Goal: Transaction & Acquisition: Purchase product/service

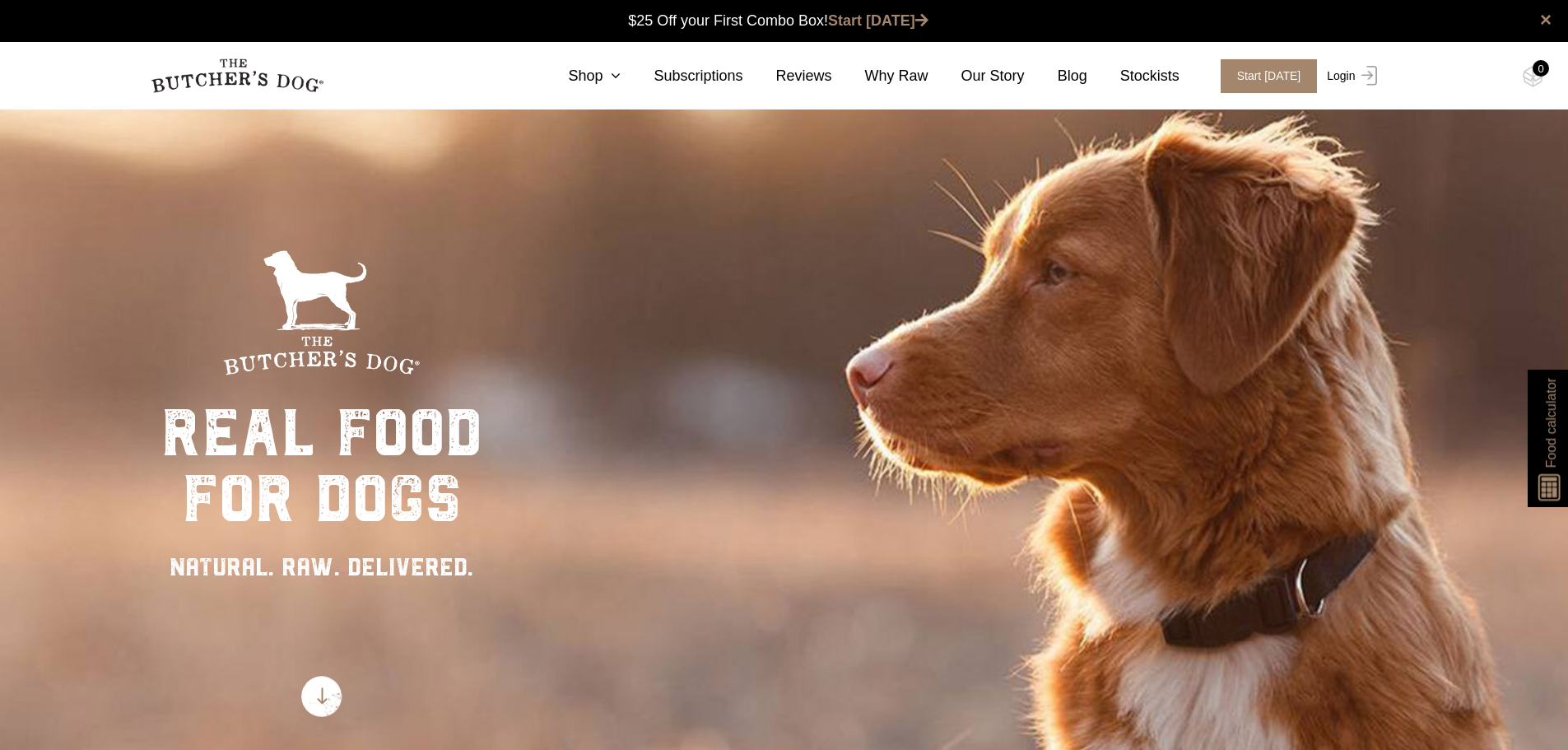
click at [1345, 77] on link "Login" at bounding box center [1349, 76] width 54 height 34
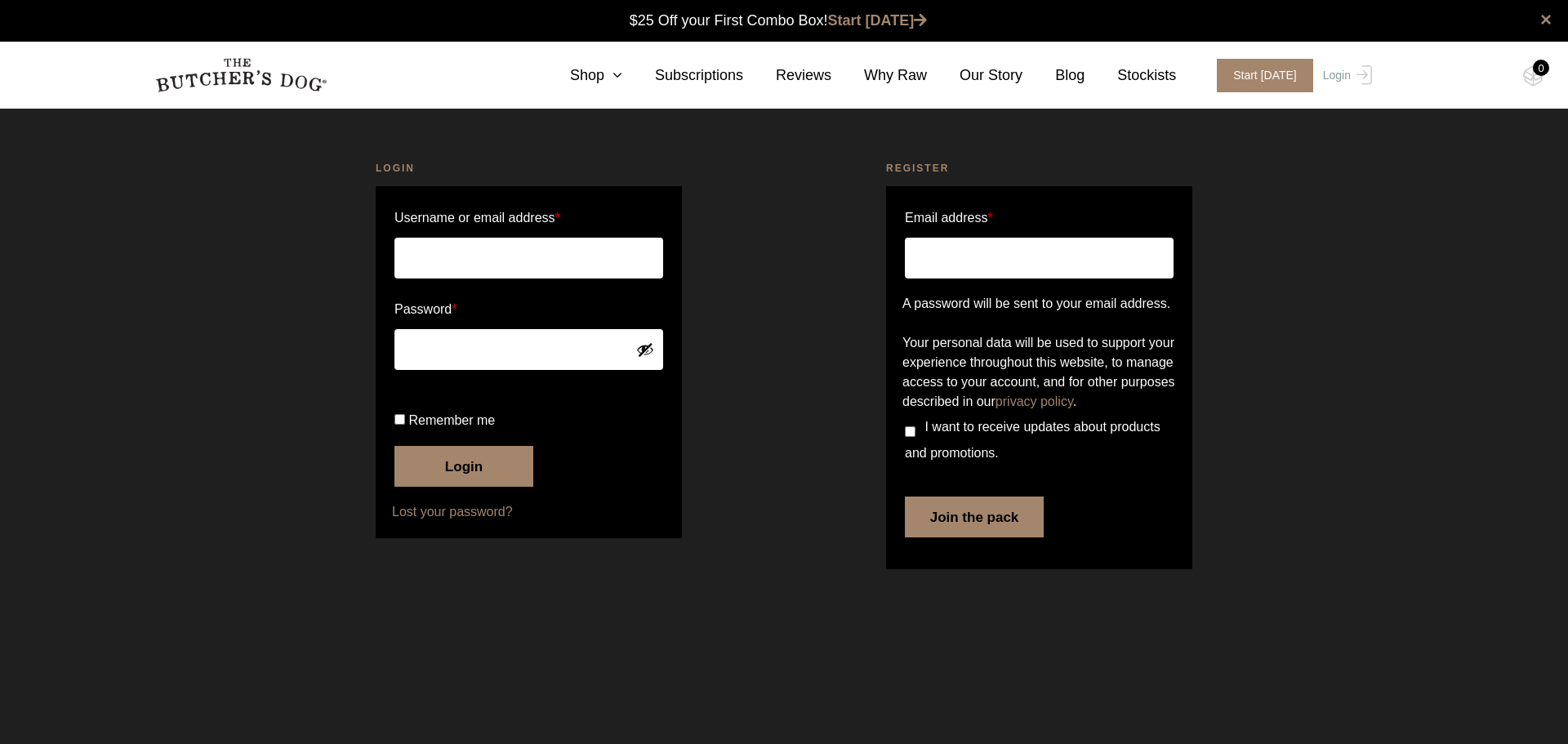
type input "jenny.woodward@architecture.com.au"
click at [454, 486] on button "Login" at bounding box center [464, 466] width 139 height 41
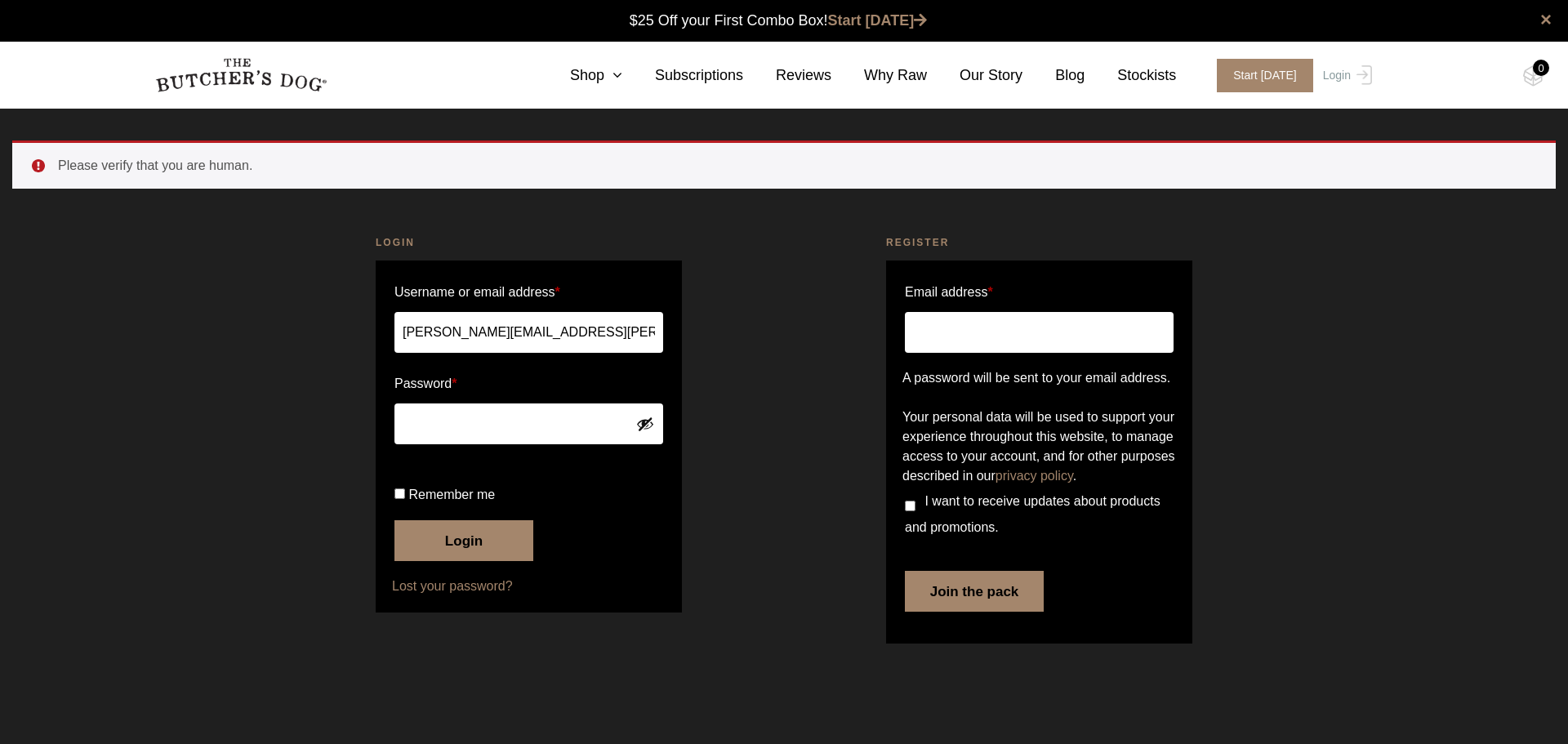
click at [437, 561] on button "Login" at bounding box center [464, 541] width 139 height 41
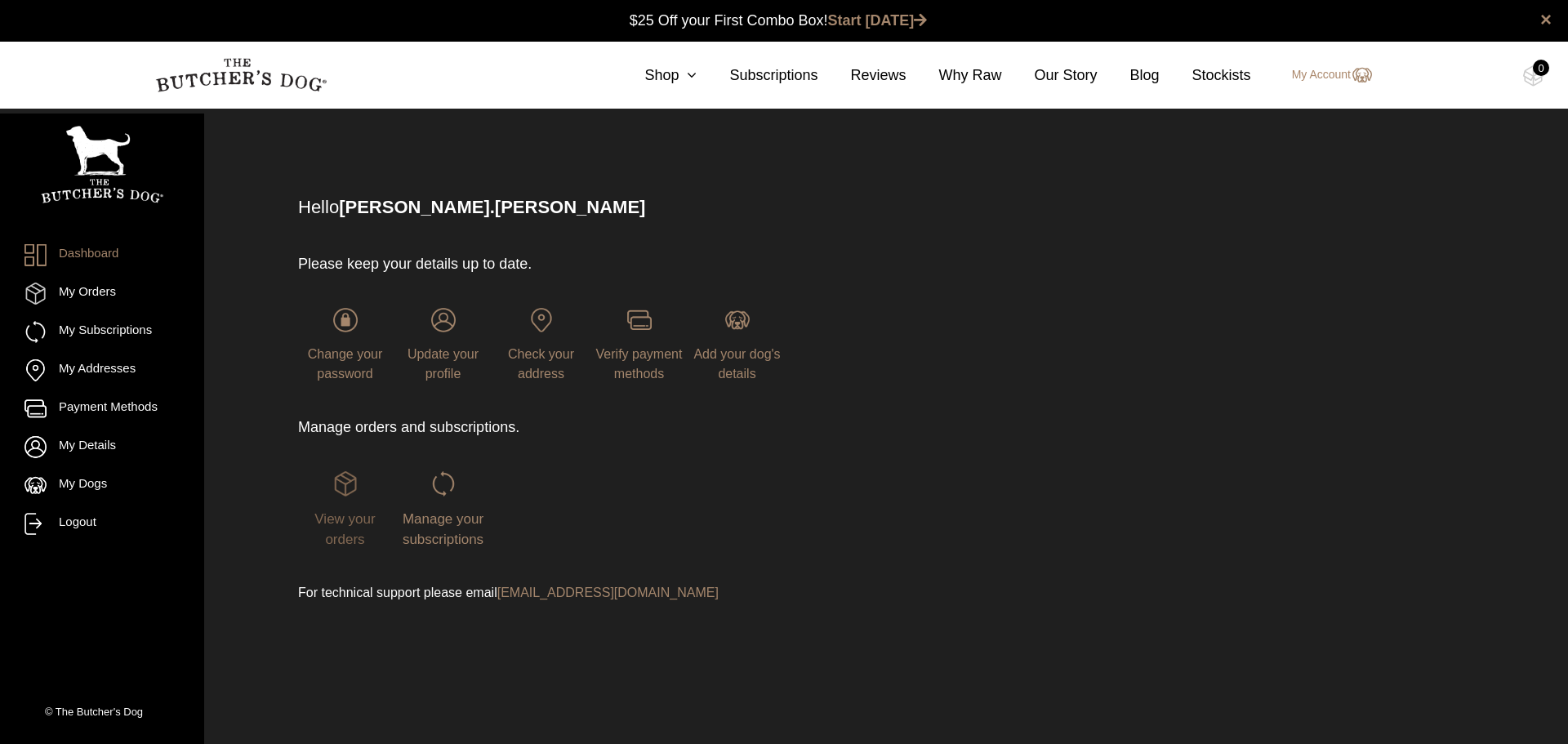
click at [343, 521] on span "View your orders" at bounding box center [344, 530] width 61 height 37
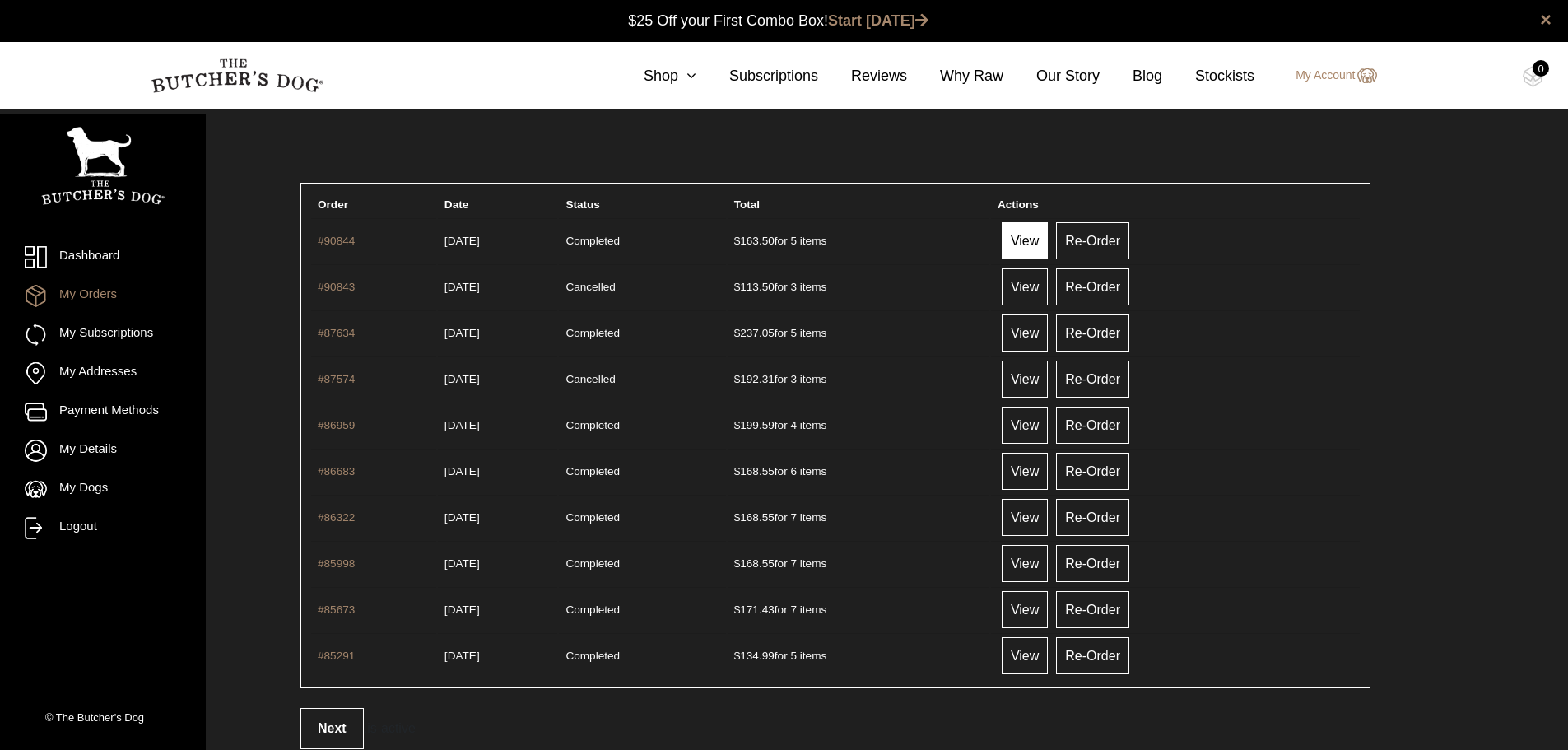
click at [1040, 242] on link "View" at bounding box center [1025, 241] width 46 height 37
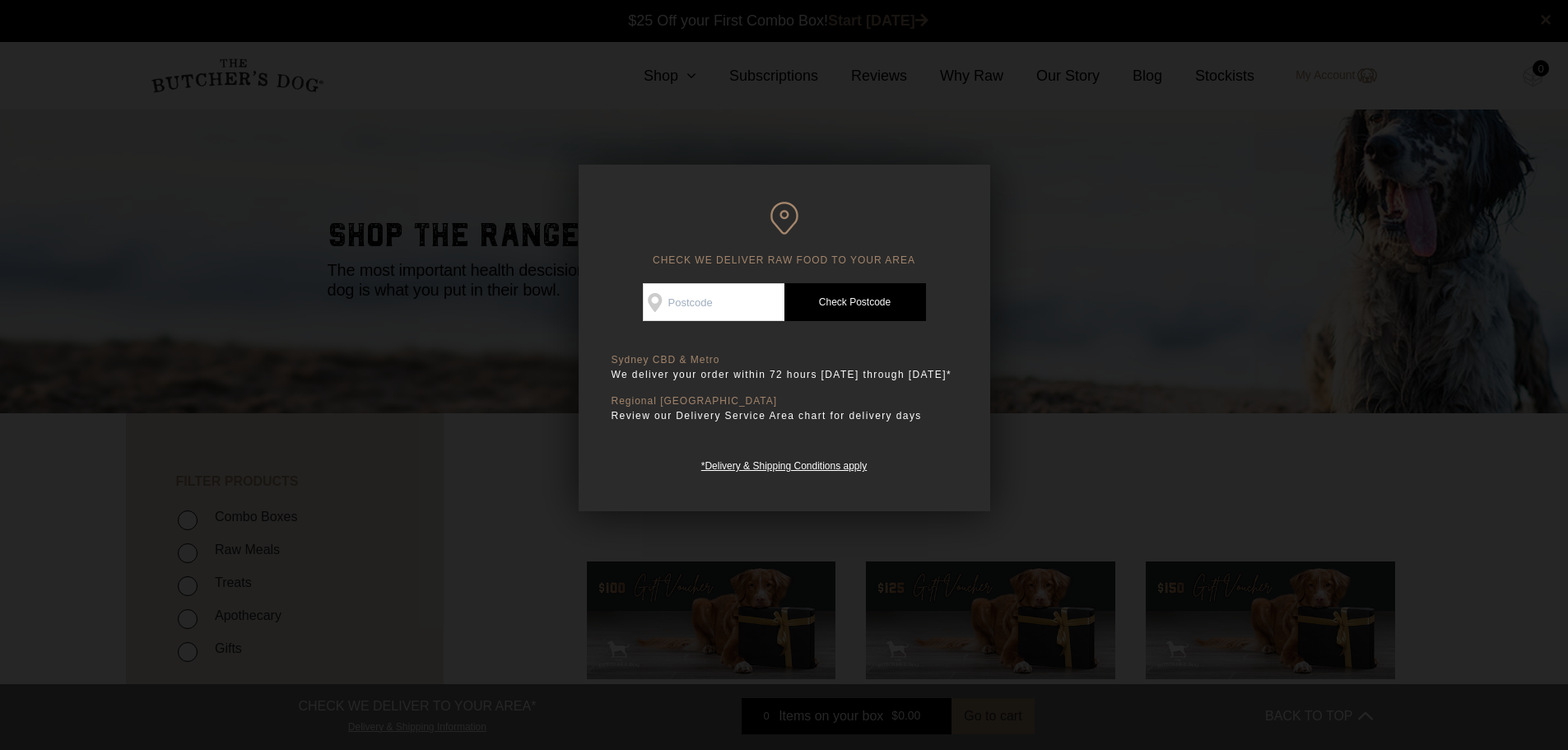
click at [693, 304] on input "Check Availability At" at bounding box center [713, 303] width 141 height 38
type input "2155"
click at [827, 303] on link "Check Postcode" at bounding box center [855, 303] width 141 height 38
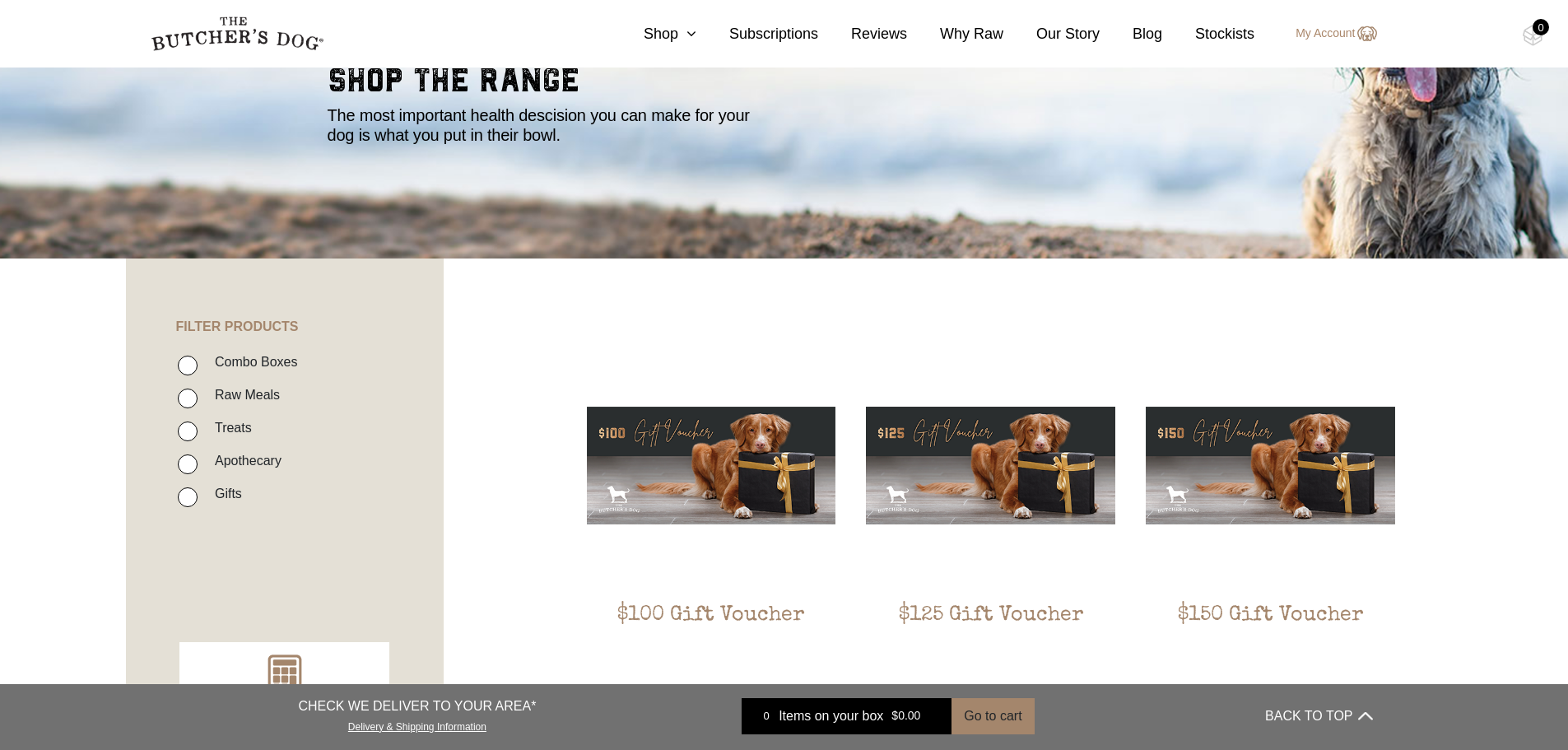
scroll to position [165, 0]
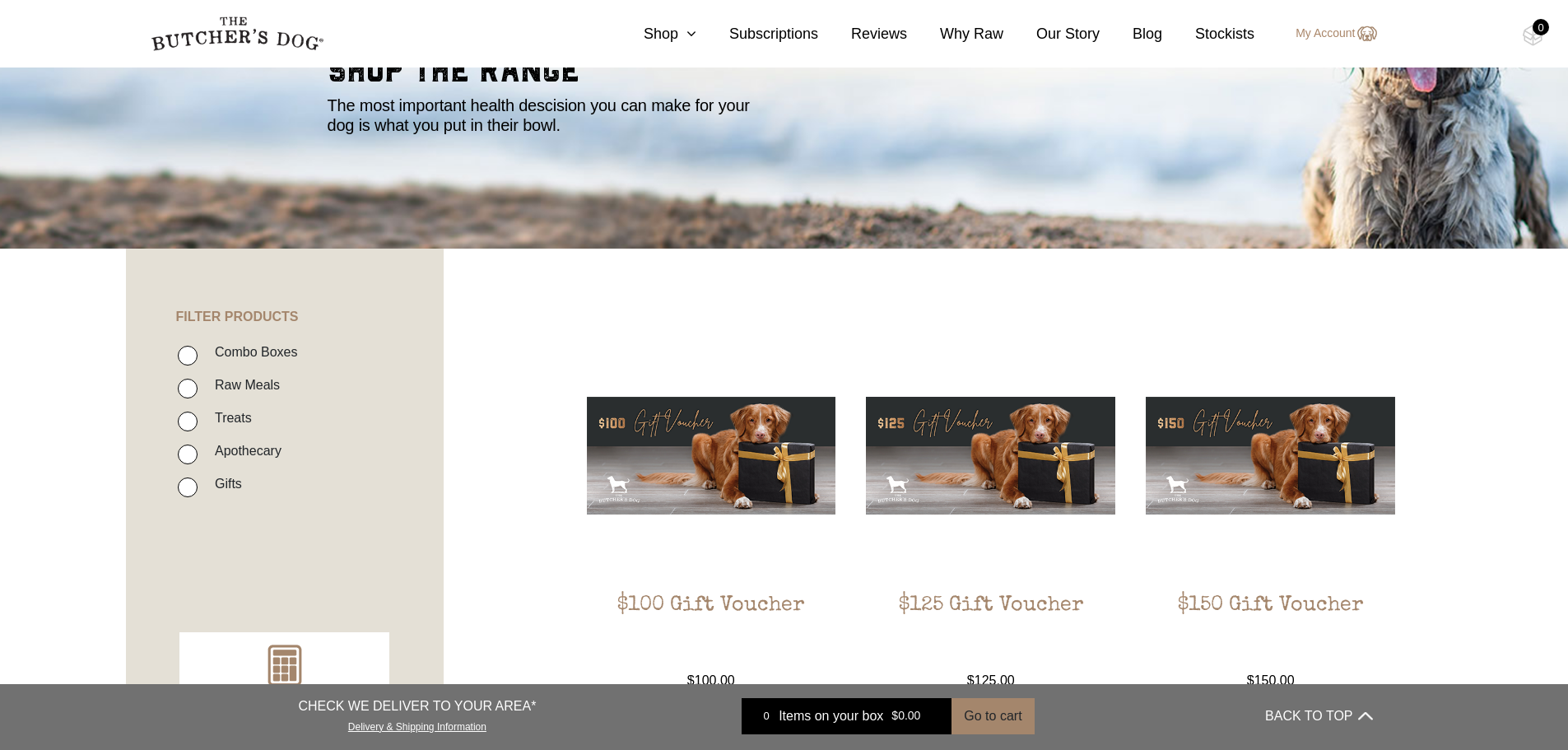
click at [183, 388] on input "Raw Meals" at bounding box center [188, 389] width 20 height 20
checkbox input "true"
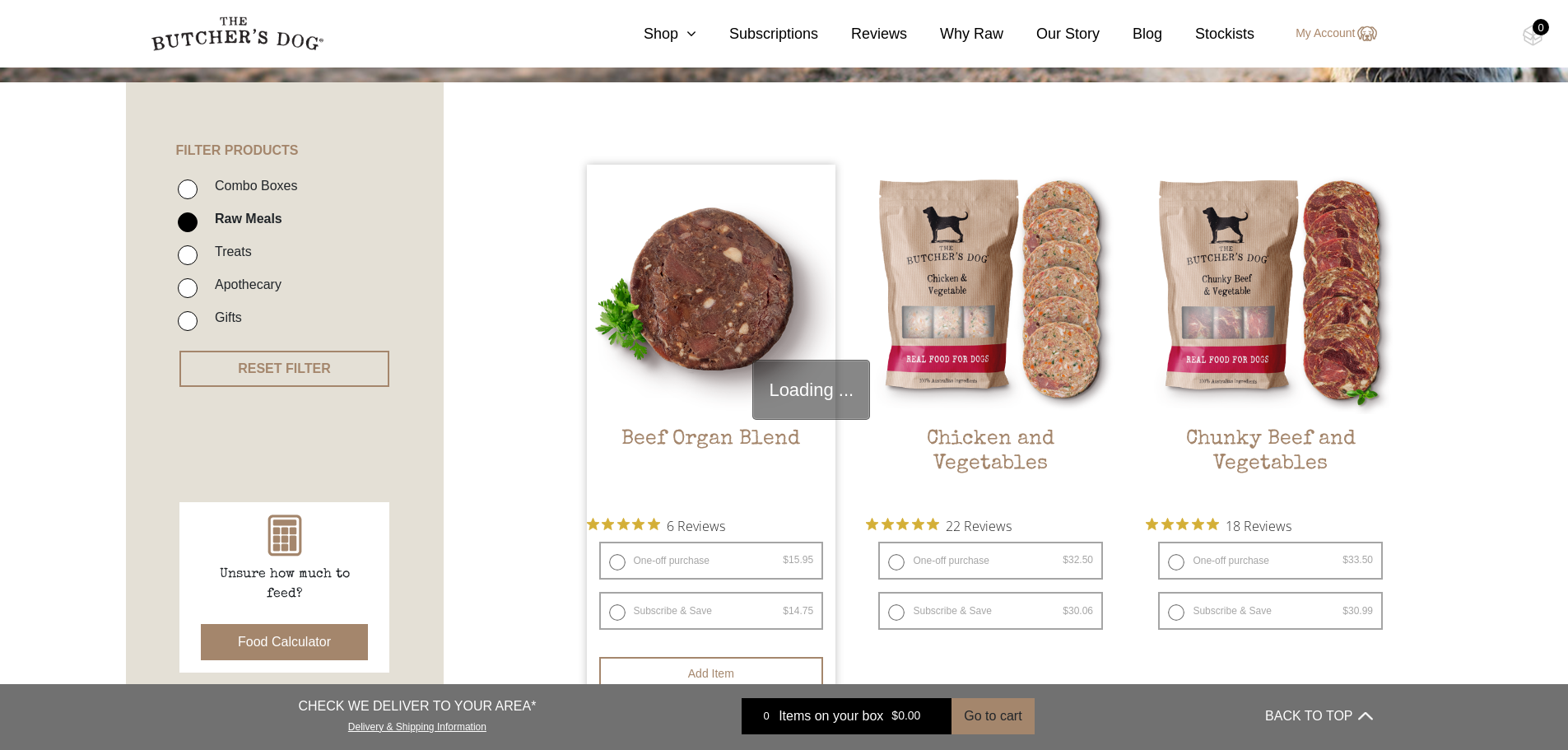
scroll to position [372, 0]
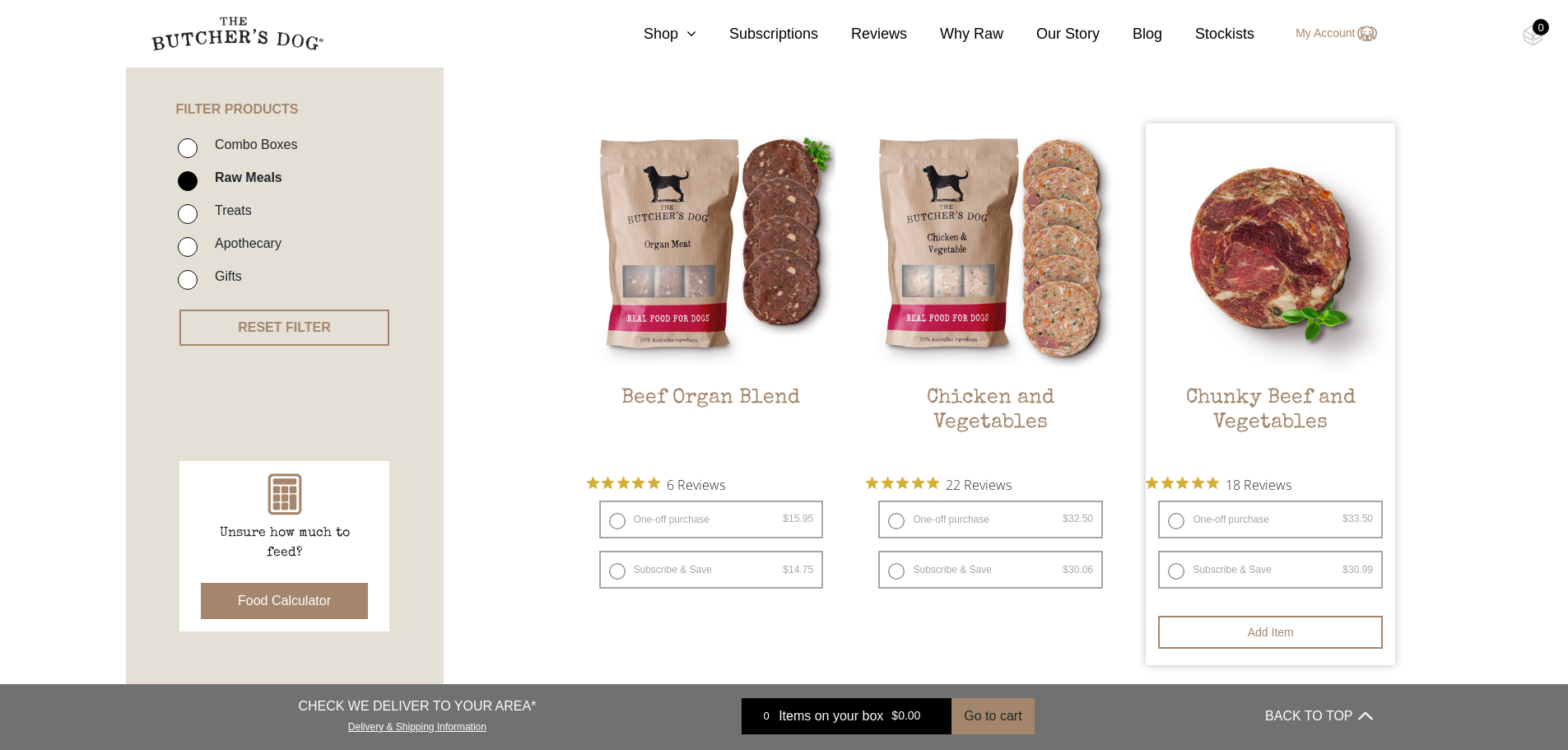
click at [1212, 571] on label "Subscribe & Save $ 33.50 Original price was: $33.50. $ 30.99 Current price is: …" at bounding box center [1270, 570] width 225 height 38
radio input "true"
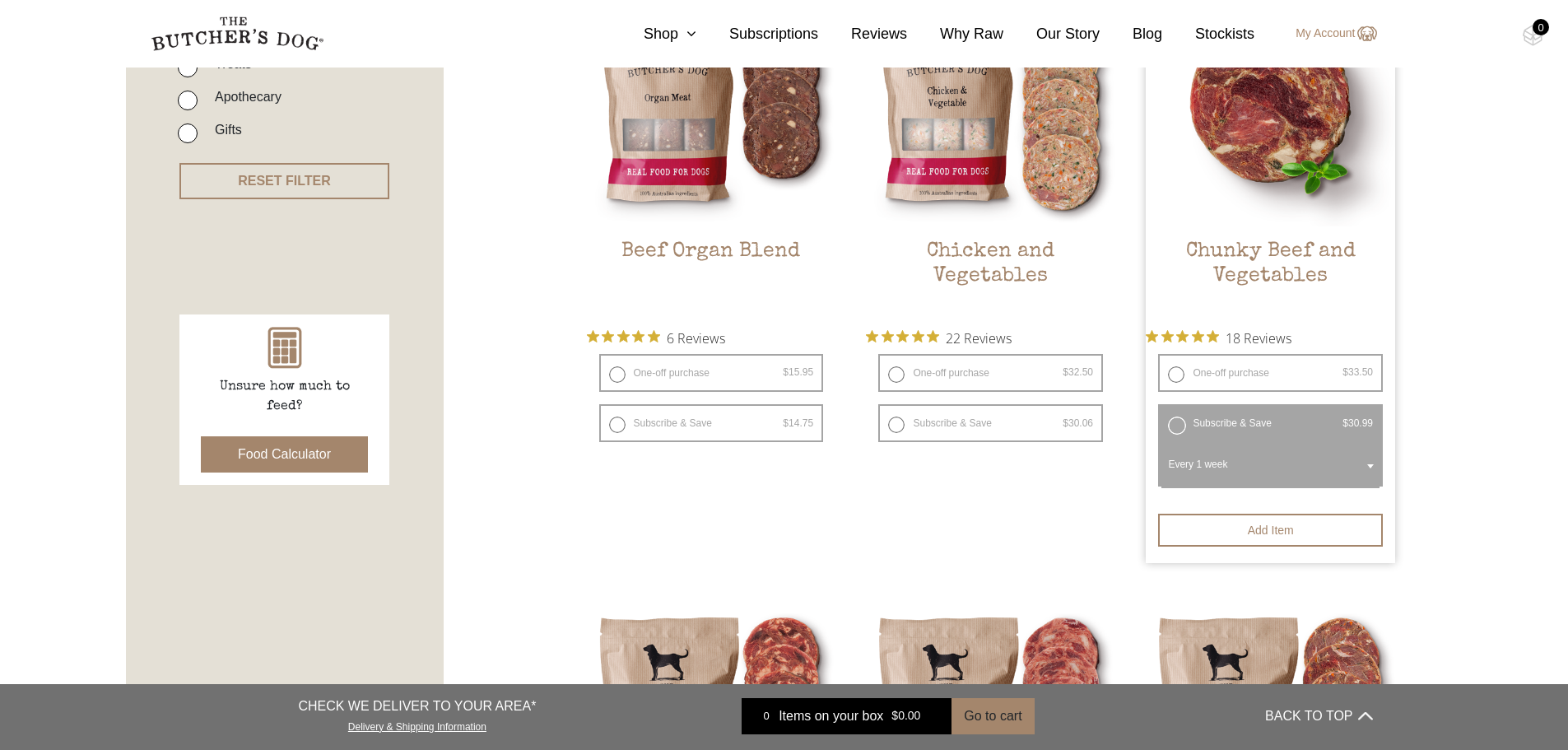
scroll to position [537, 0]
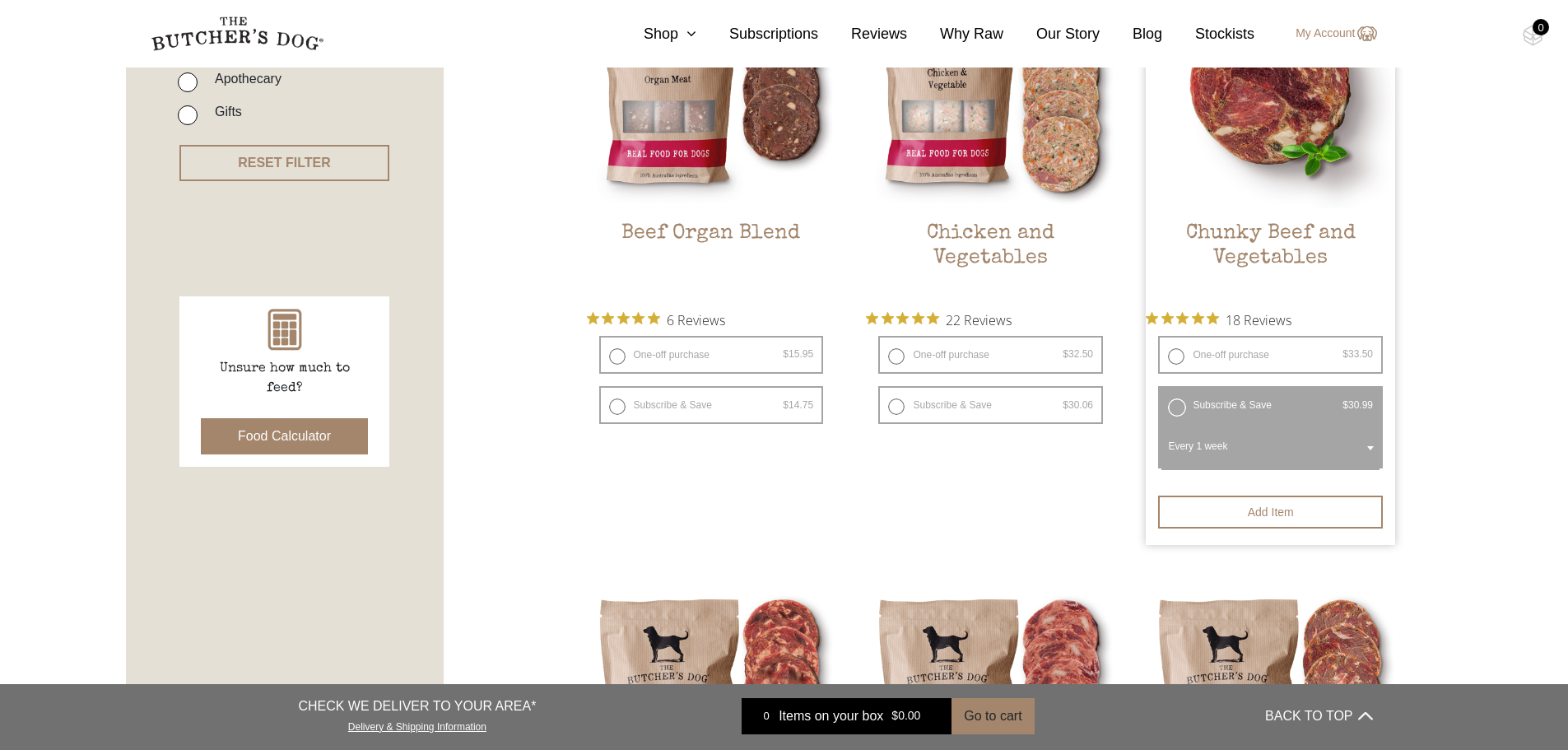
click at [1174, 447] on span "Every 1 week" at bounding box center [1270, 448] width 218 height 43
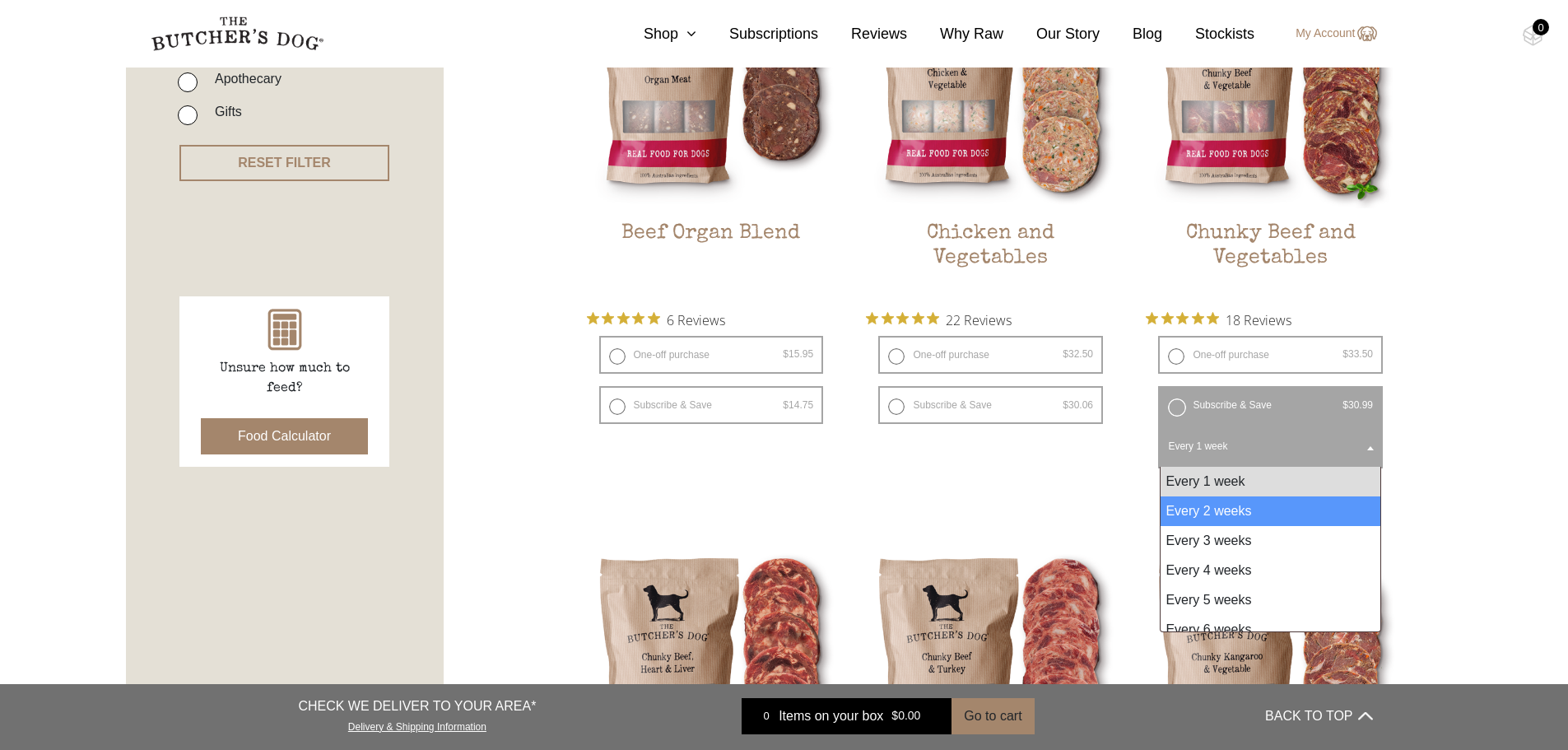
select select "2_week"
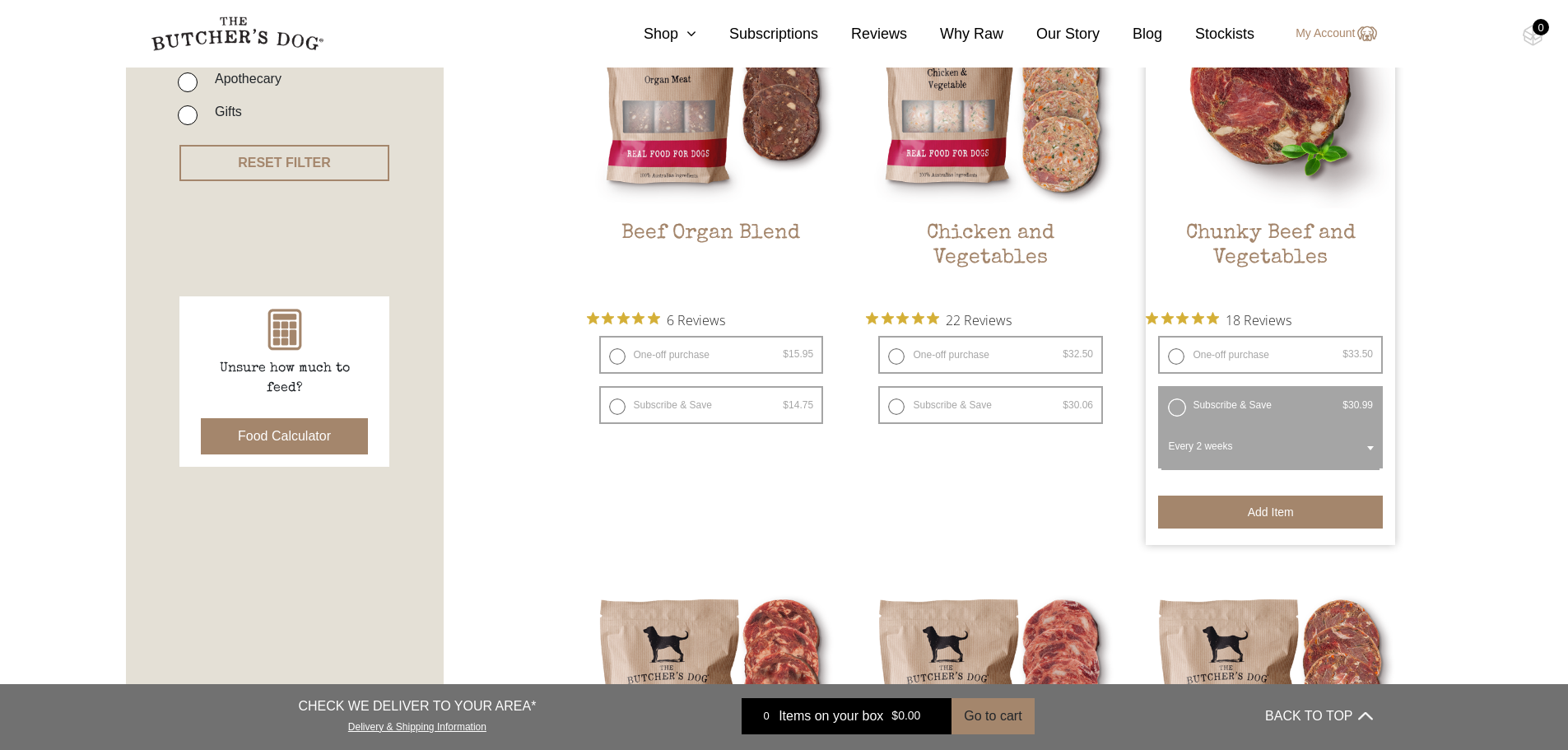
click at [1251, 514] on button "Add item" at bounding box center [1270, 512] width 225 height 33
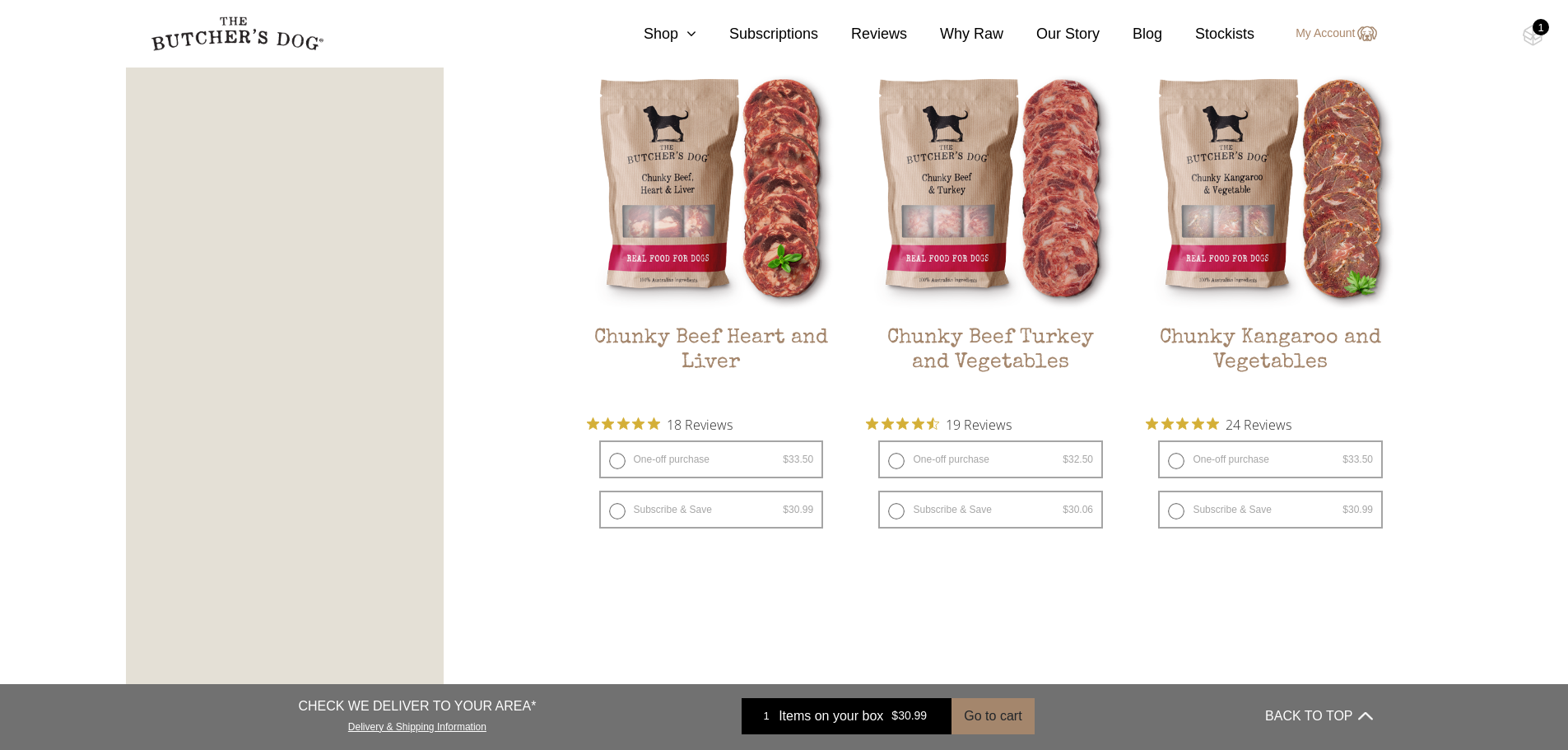
scroll to position [1031, 0]
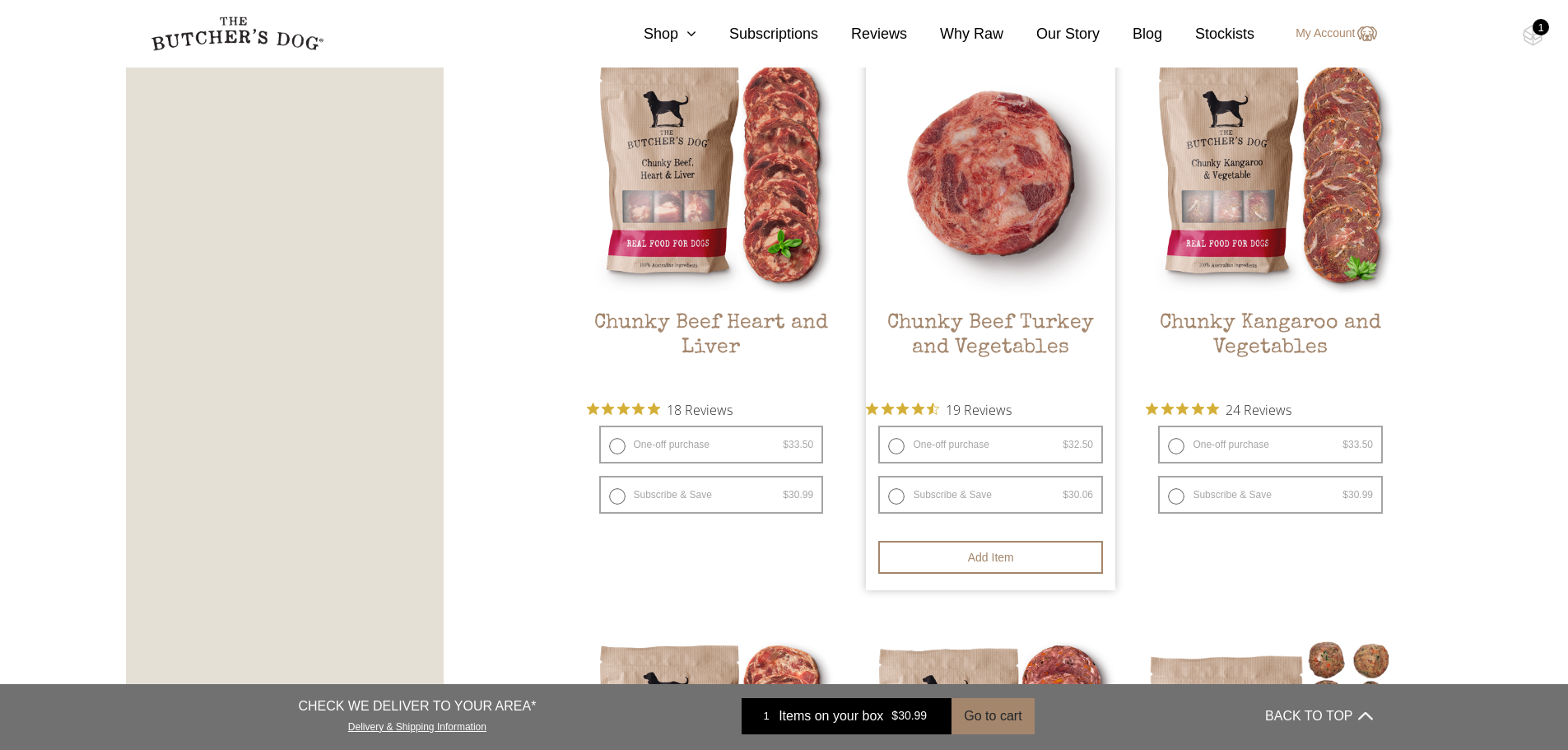
click at [891, 494] on label "Subscribe & Save $ 32.50 Original price was: $32.50. $ 30.06 Current price is: …" at bounding box center [990, 495] width 225 height 38
radio input "true"
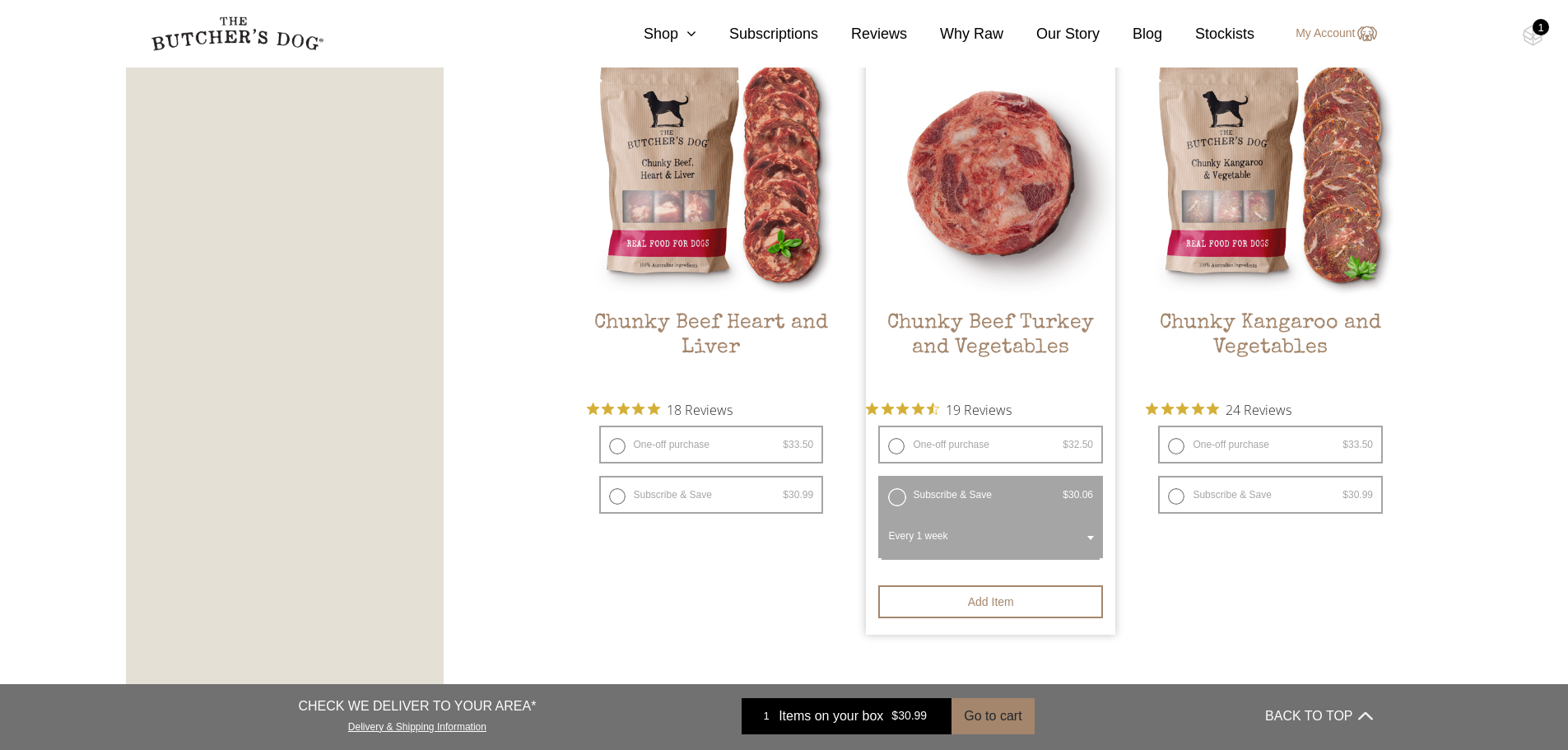
click at [956, 537] on span "Every 1 week" at bounding box center [990, 538] width 218 height 43
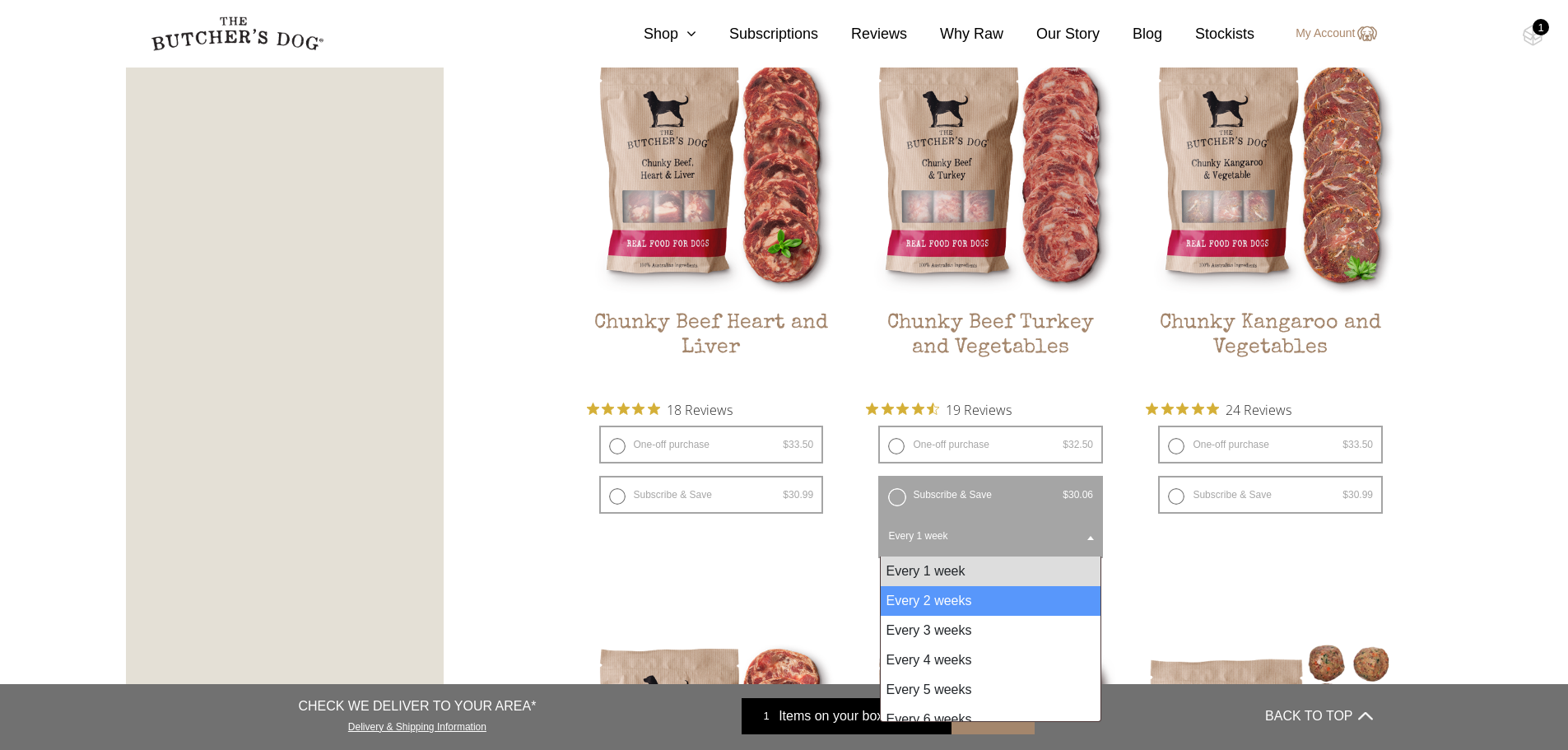
select select "2_week"
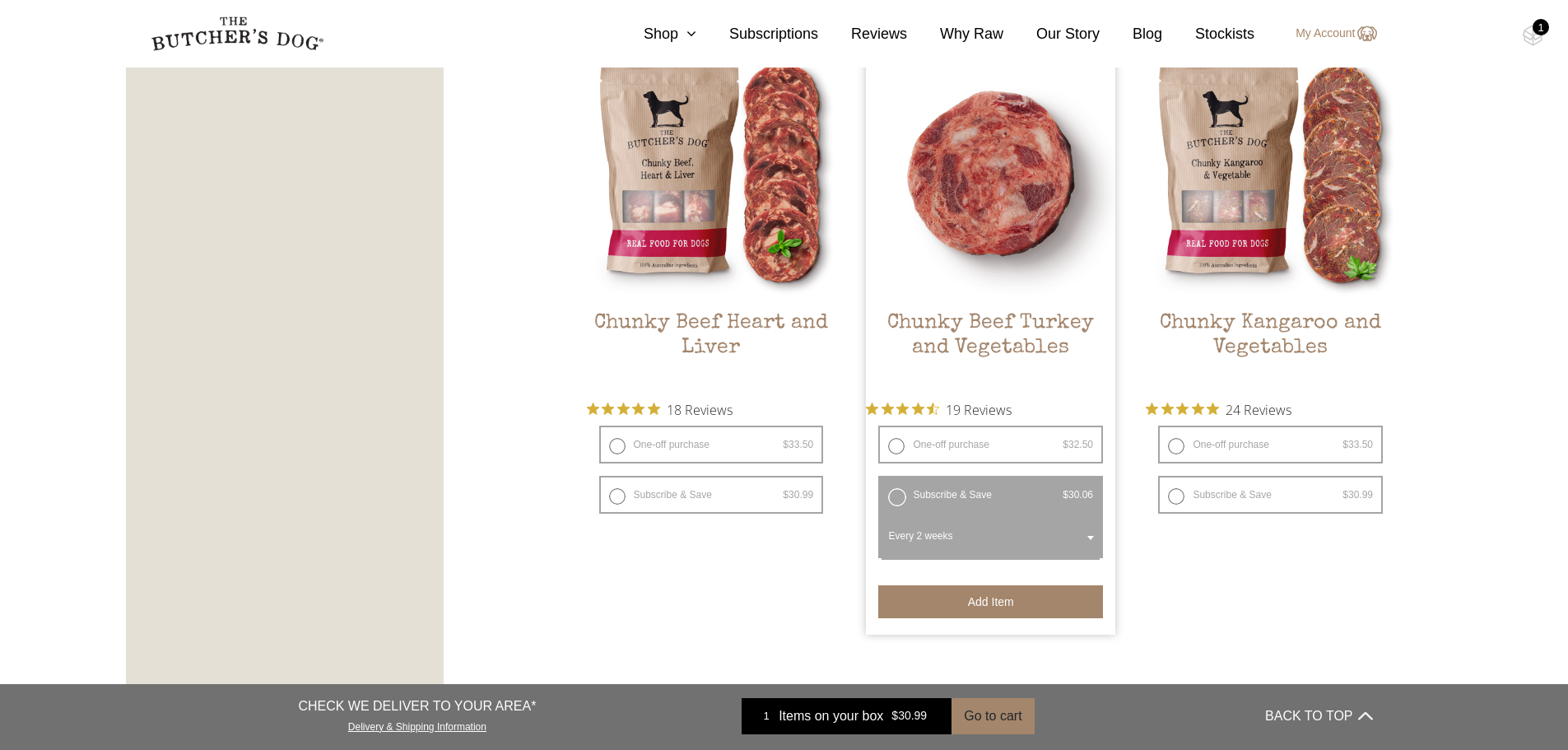
click at [958, 596] on button "Add item" at bounding box center [990, 601] width 225 height 33
click at [958, 596] on button "Add more" at bounding box center [990, 601] width 225 height 33
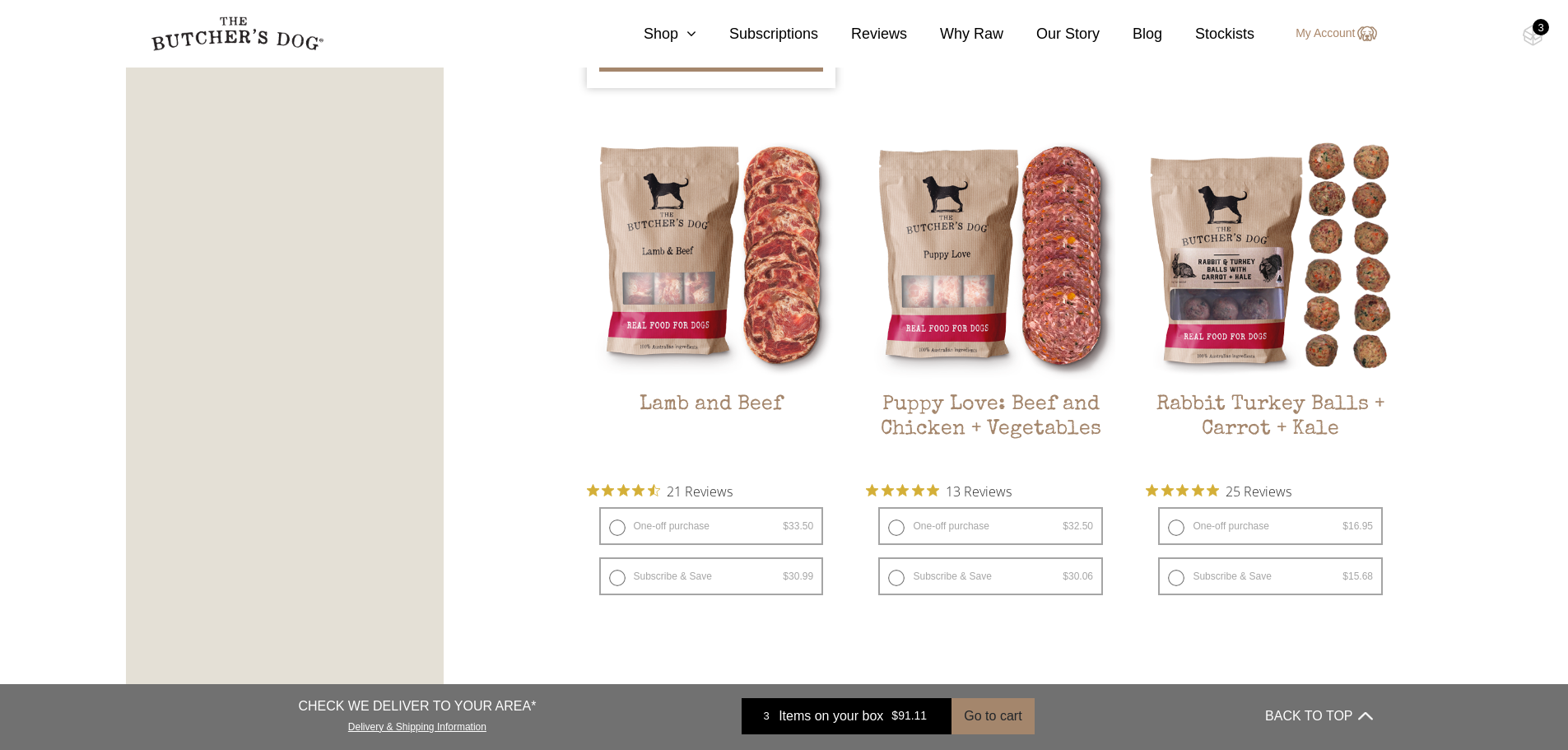
scroll to position [1608, 0]
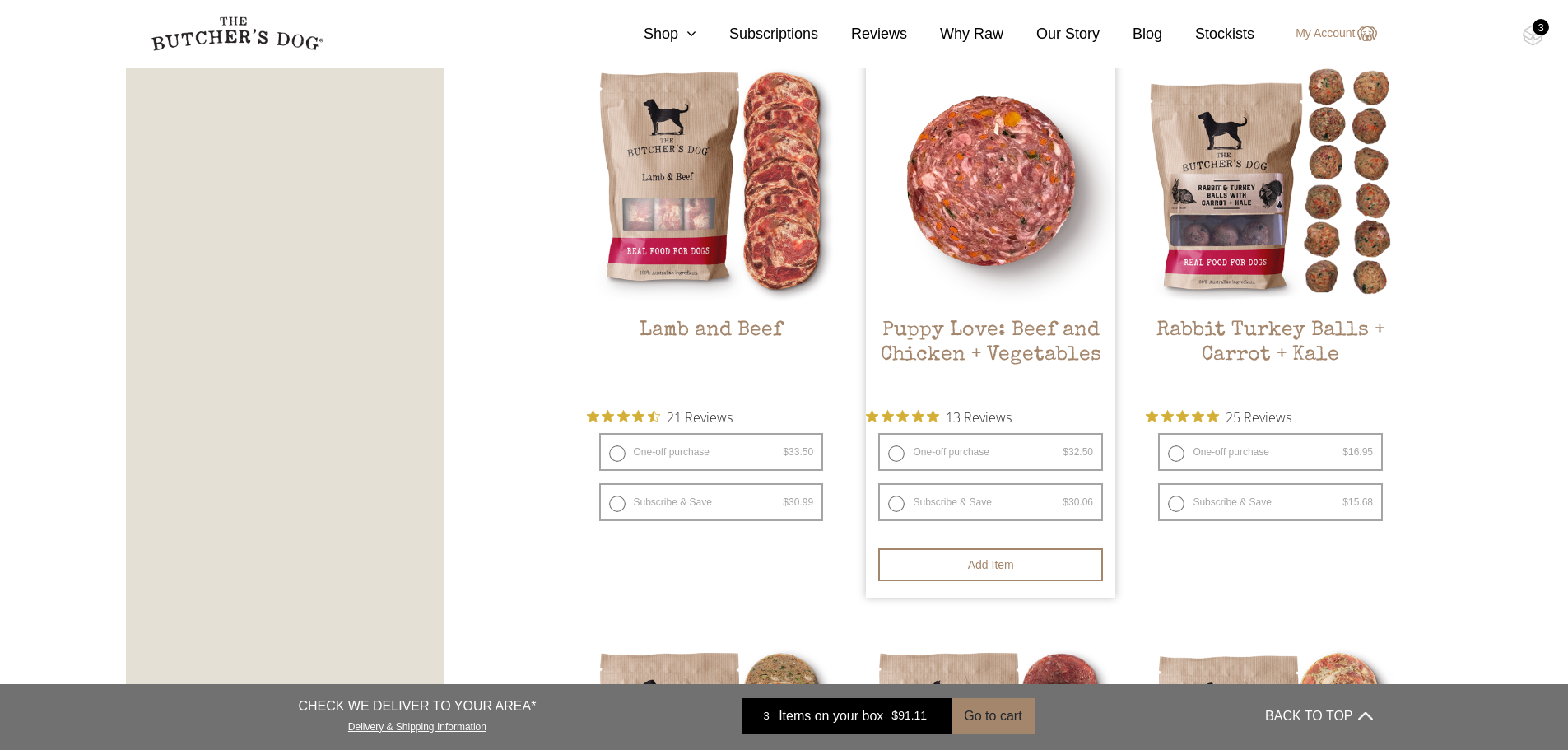
click at [893, 505] on label "Subscribe & Save $ 32.50 Original price was: $32.50. $ 30.06 Current price is: …" at bounding box center [990, 502] width 225 height 38
radio input "true"
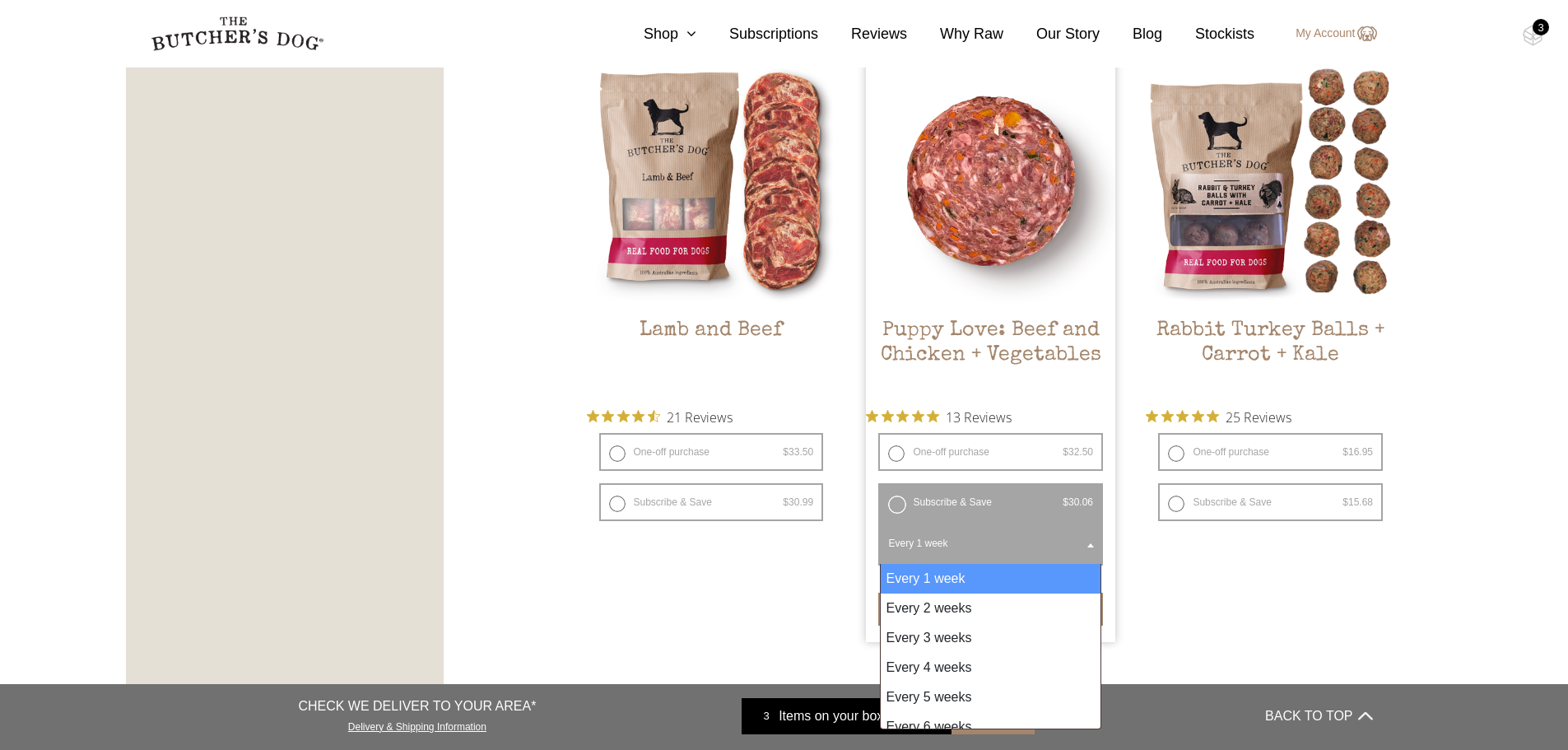
click at [909, 541] on span "Every 1 week" at bounding box center [990, 546] width 218 height 43
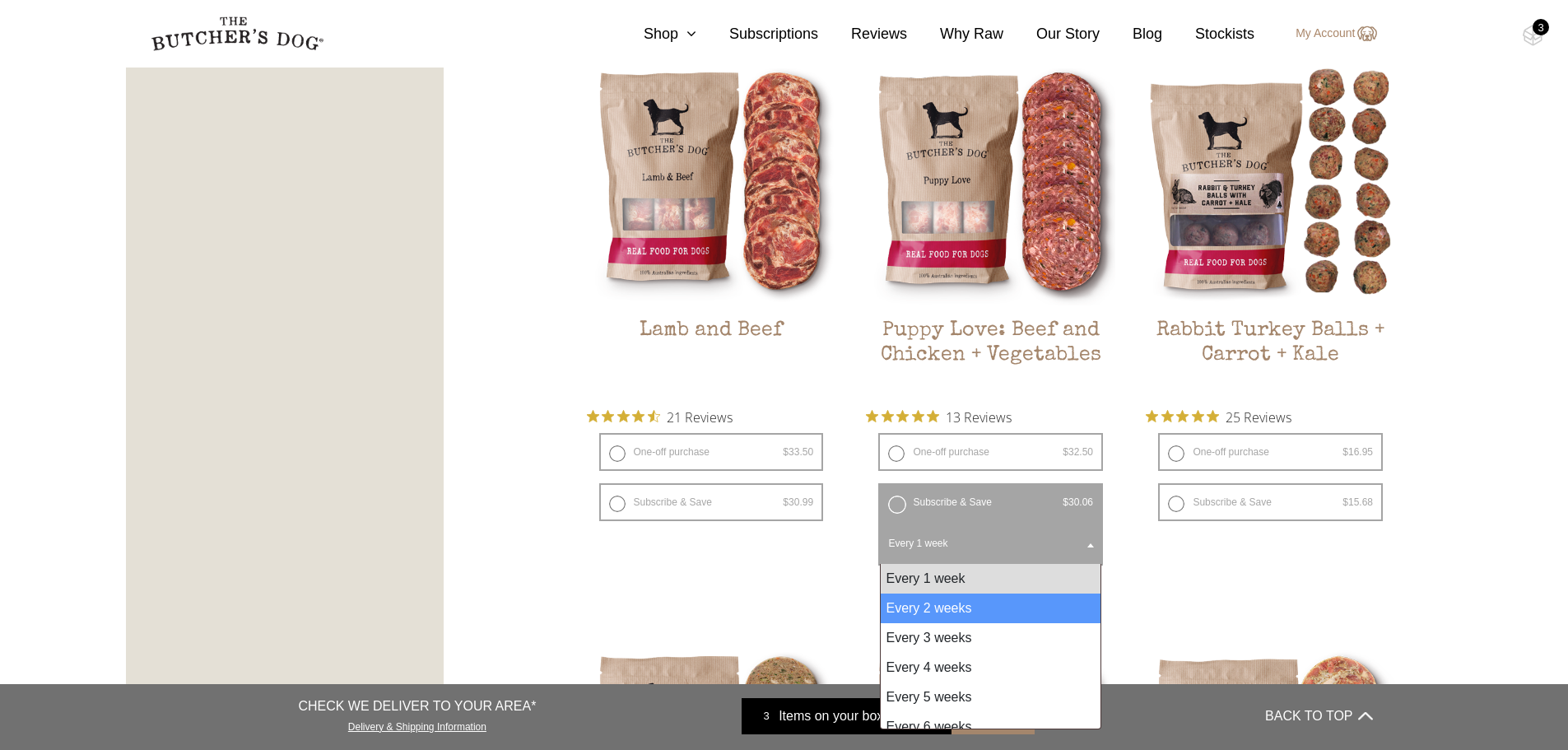
select select "2_week"
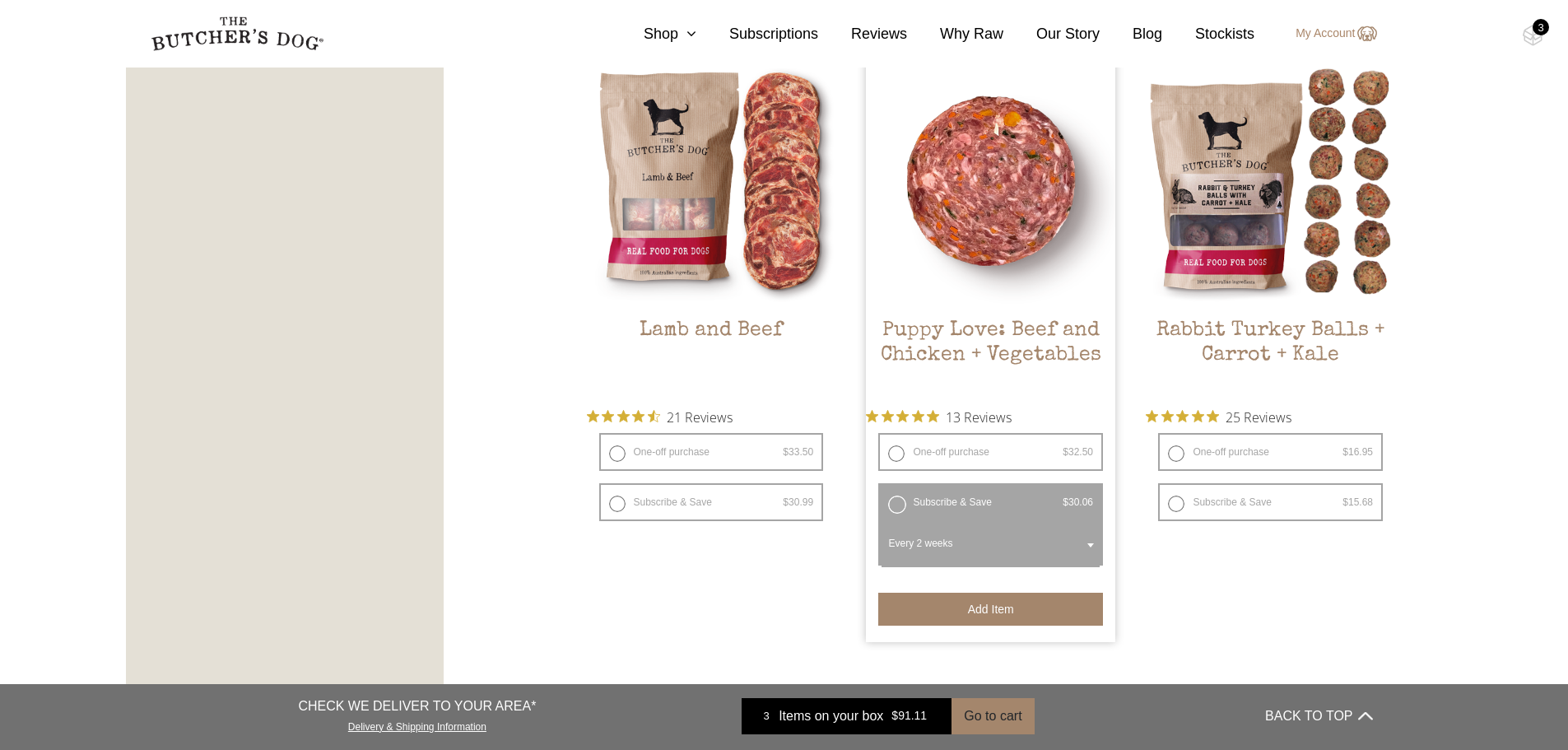
click at [925, 611] on button "Add item" at bounding box center [990, 609] width 225 height 33
click at [925, 611] on button "Add more" at bounding box center [990, 609] width 225 height 33
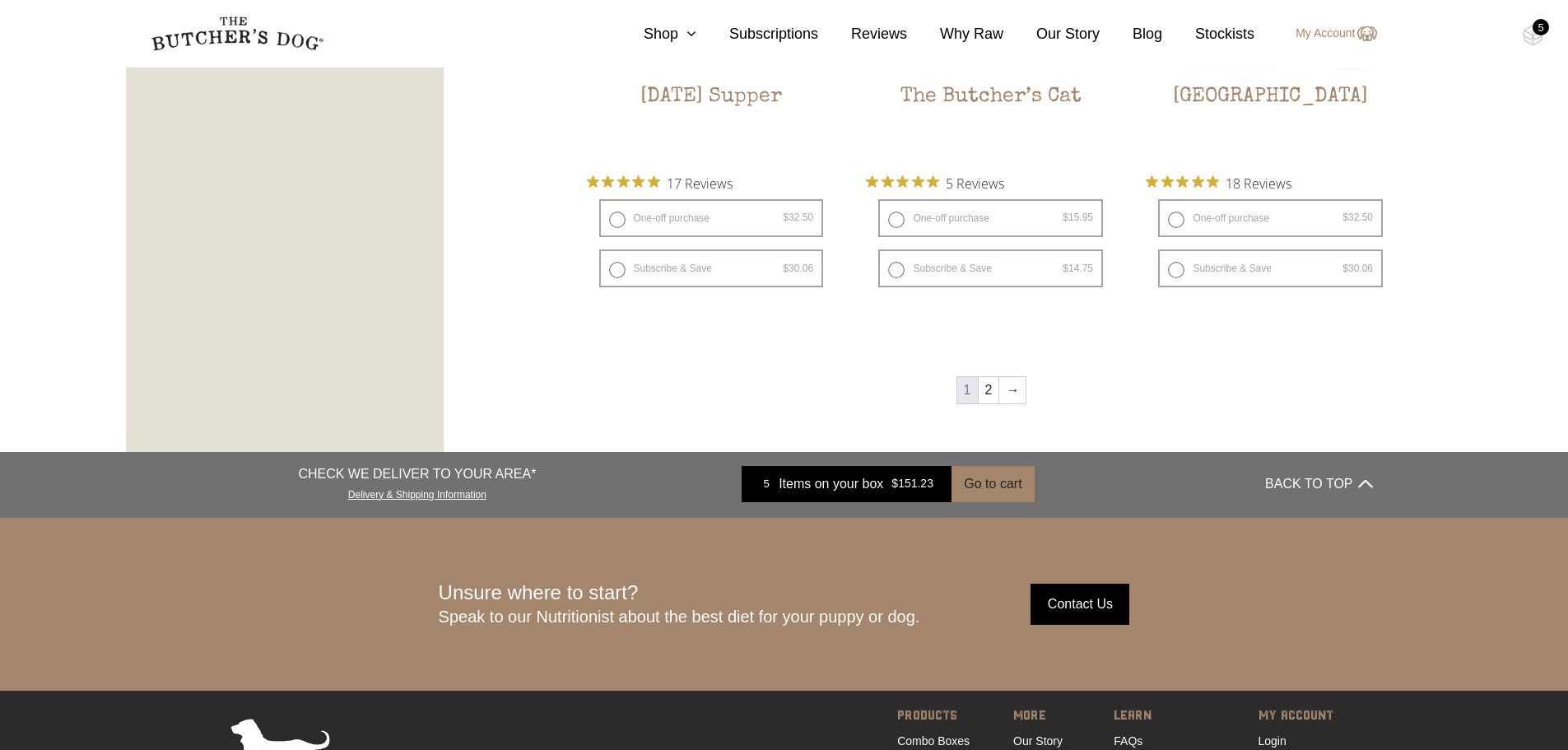
scroll to position [2512, 0]
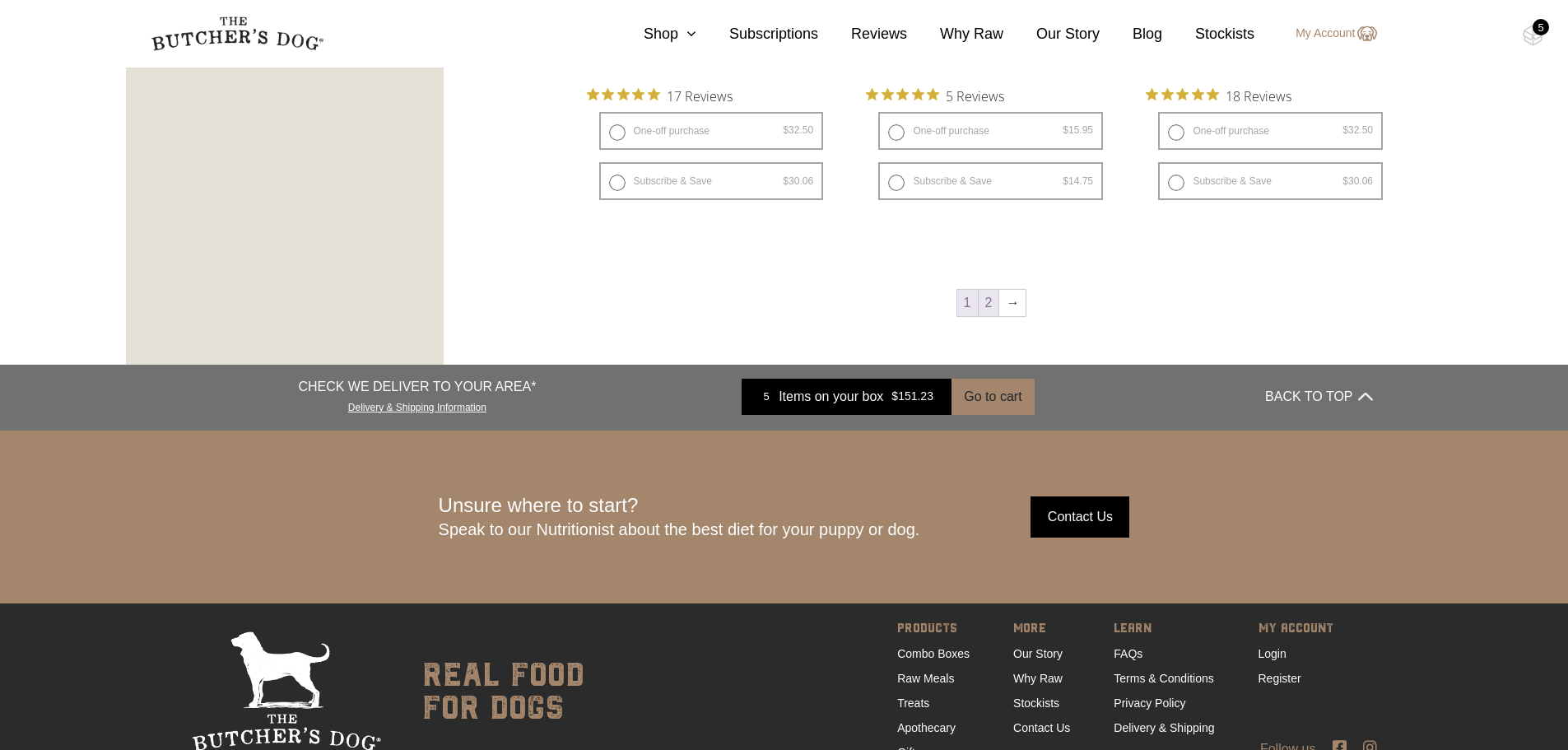
click at [984, 303] on link "2" at bounding box center [989, 303] width 21 height 26
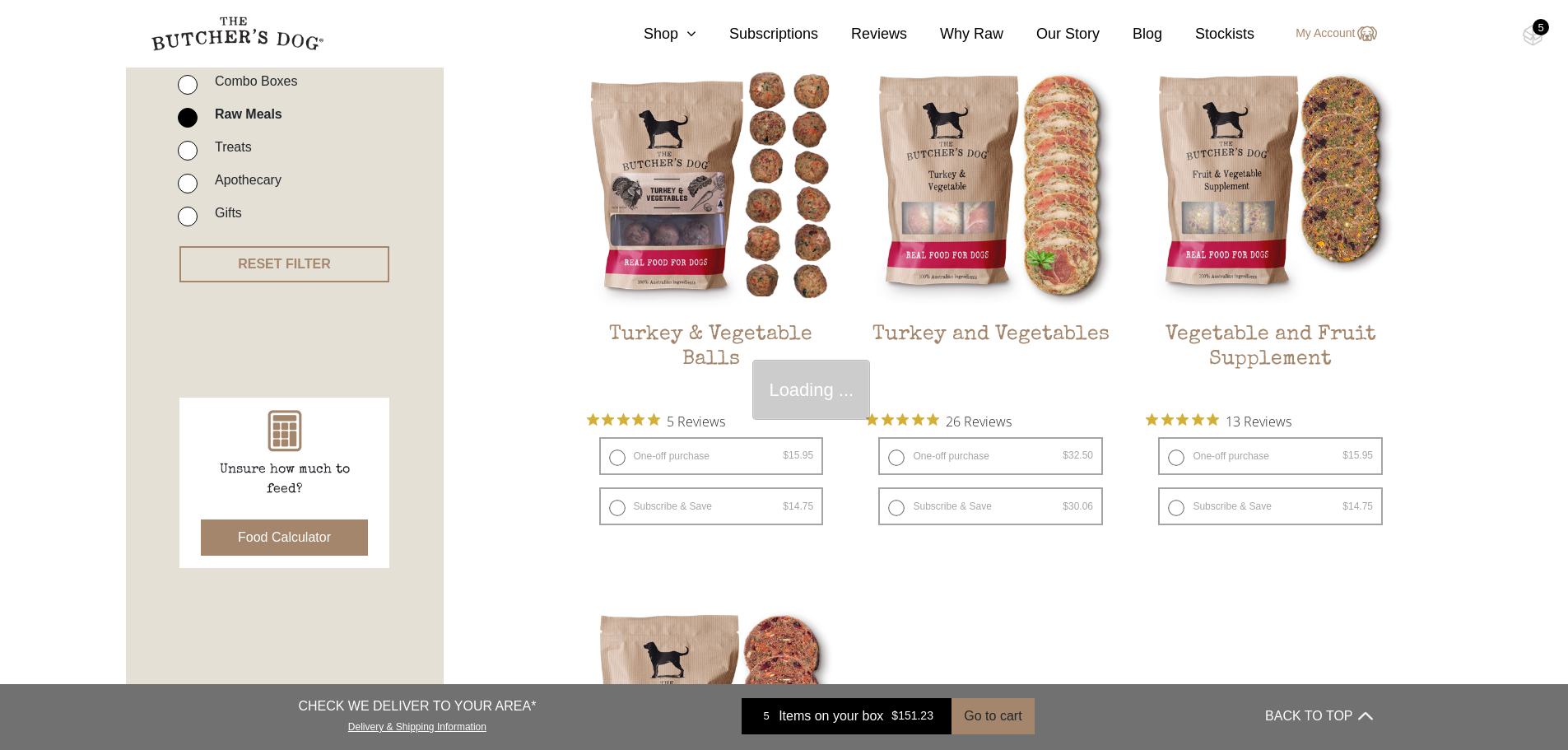
scroll to position [372, 0]
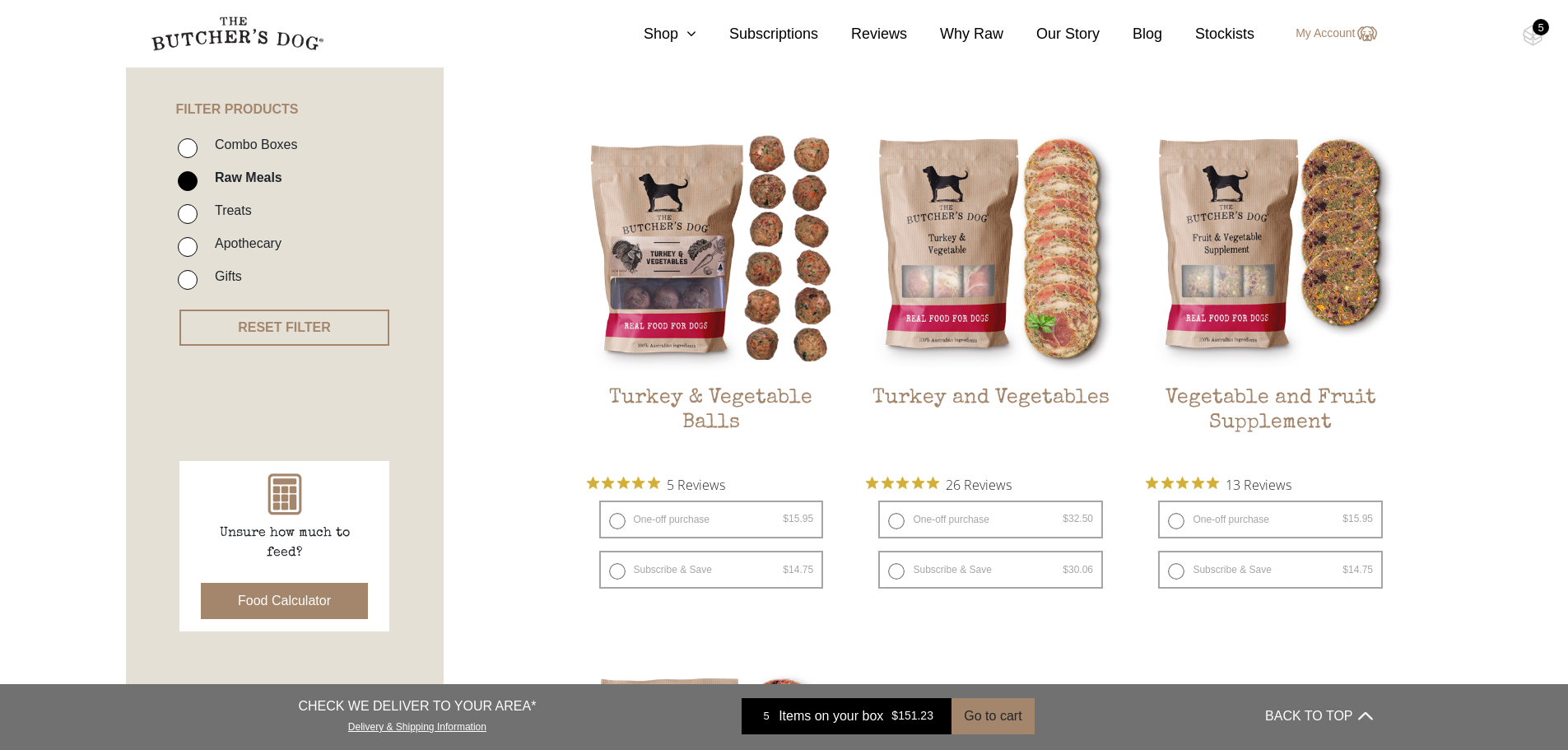
click at [185, 217] on input "Treats" at bounding box center [188, 214] width 20 height 20
checkbox input "true"
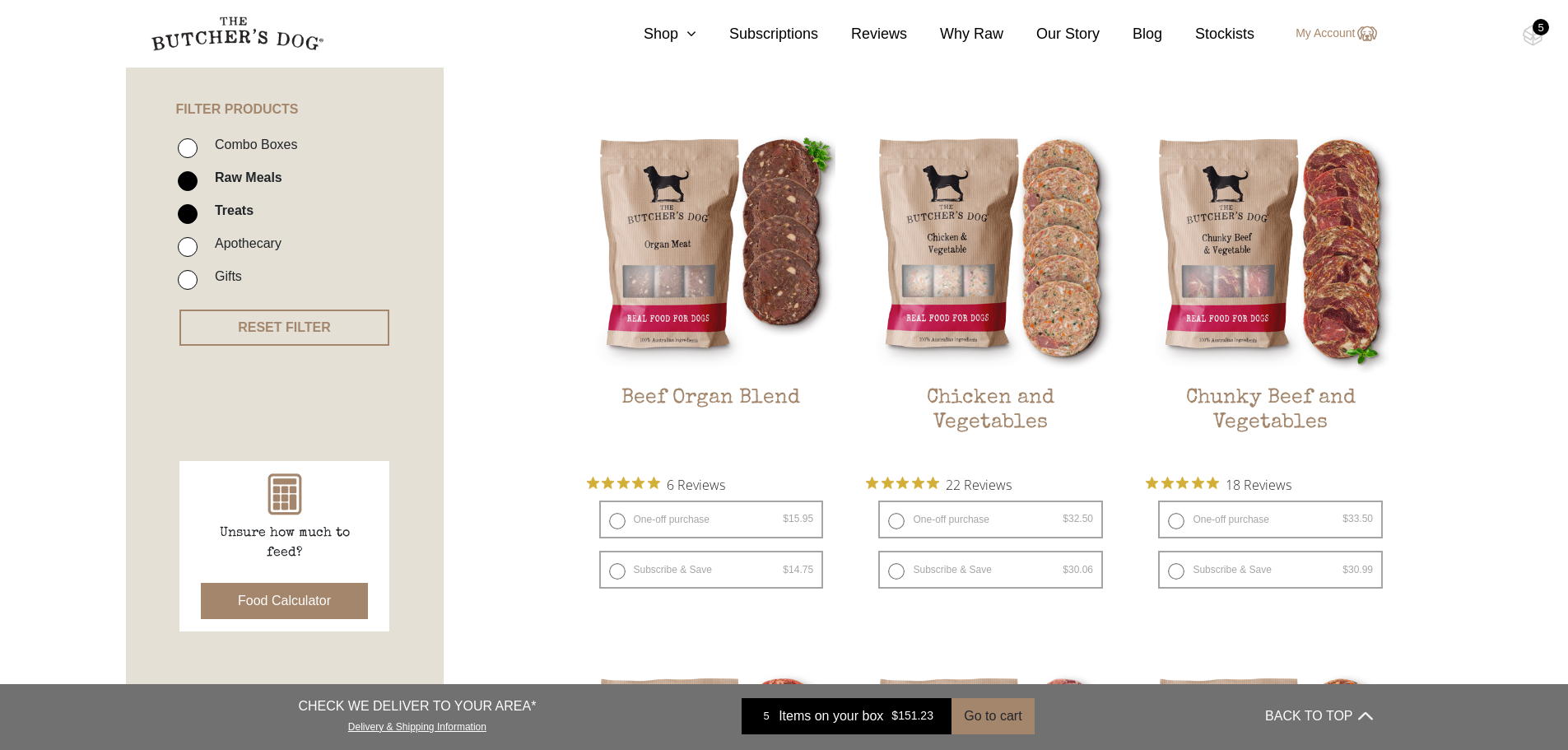
click at [190, 183] on input "Raw Meals" at bounding box center [188, 181] width 20 height 20
checkbox input "false"
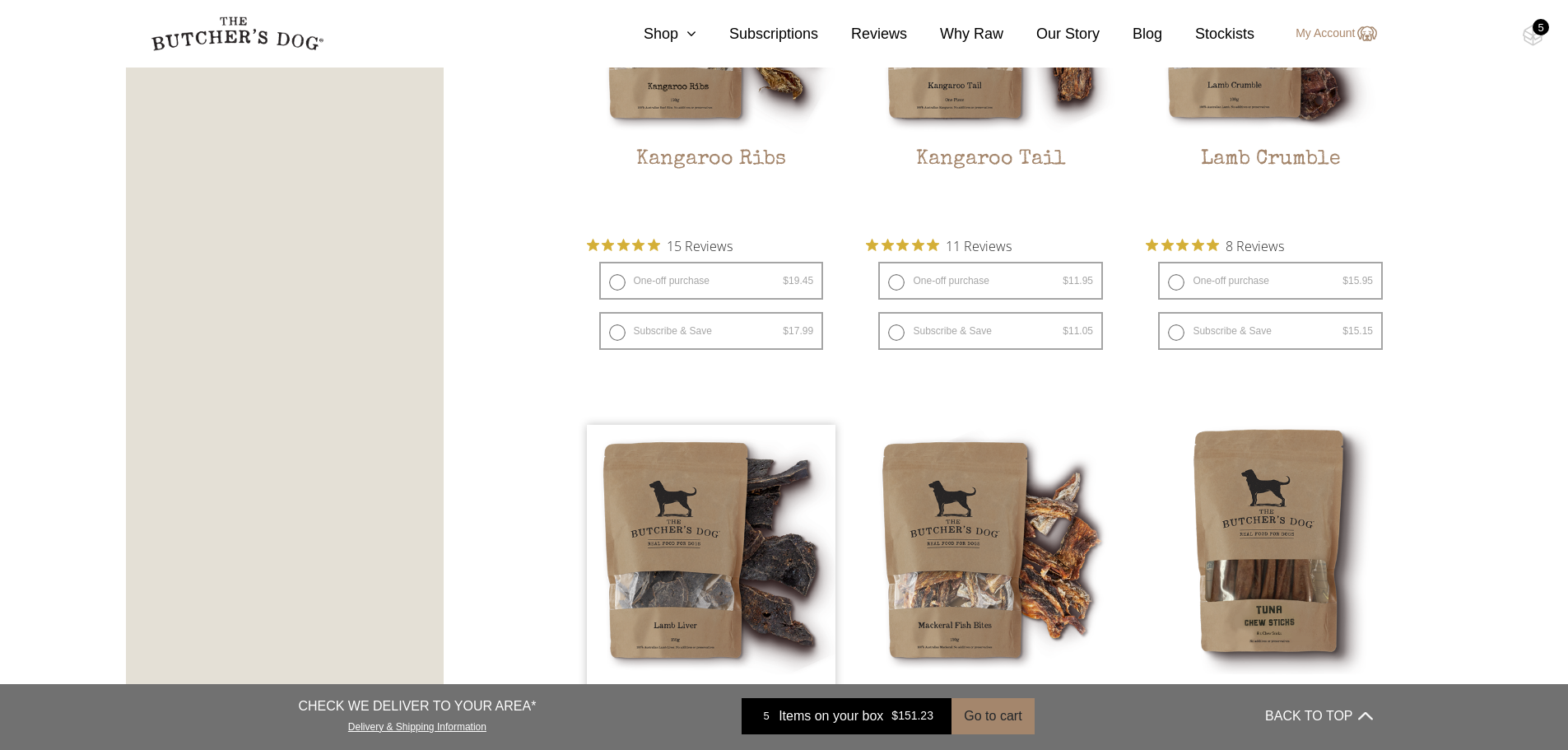
scroll to position [1443, 0]
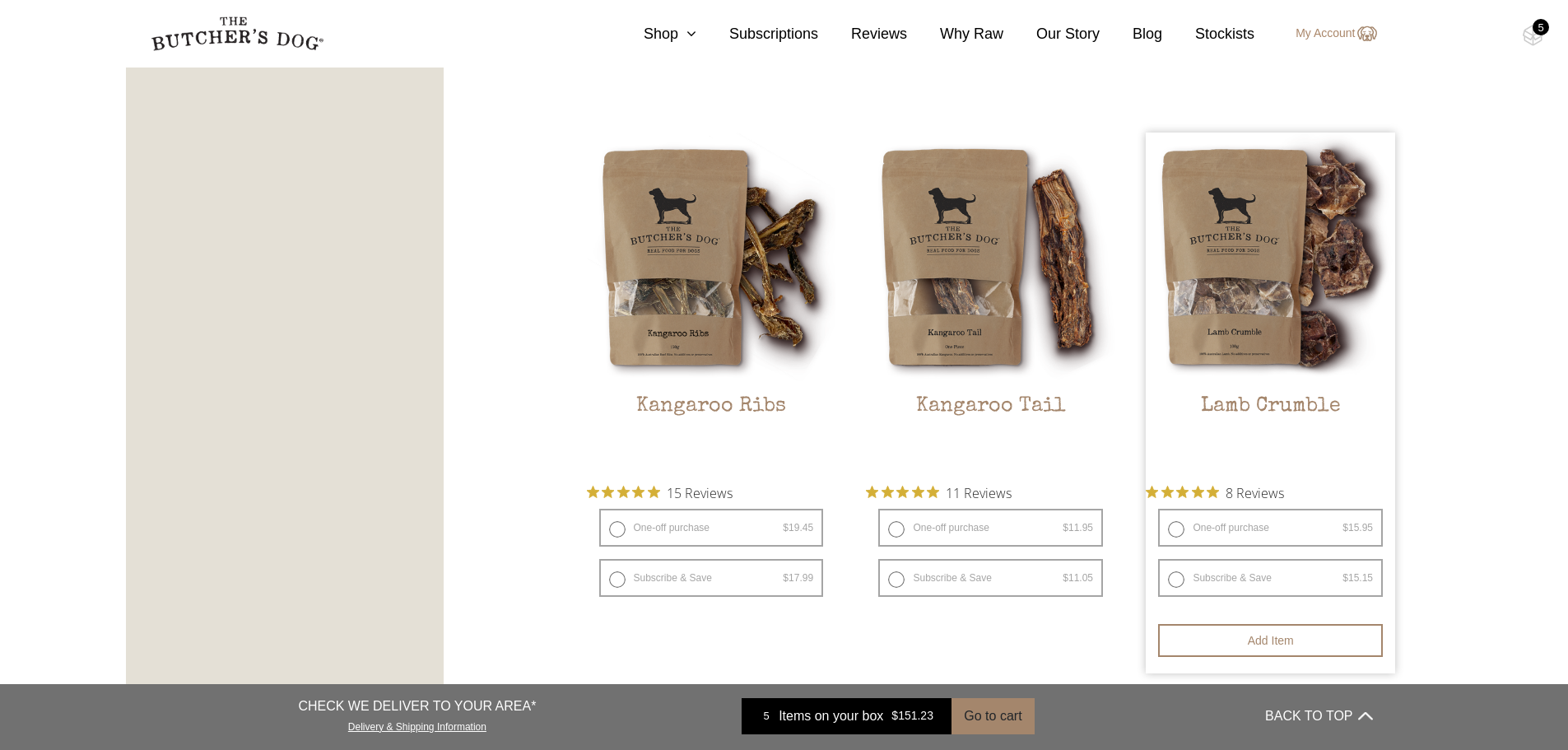
click at [1257, 298] on img at bounding box center [1271, 257] width 250 height 250
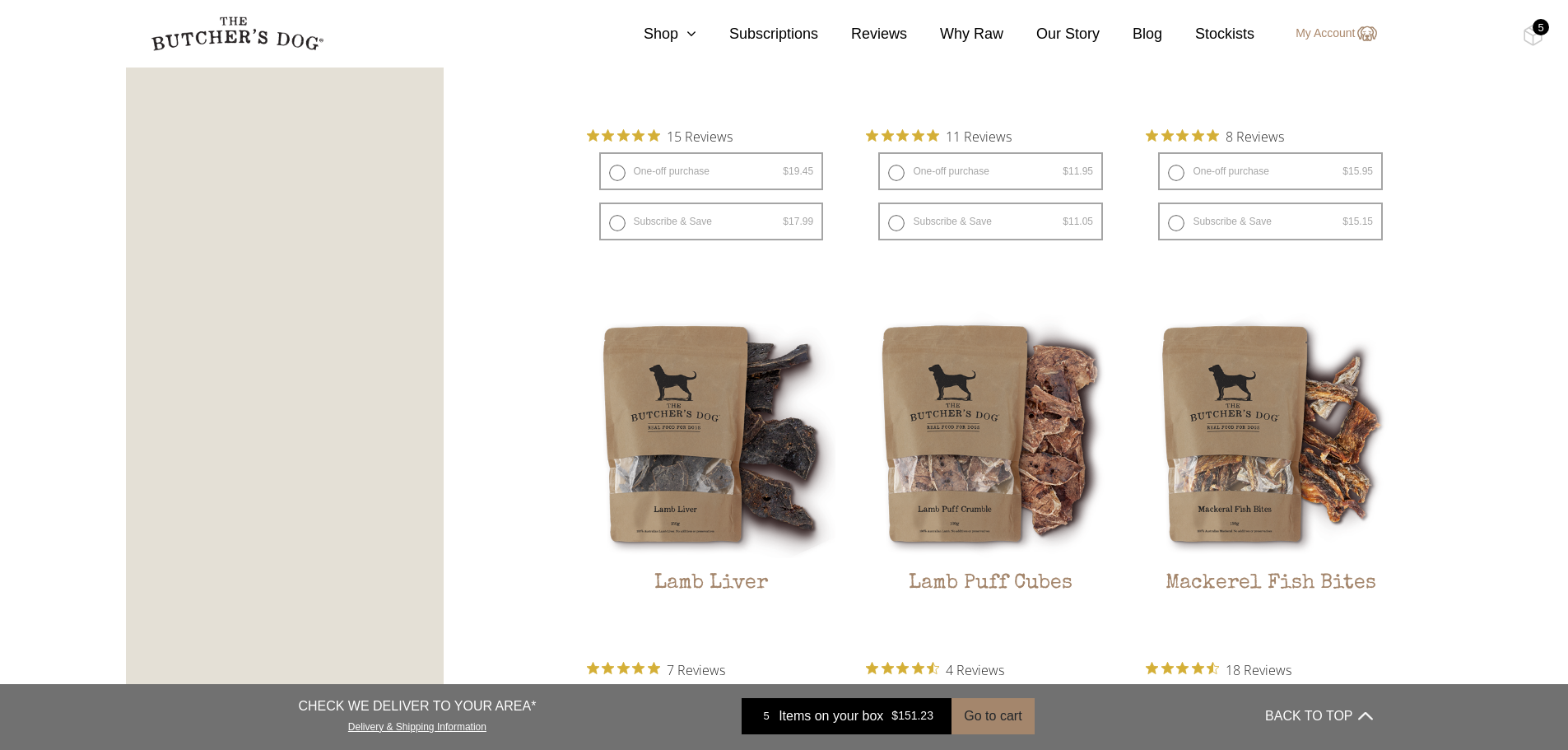
scroll to position [1894, 0]
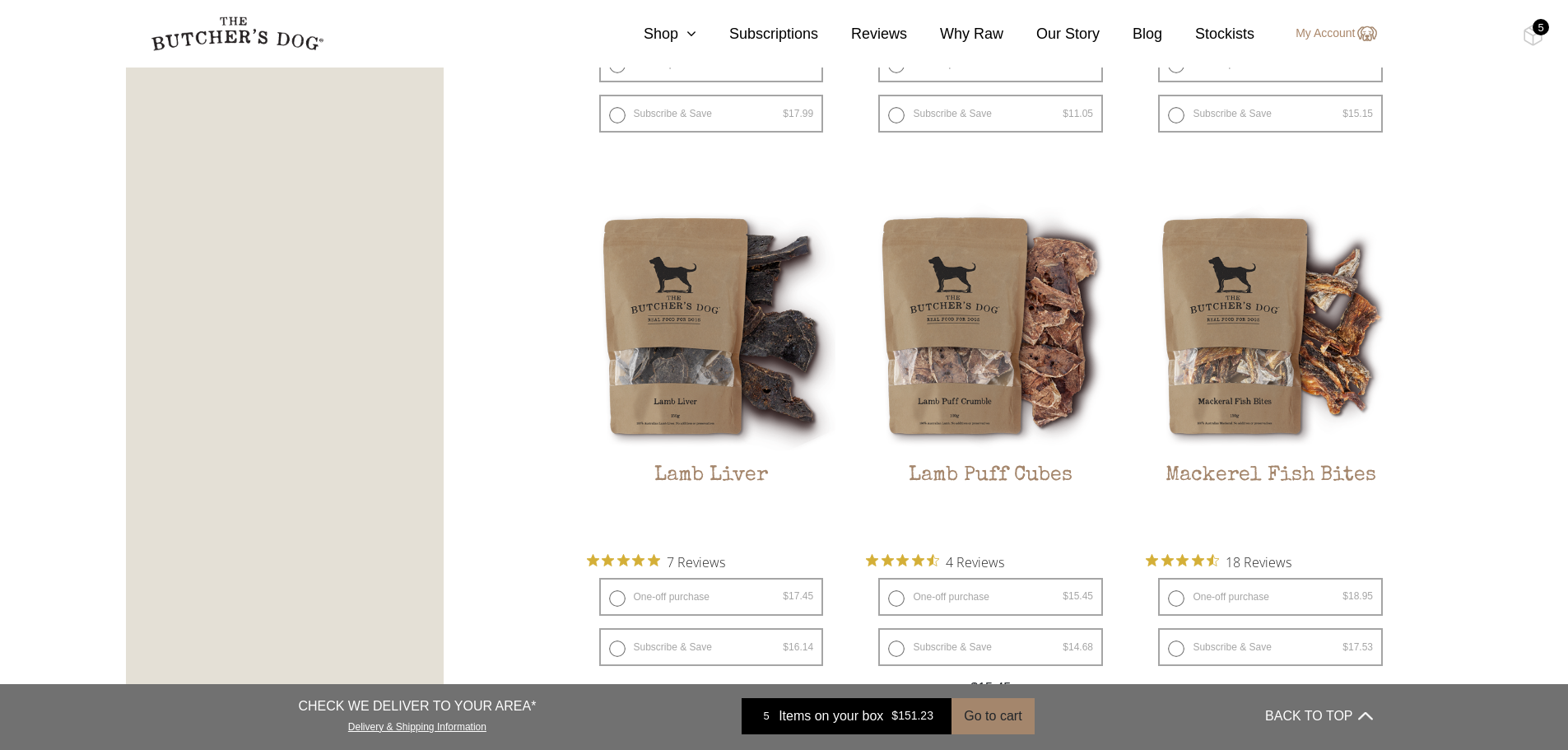
click at [925, 366] on img at bounding box center [990, 325] width 250 height 250
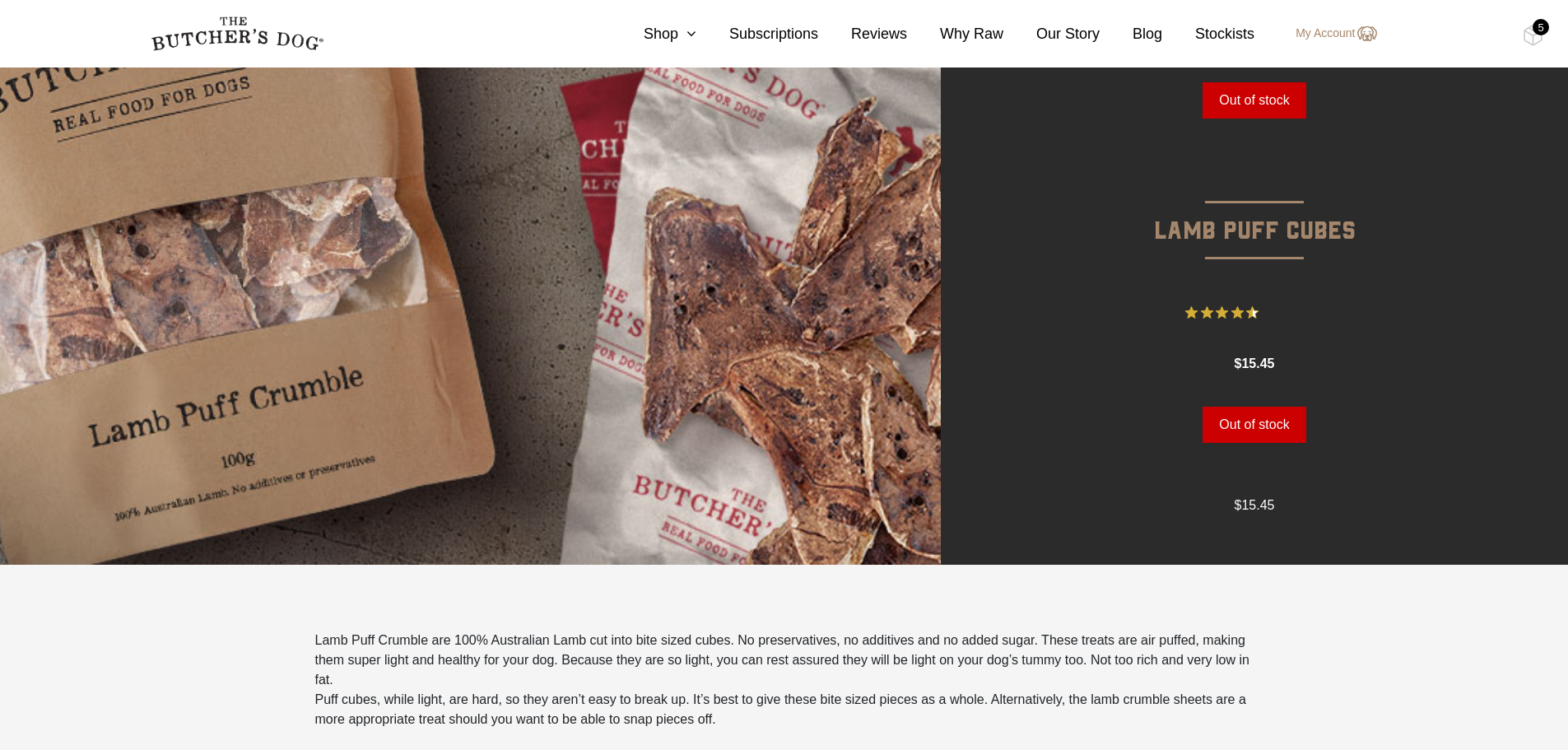
scroll to position [329, 0]
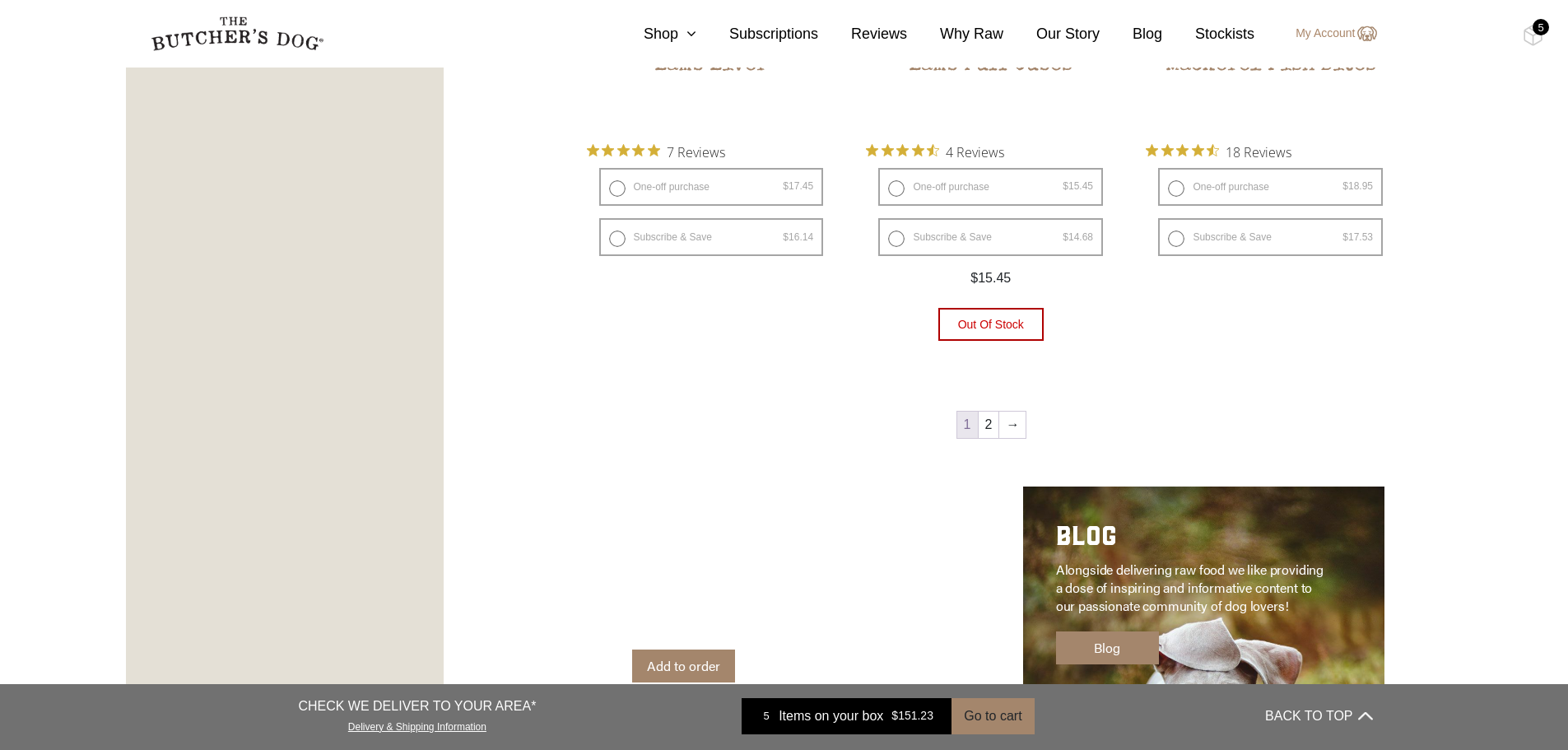
scroll to position [2306, 0]
click at [985, 426] on link "2" at bounding box center [989, 423] width 21 height 26
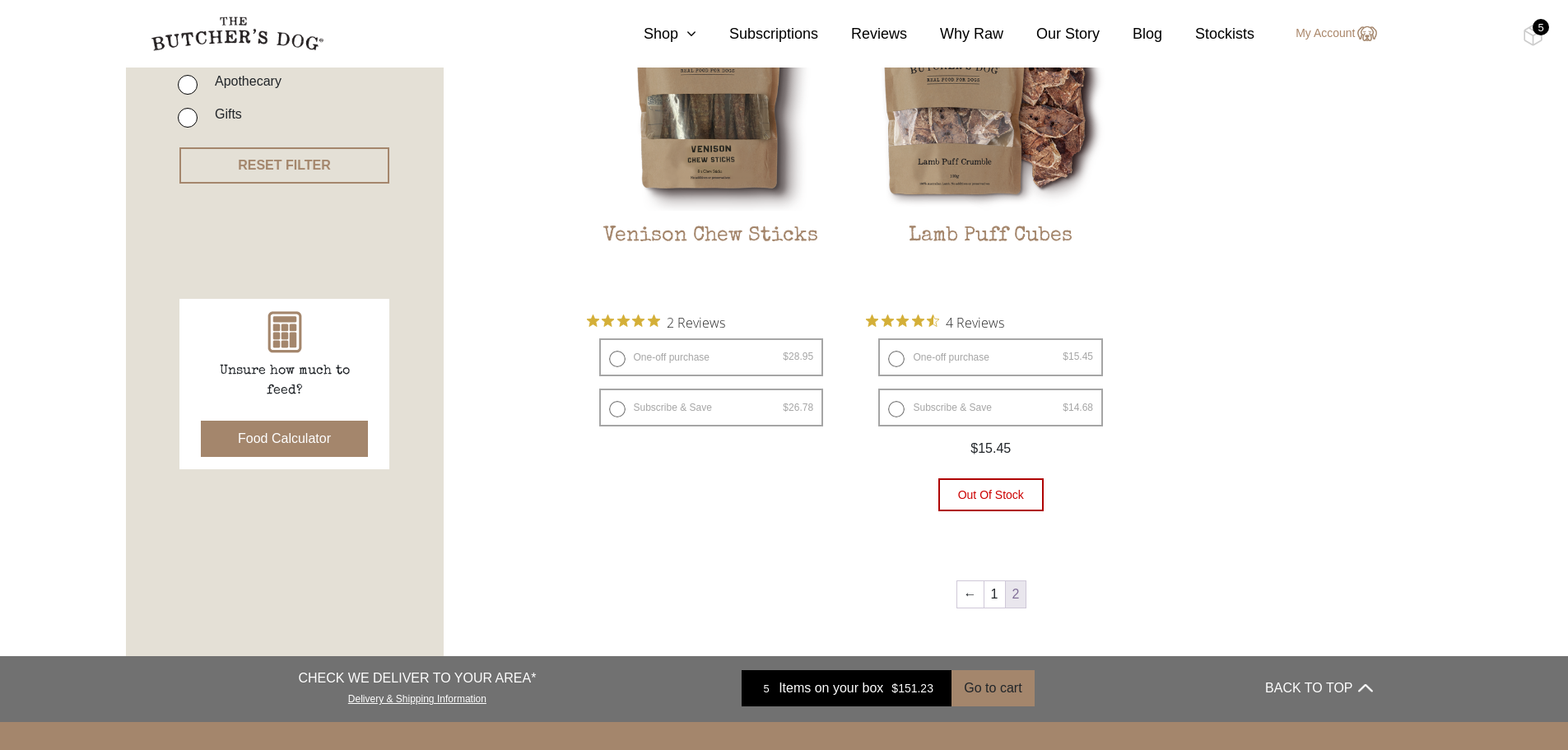
scroll to position [659, 0]
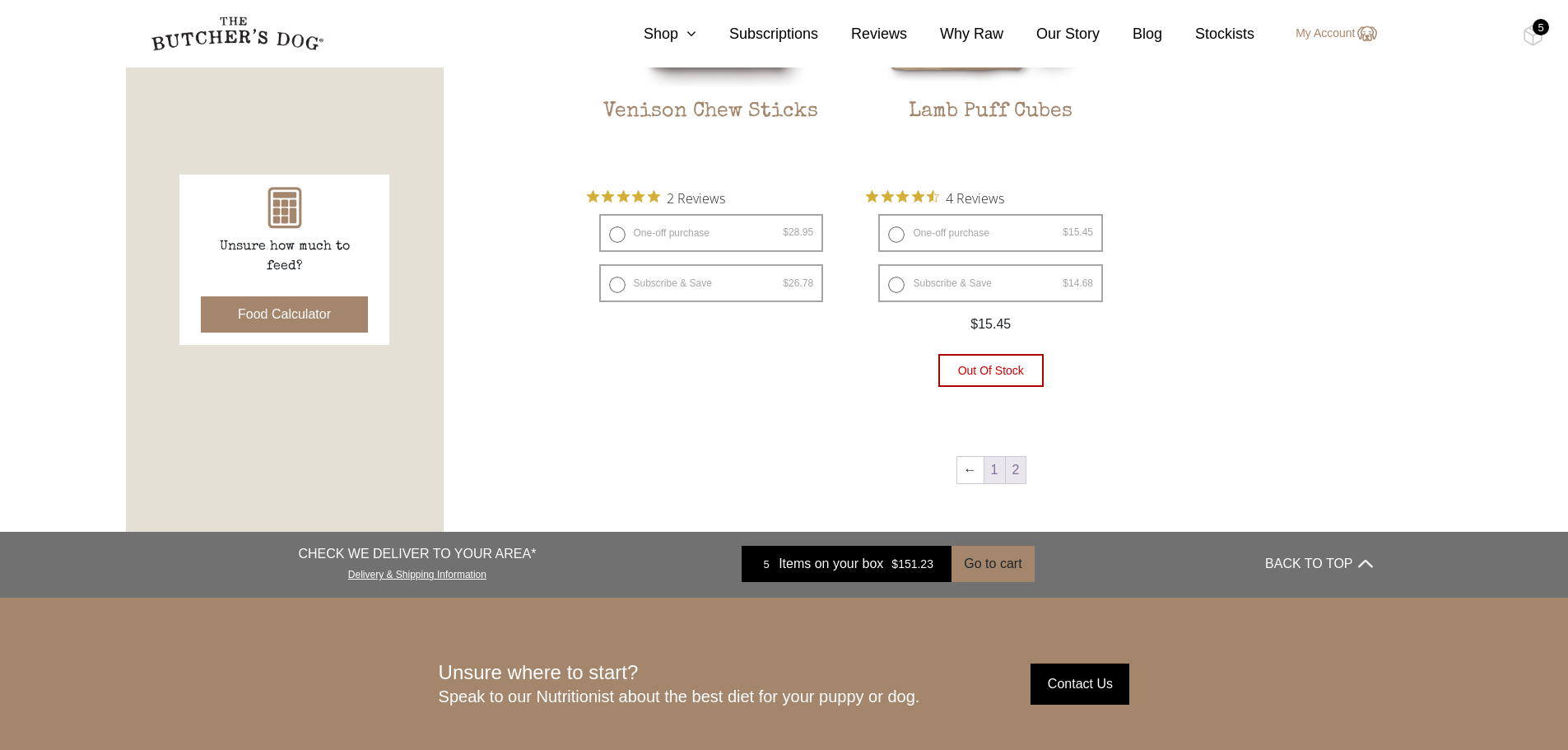
click at [996, 475] on link "1" at bounding box center [995, 469] width 21 height 26
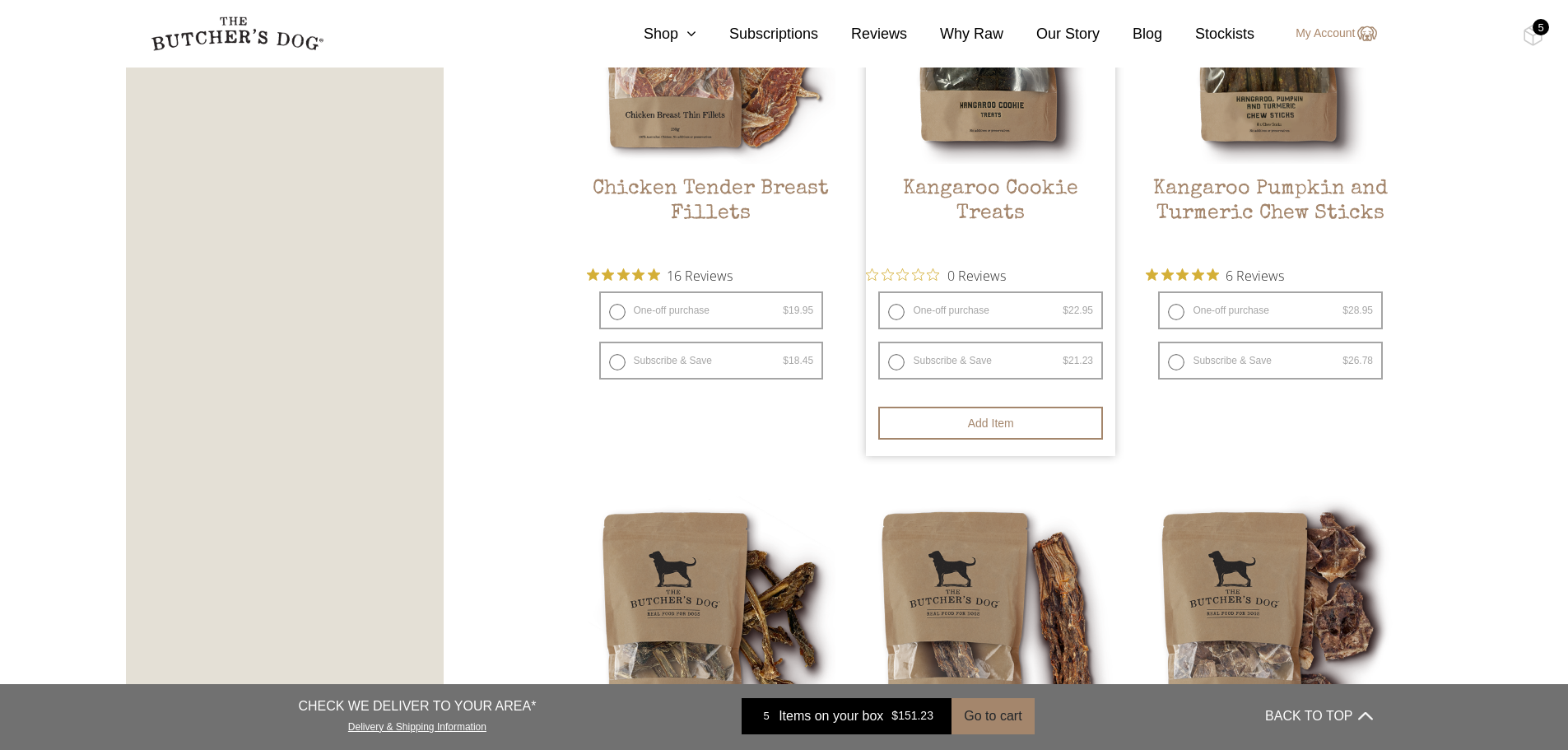
scroll to position [1113, 0]
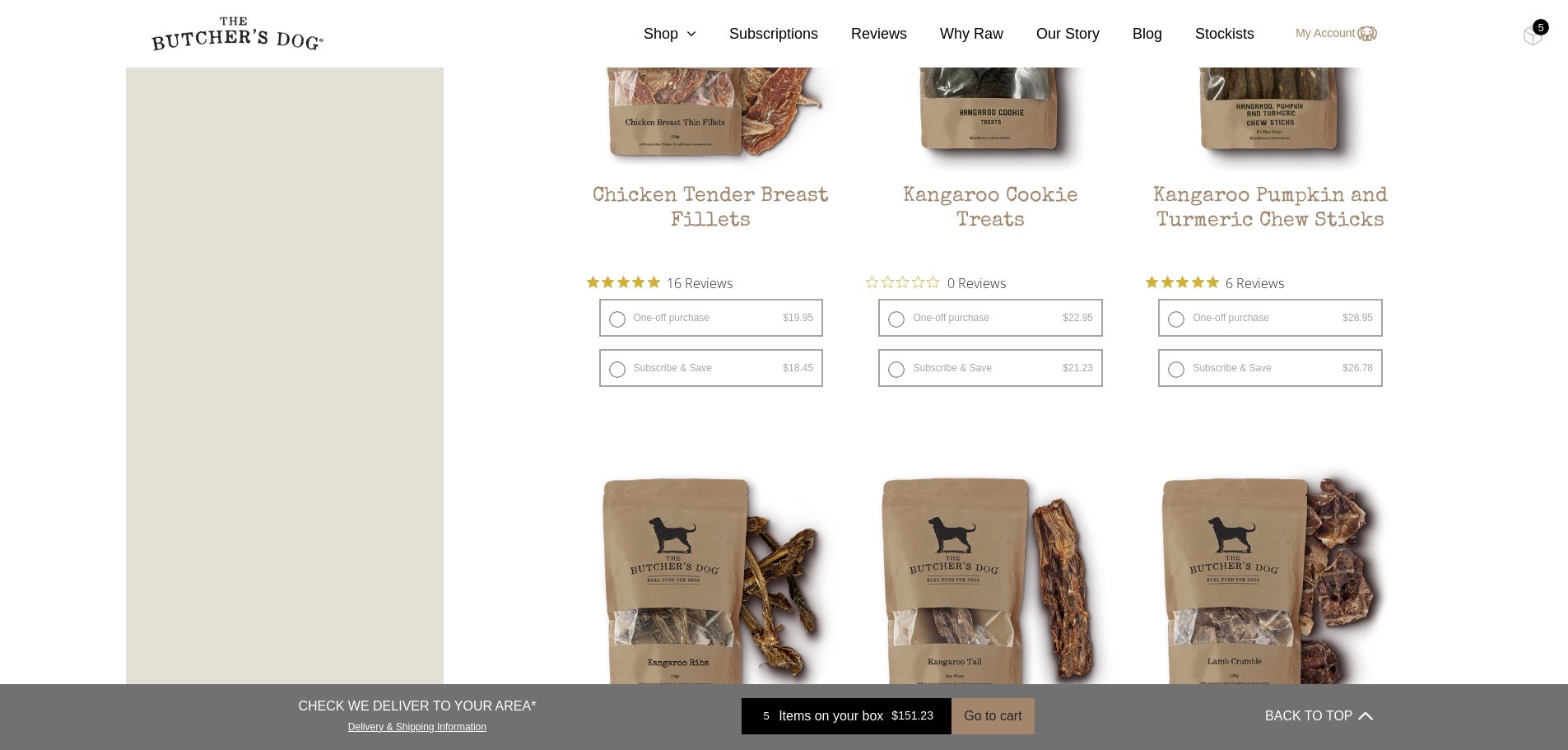
click at [1532, 30] on div "5" at bounding box center [1541, 27] width 16 height 16
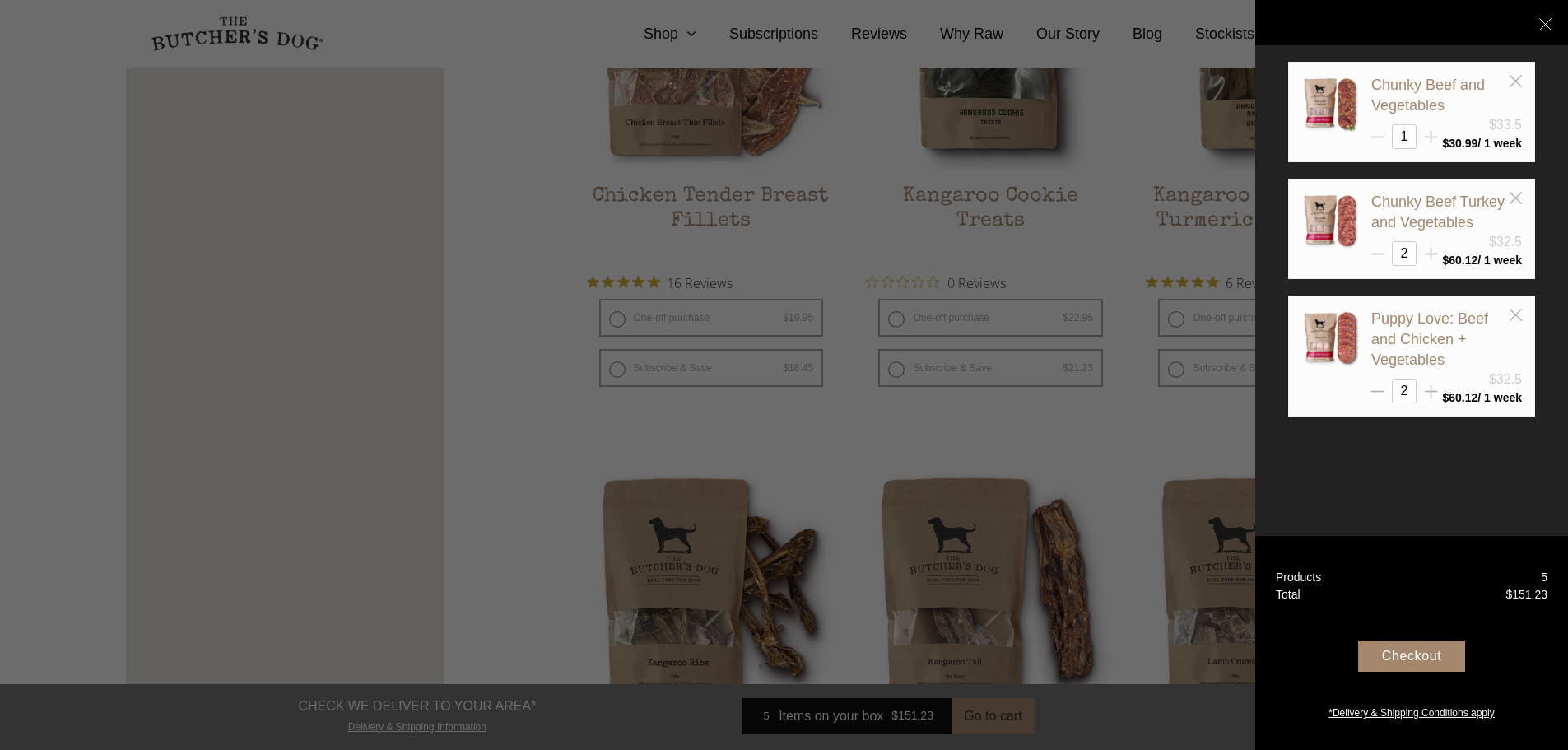
click at [1419, 653] on div "Checkout" at bounding box center [1411, 656] width 107 height 31
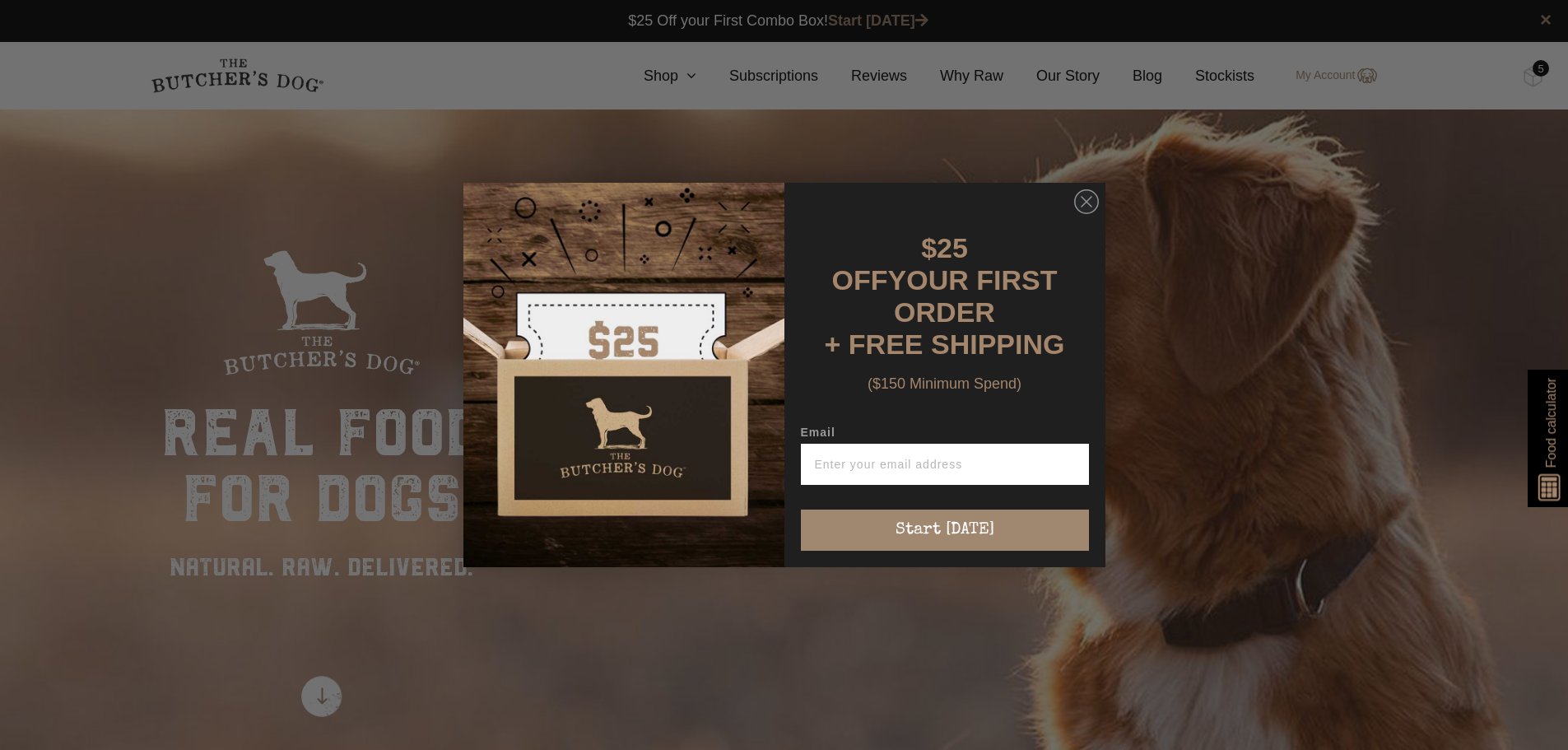
type input "jenny.woodward@architecture.com.au"
click at [1535, 77] on div "Close dialog $25 OFF YOUR FIRST ORDER + FREE SHIPPING ($150 Minimum Spend) Emai…" at bounding box center [784, 375] width 1568 height 750
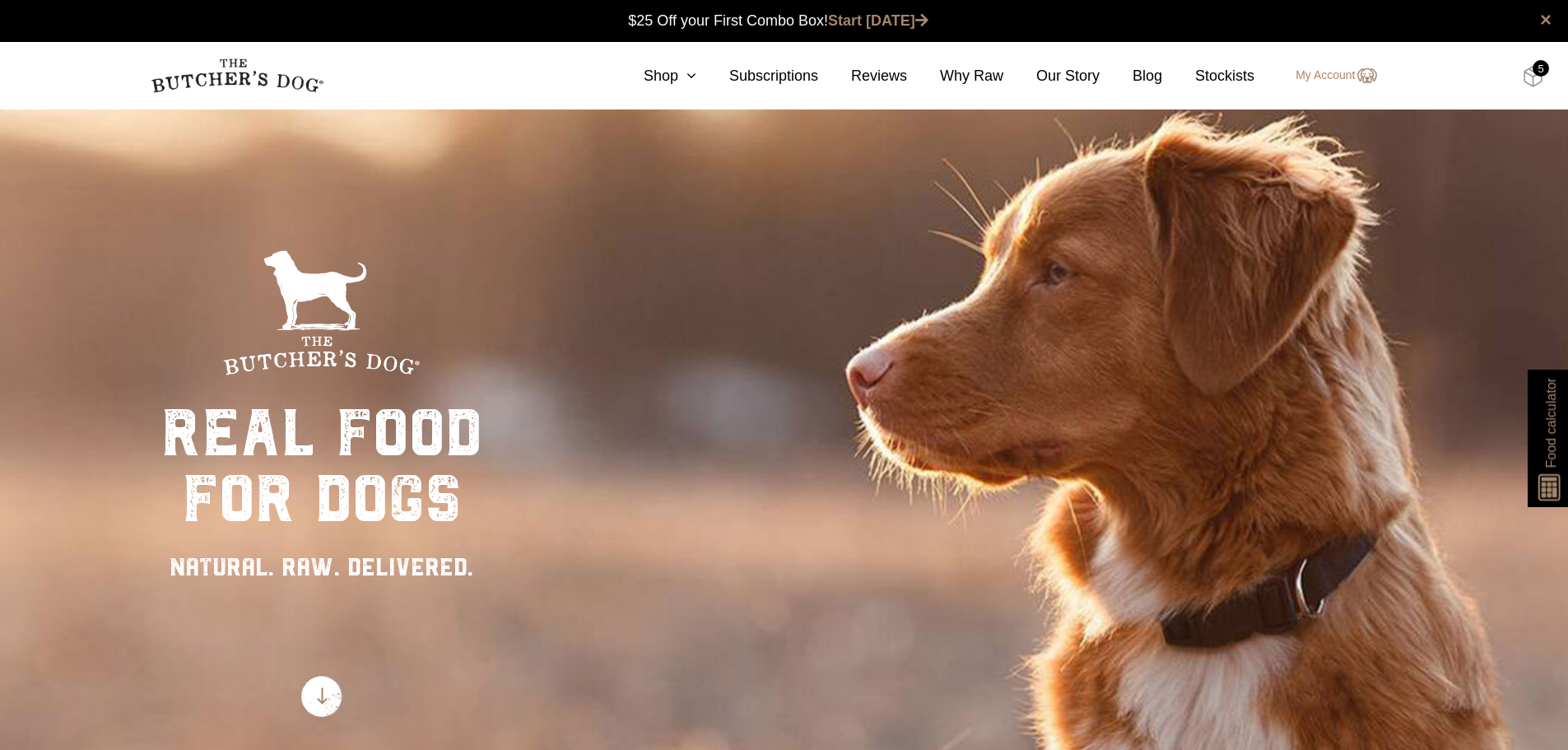
click at [1529, 79] on img at bounding box center [1532, 76] width 21 height 21
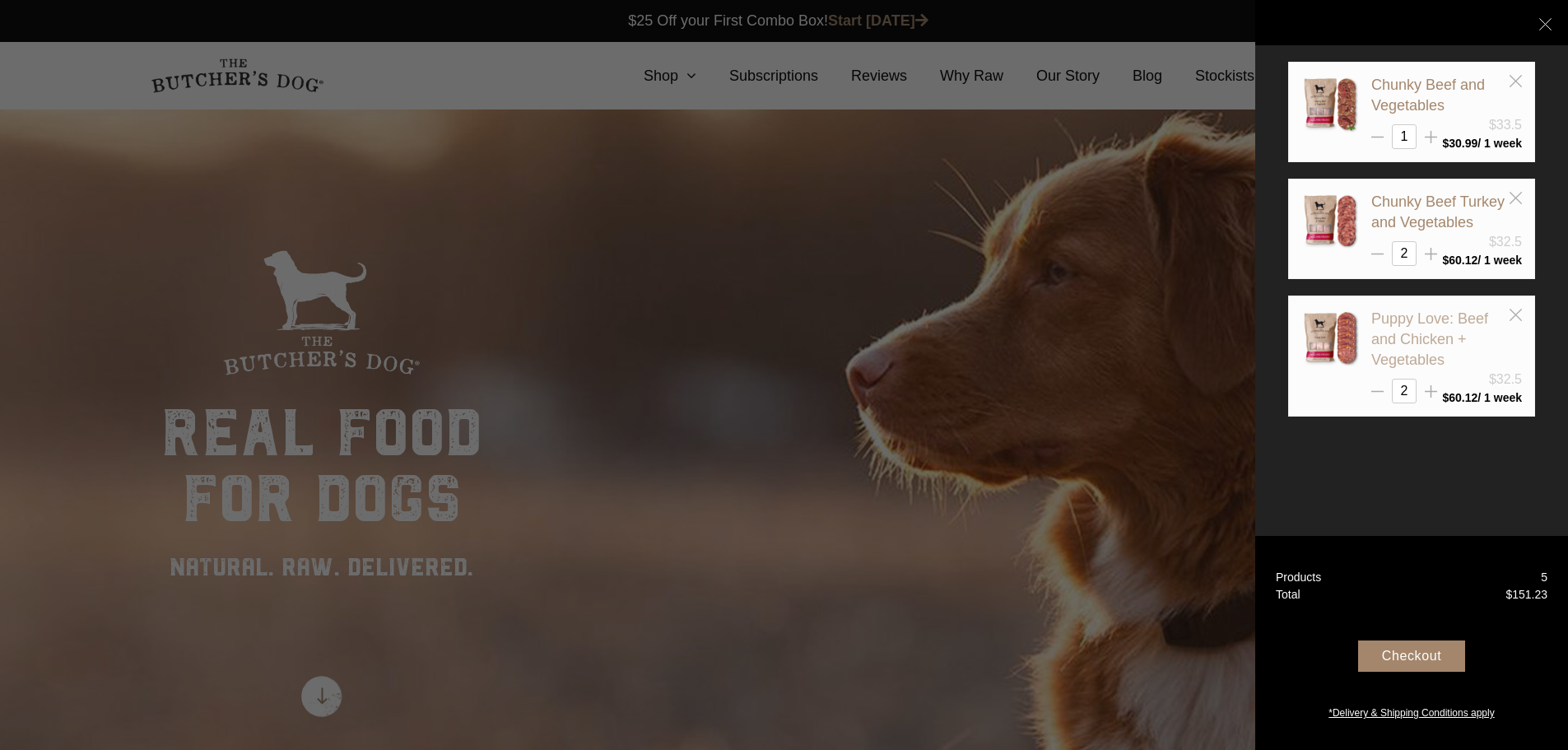
click at [1425, 338] on link "Puppy Love: Beef and Chicken + Vegetables" at bounding box center [1430, 339] width 117 height 57
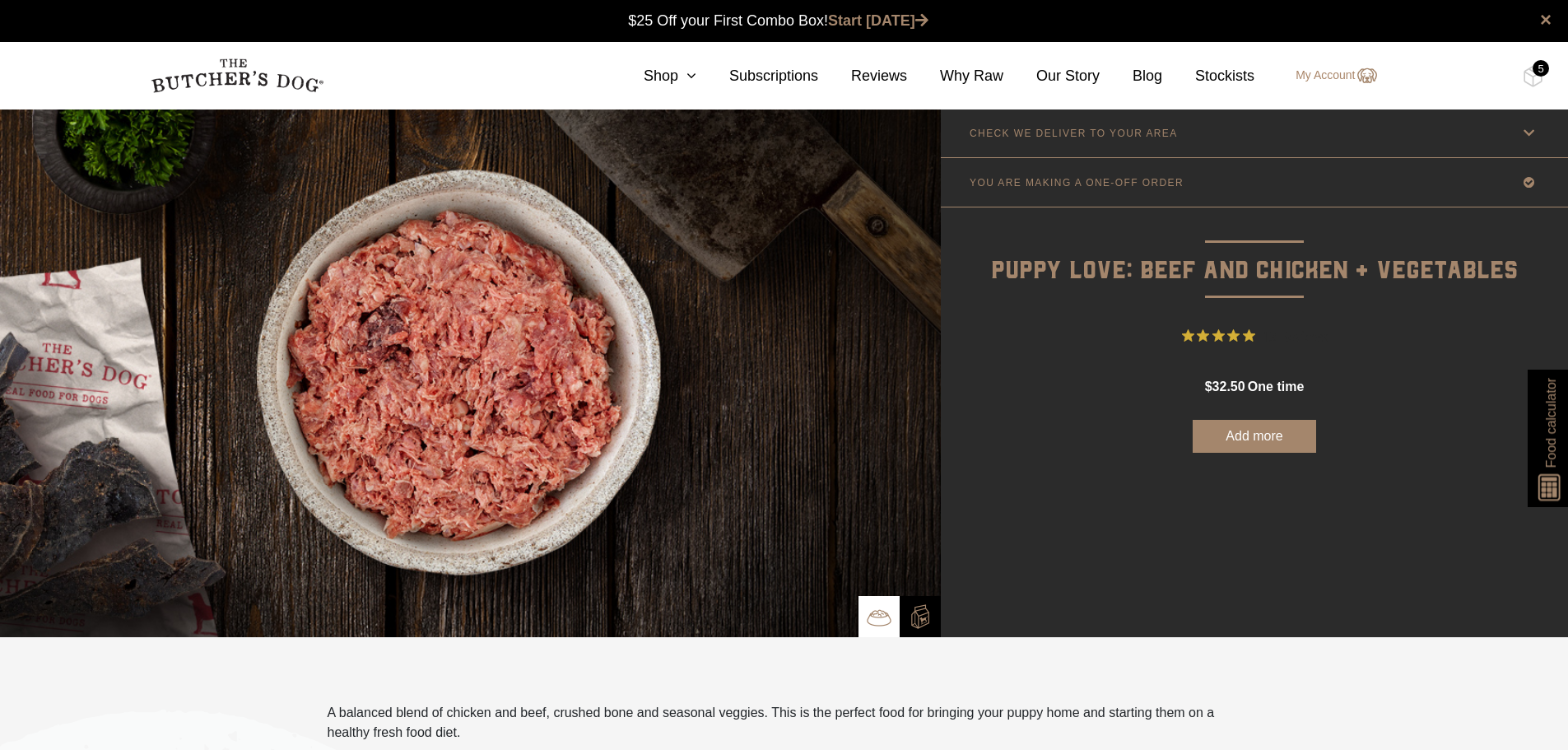
click at [1165, 186] on p "YOU ARE MAKING A ONE-OFF ORDER" at bounding box center [1076, 182] width 214 height 12
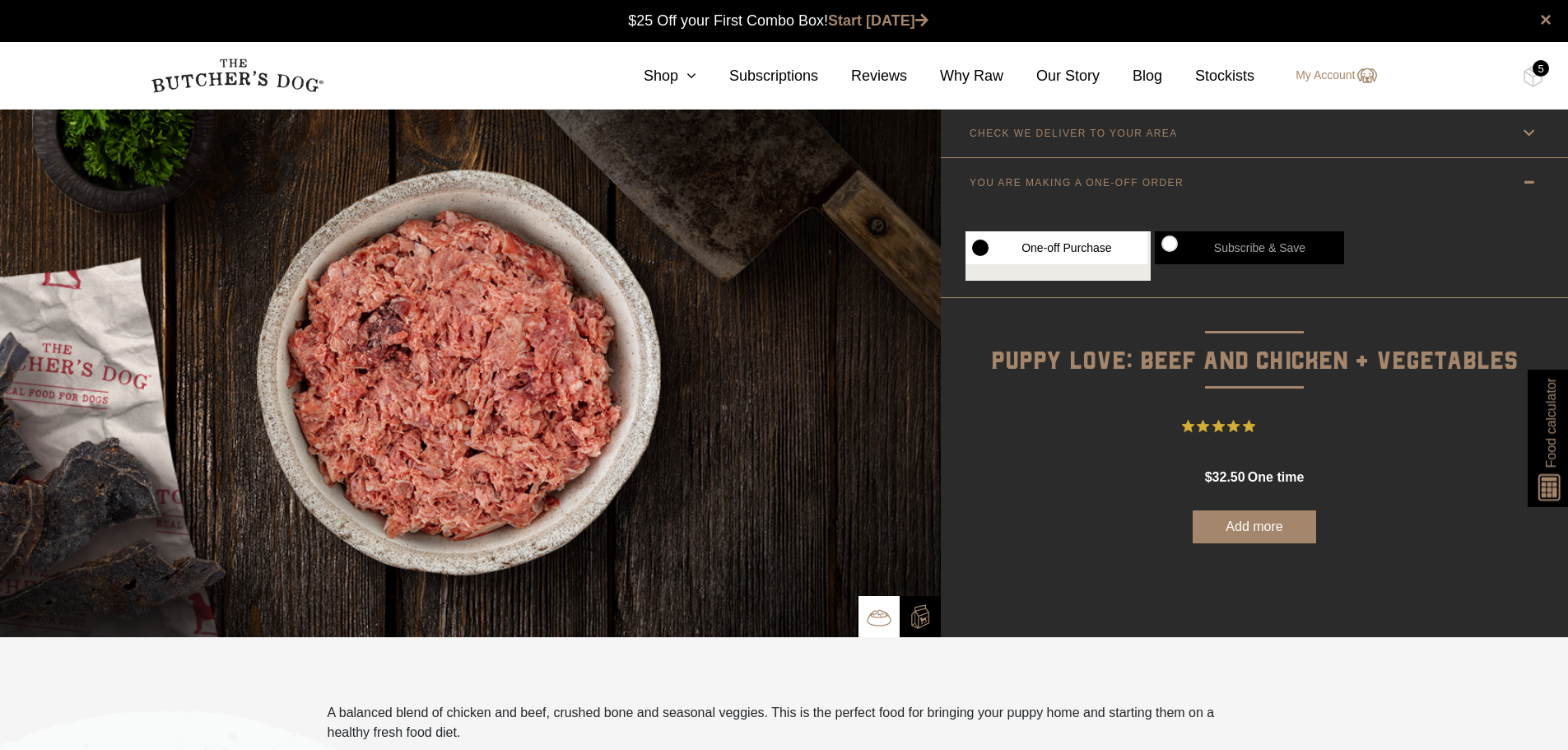
click at [1173, 240] on label "Subscribe & Save" at bounding box center [1250, 248] width 190 height 33
radio input "true"
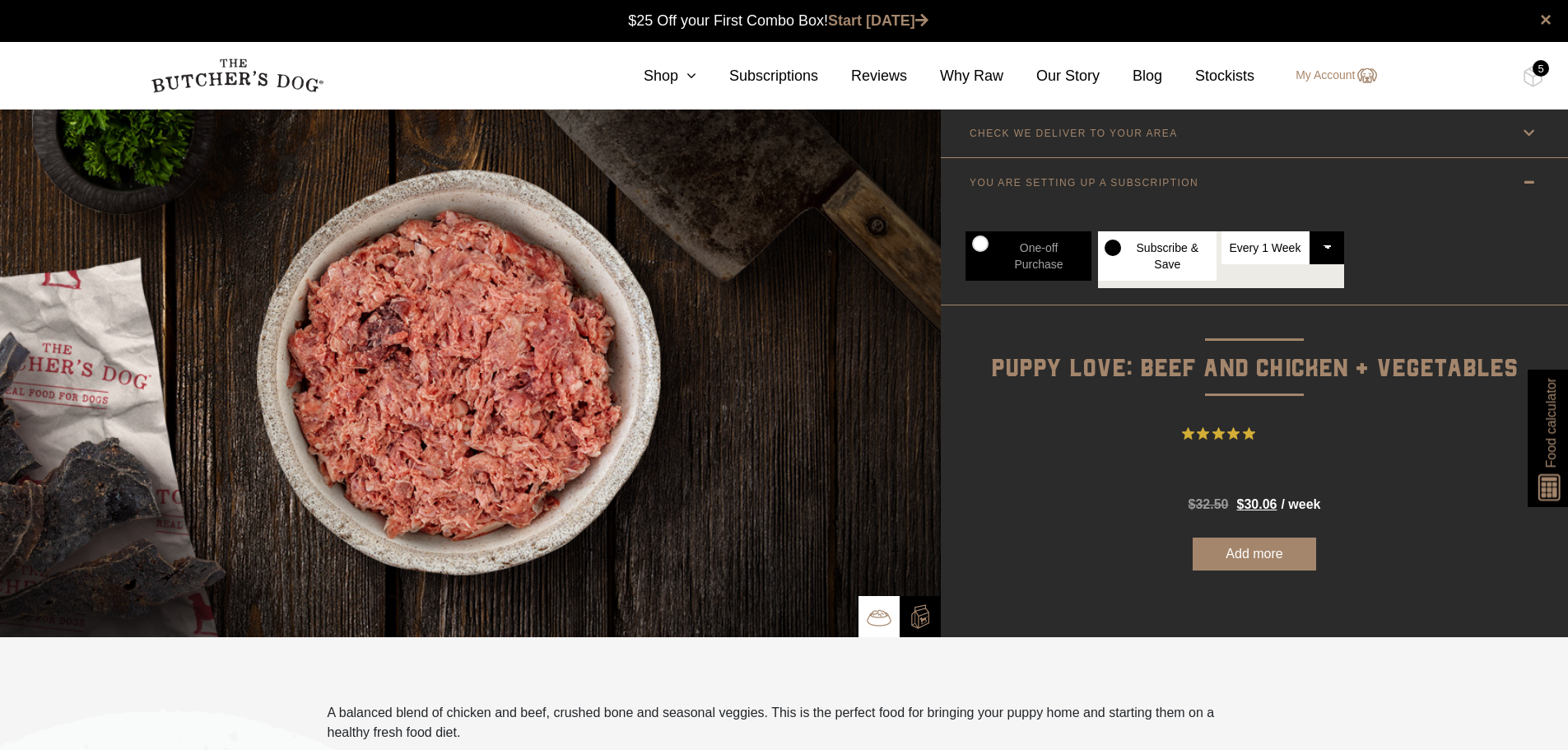
click at [1327, 251] on select "Every 1 Week Every 2 Weeks Every 3 Weeks Every 4 Weeks Every 5 Weeks Every 6 We…" at bounding box center [1284, 248] width 124 height 33
select select "2_week"
click at [1222, 231] on select "Every 1 Week Every 2 Weeks Every 3 Weeks Every 4 Weeks Every 5 Weeks Every 6 We…" at bounding box center [1284, 248] width 124 height 33
radio input "true"
click at [1278, 555] on button "Add more" at bounding box center [1255, 554] width 124 height 33
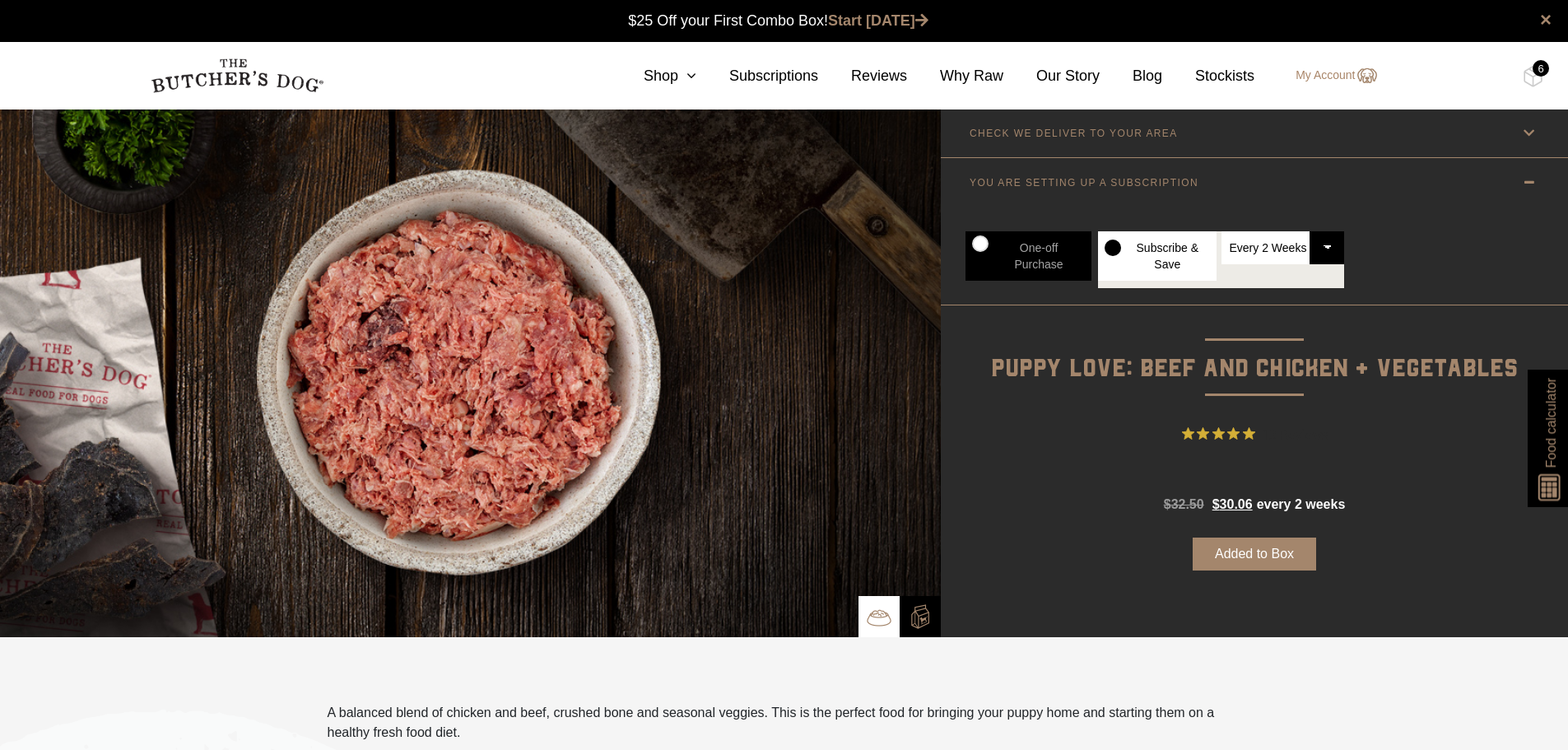
click at [1268, 554] on button "Added to Box" at bounding box center [1255, 554] width 124 height 33
click at [1524, 81] on img at bounding box center [1532, 76] width 21 height 21
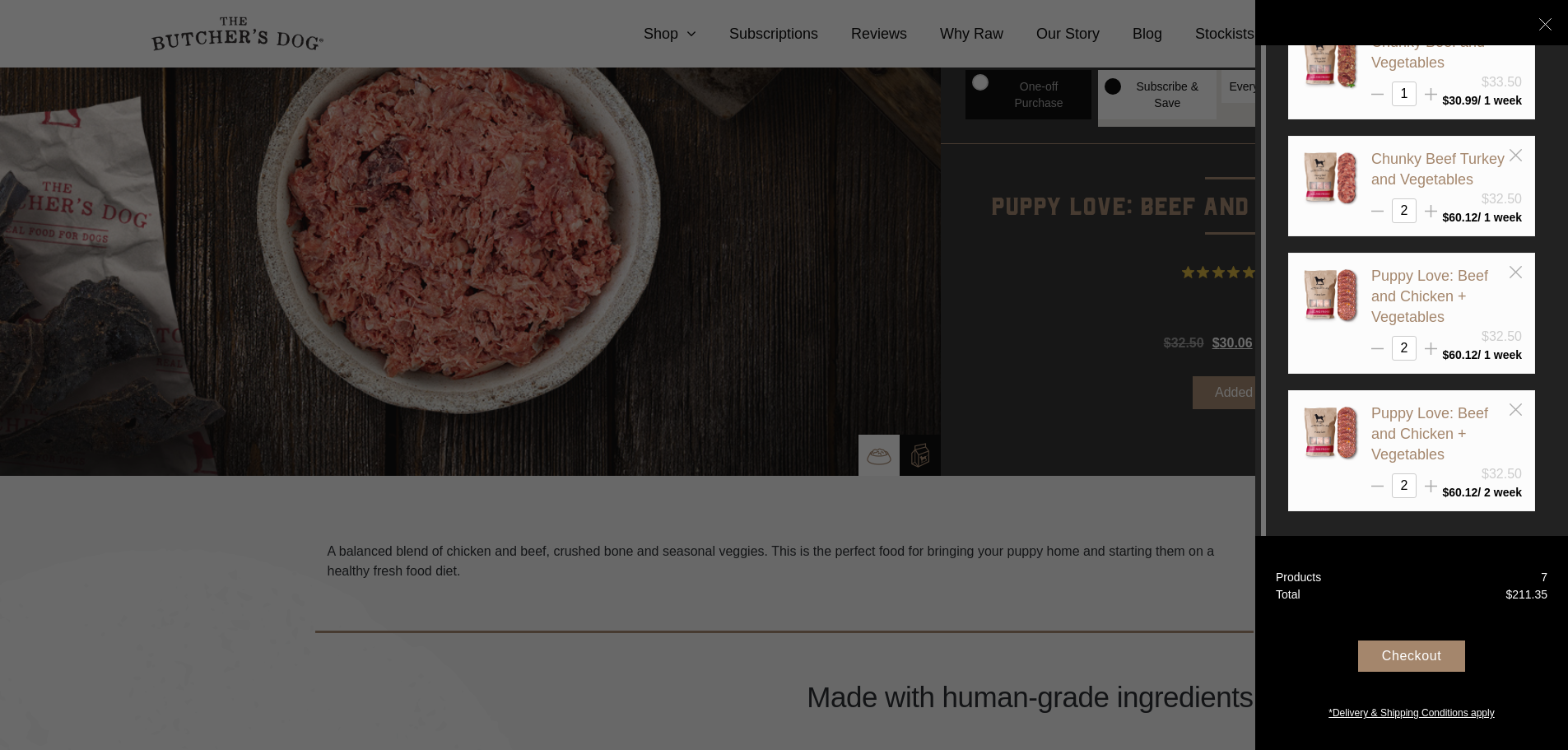
scroll to position [165, 0]
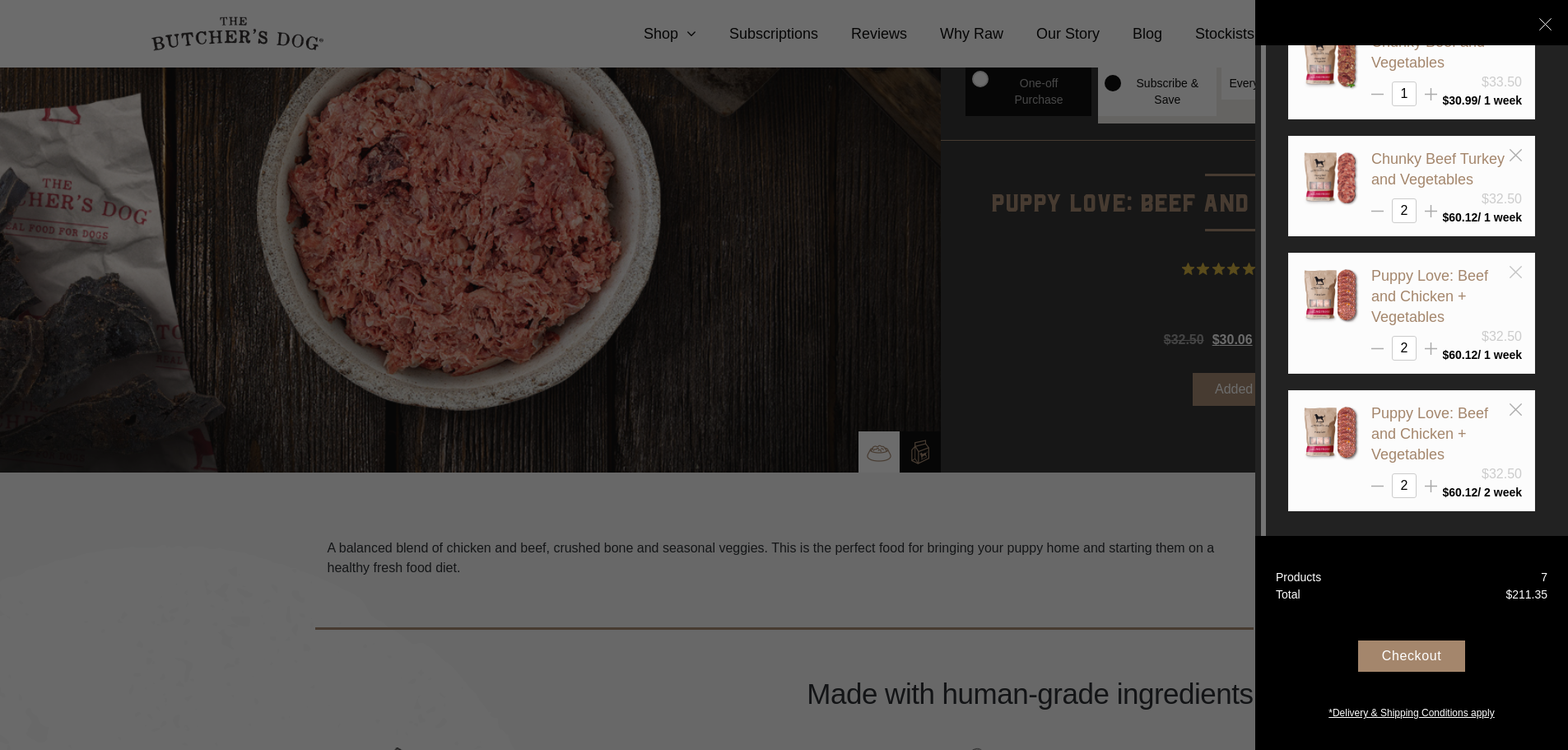
click at [1516, 274] on icon at bounding box center [1516, 272] width 13 height 13
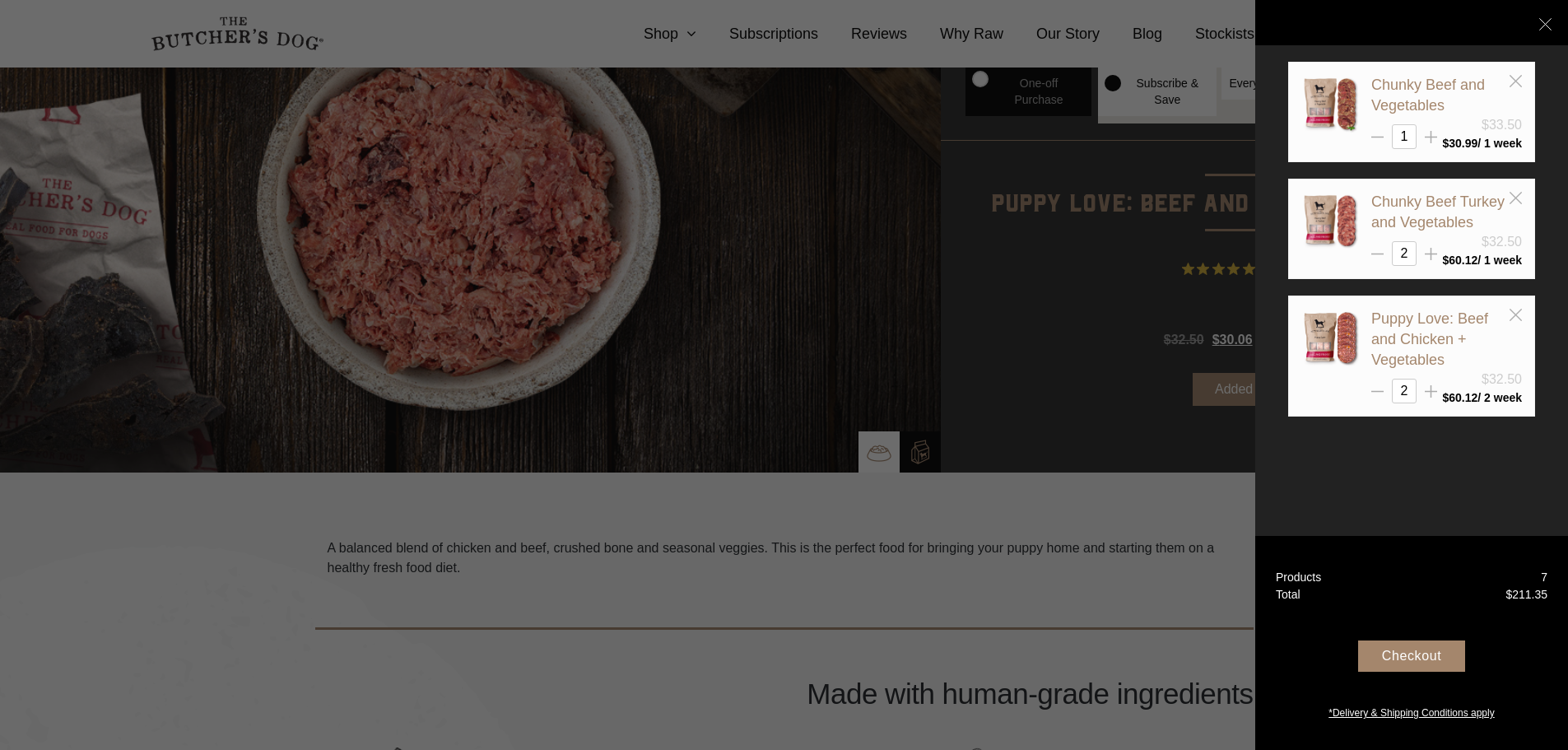
scroll to position [0, 0]
click at [1386, 204] on link "Chunky Beef Turkey and Vegetables" at bounding box center [1438, 211] width 133 height 37
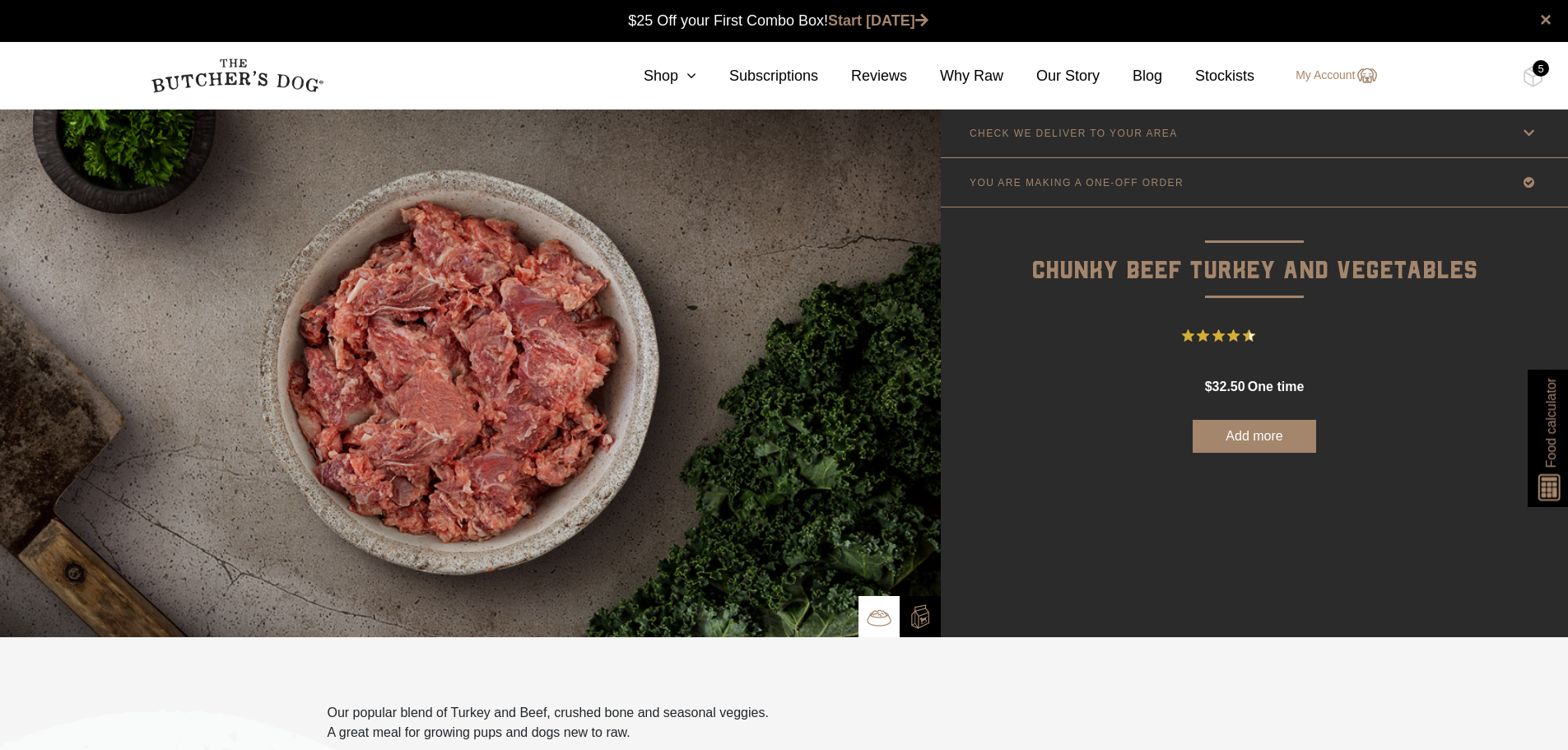
click at [1175, 180] on link "YOU ARE MAKING A ONE-OFF ORDER" at bounding box center [1255, 181] width 627 height 48
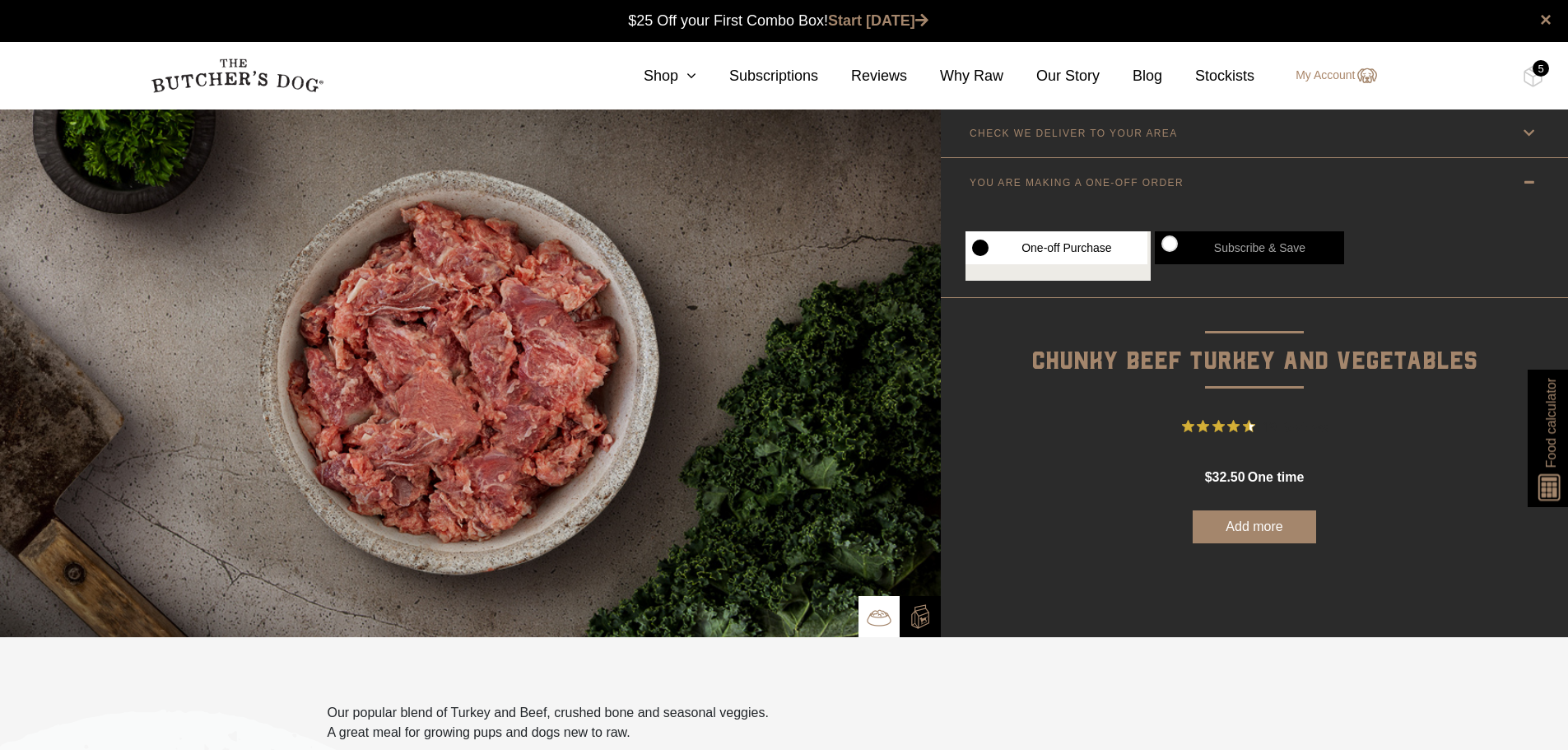
click at [1240, 241] on label "Subscribe & Save" at bounding box center [1250, 248] width 190 height 33
radio input "true"
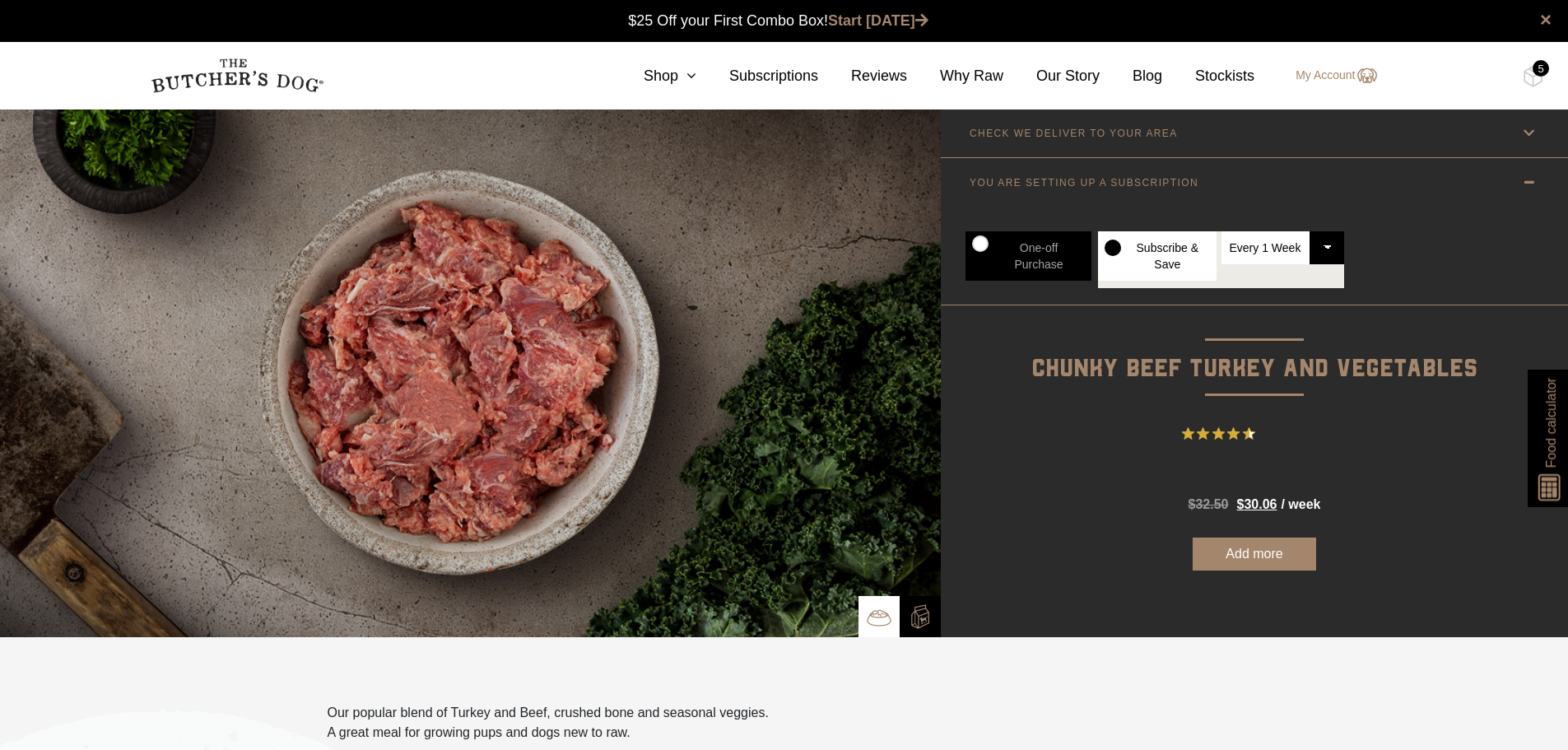
click at [1261, 249] on select "Every 1 Week Every 2 Weeks Every 3 Weeks Every 4 Weeks Every 5 Weeks Every 6 We…" at bounding box center [1284, 248] width 124 height 33
select select "2_week"
click at [1222, 231] on select "Every 1 Week Every 2 Weeks Every 3 Weeks Every 4 Weeks Every 5 Weeks Every 6 We…" at bounding box center [1284, 248] width 124 height 33
radio input "true"
click at [1286, 555] on button "Add more" at bounding box center [1255, 554] width 124 height 33
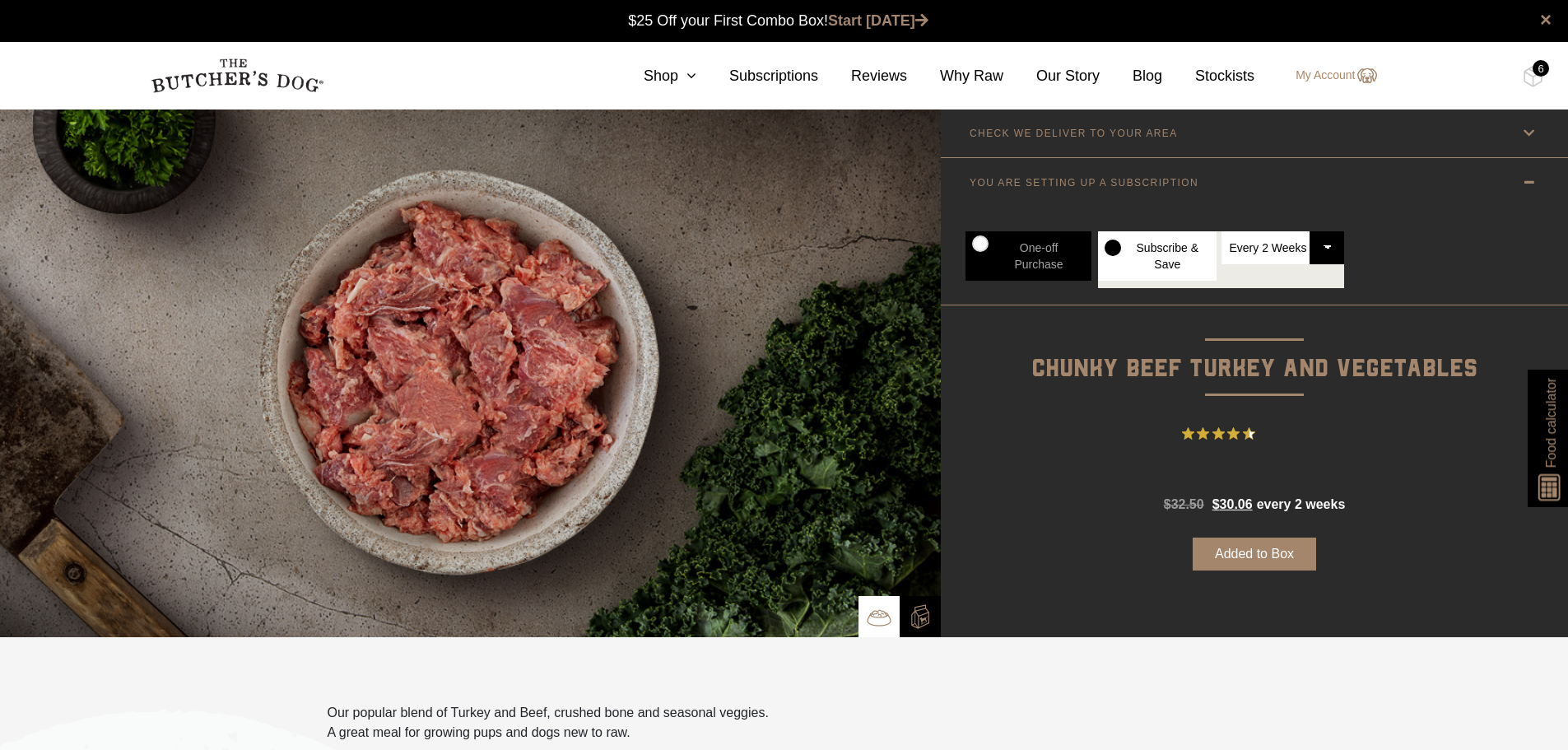
click at [1270, 560] on button "Added to Box" at bounding box center [1255, 554] width 124 height 33
click at [1056, 243] on label "One-off Purchase" at bounding box center [1029, 256] width 126 height 49
radio input "true"
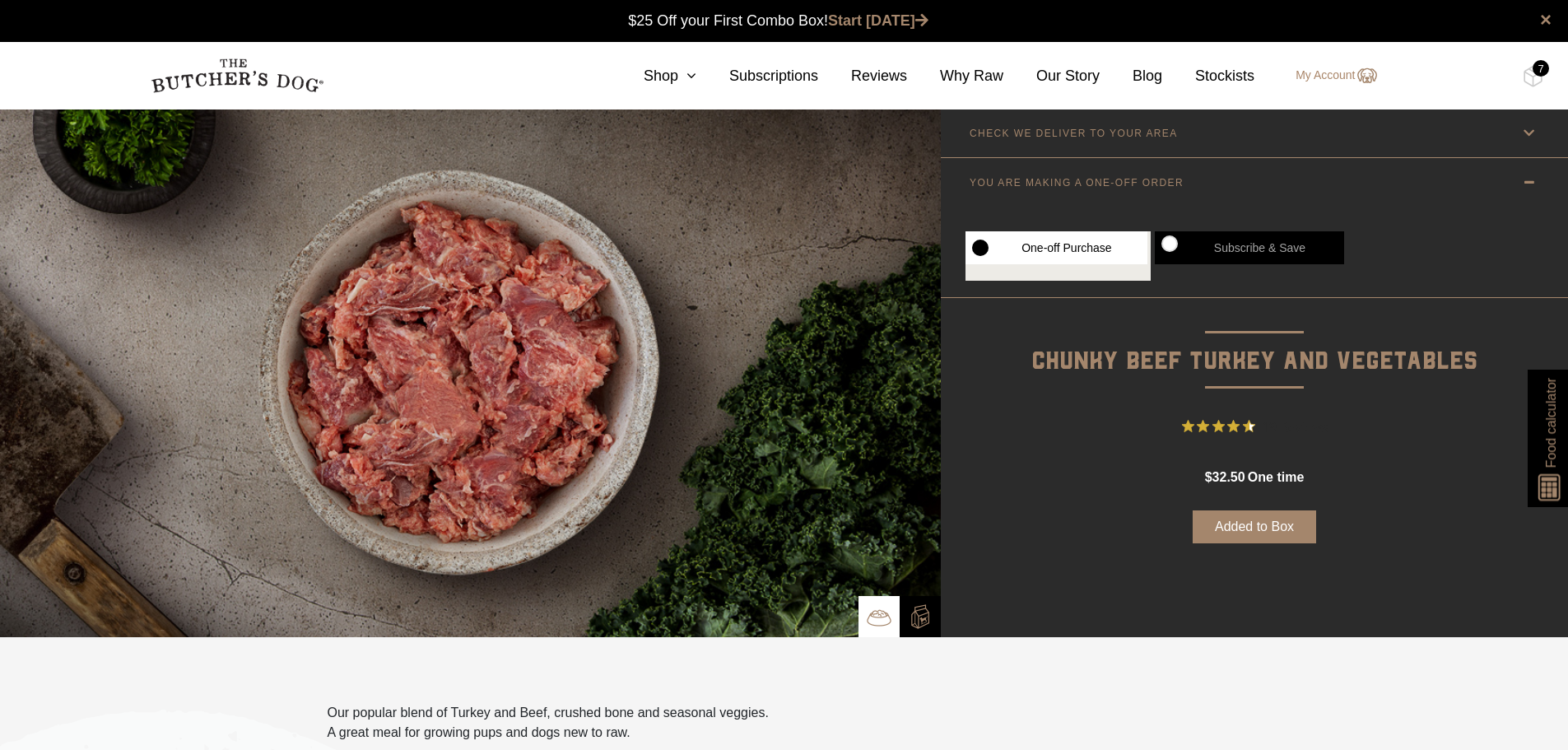
click at [1198, 249] on label "Subscribe & Save" at bounding box center [1250, 248] width 190 height 33
radio input "true"
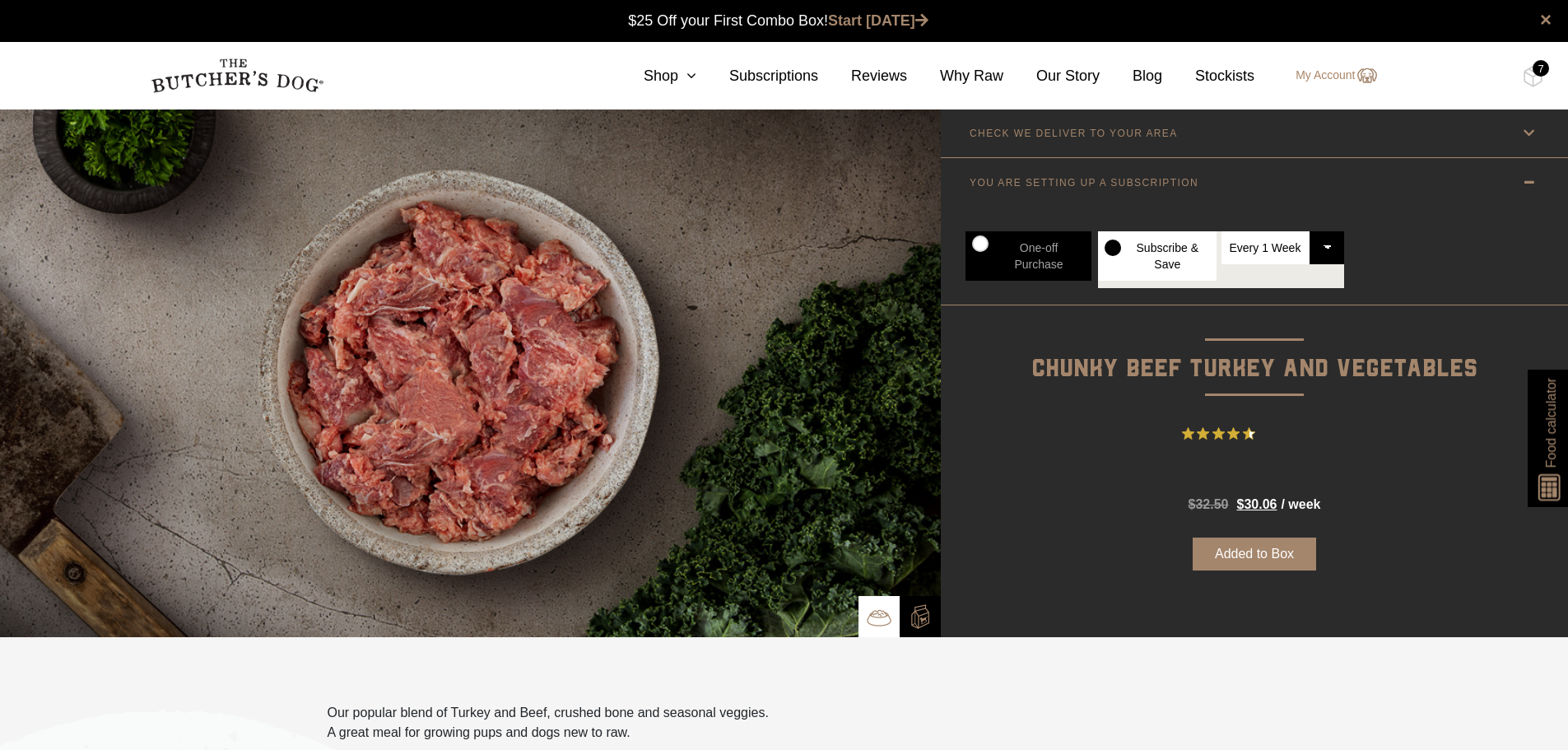
click at [1321, 245] on select "Every 1 Week Every 2 Weeks Every 3 Weeks Every 4 Weeks Every 5 Weeks Every 6 We…" at bounding box center [1284, 248] width 124 height 33
select select "2_week"
click at [1222, 231] on select "Every 1 Week Every 2 Weeks Every 3 Weeks Every 4 Weeks Every 5 Weeks Every 6 We…" at bounding box center [1284, 248] width 124 height 33
click at [1269, 555] on button "Added to Box" at bounding box center [1255, 554] width 124 height 33
click at [1534, 75] on img at bounding box center [1532, 76] width 21 height 21
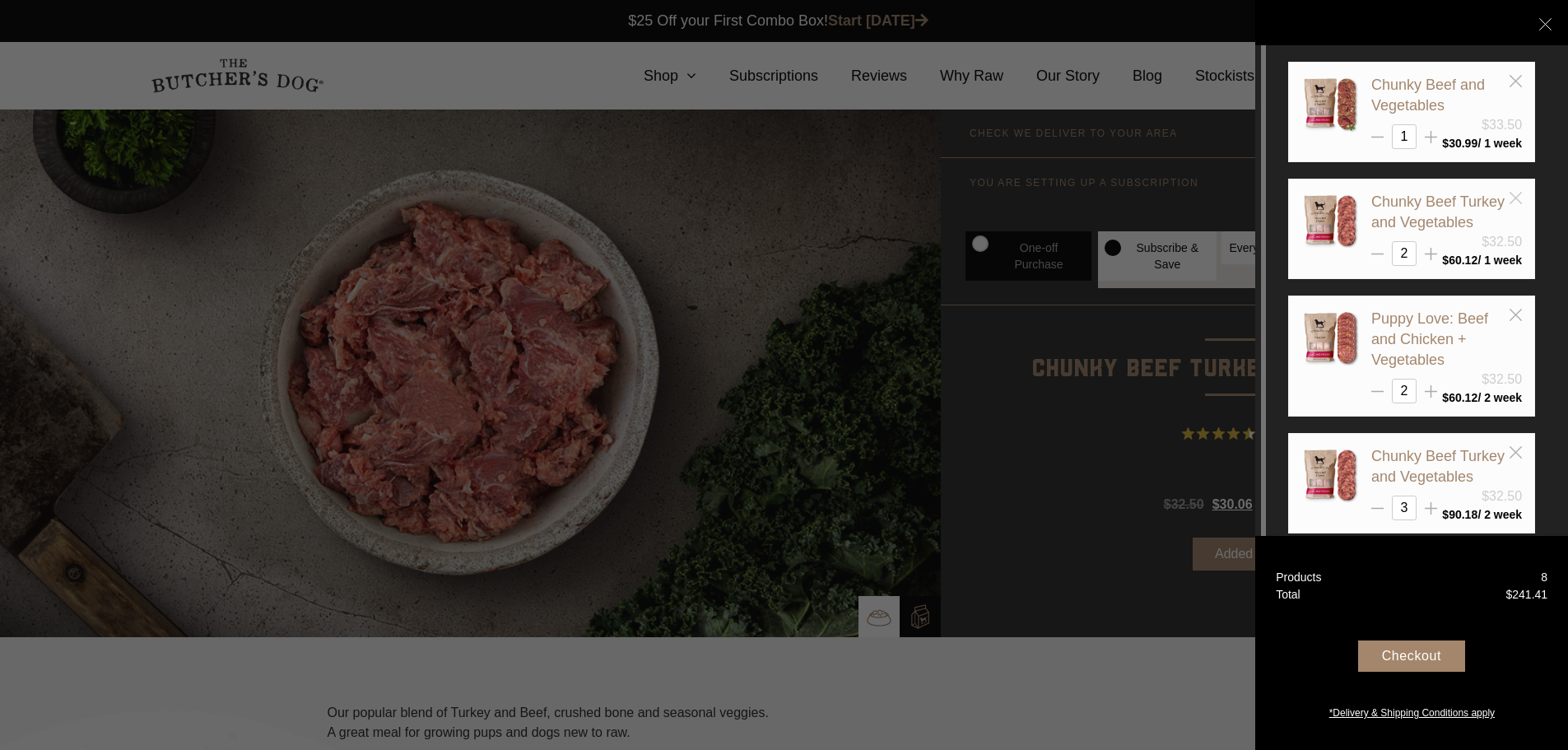
click at [1519, 202] on icon at bounding box center [1516, 199] width 13 height 13
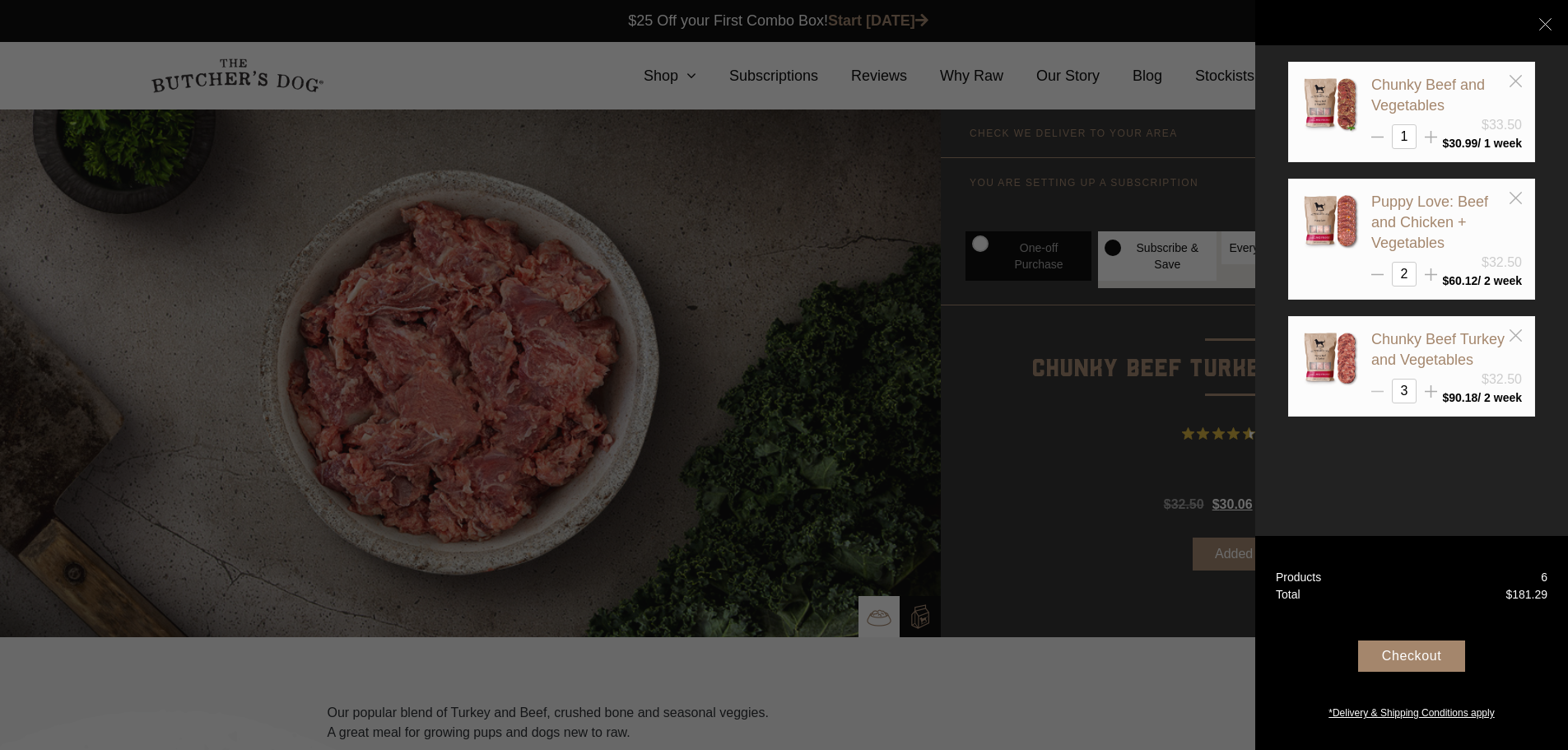
click at [1376, 393] on icon at bounding box center [1378, 392] width 13 height 13
type input "2"
click at [1402, 84] on link "Chunky Beef and Vegetables" at bounding box center [1428, 95] width 114 height 37
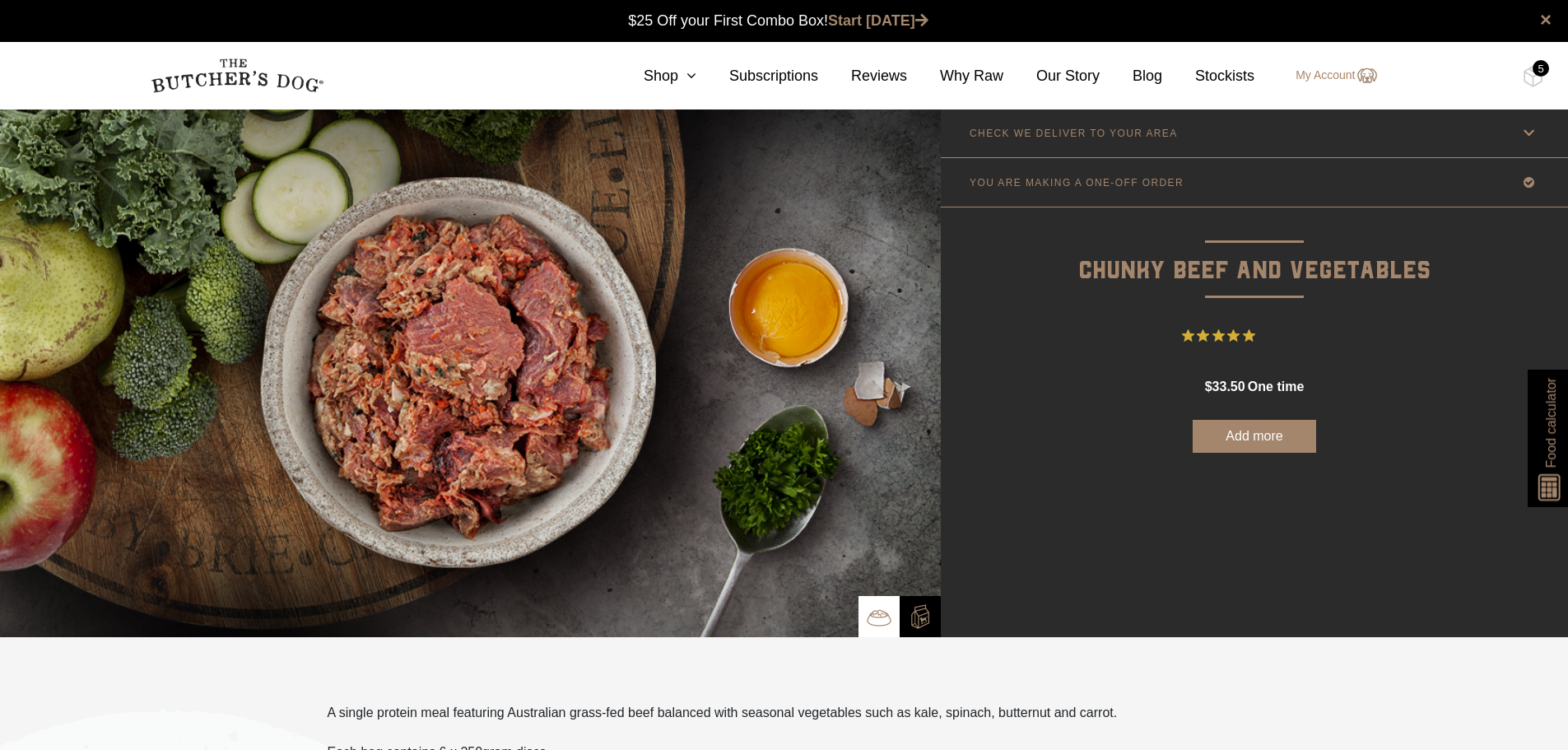
click at [1164, 188] on p "YOU ARE MAKING A ONE-OFF ORDER" at bounding box center [1076, 182] width 214 height 12
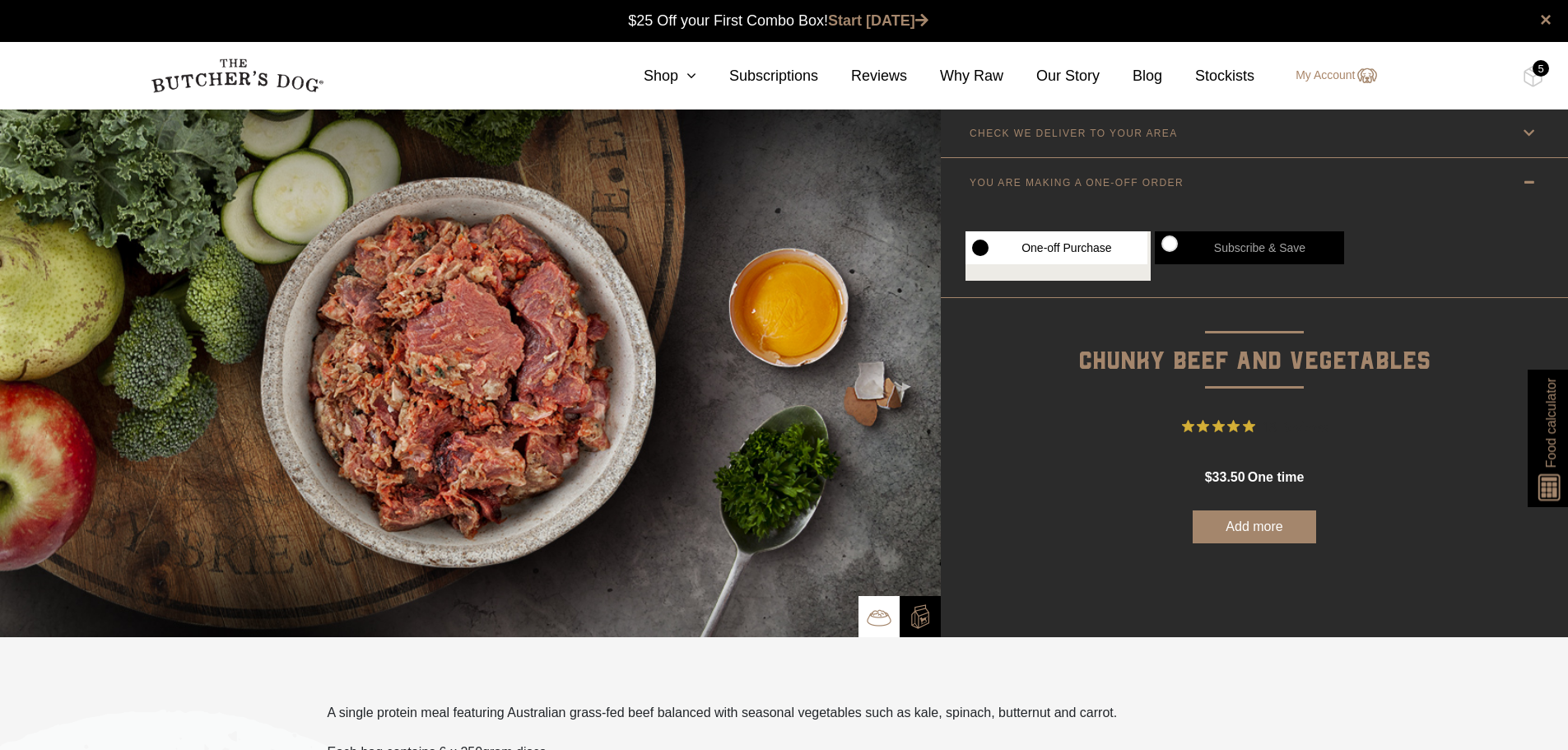
click at [1224, 246] on label "Subscribe & Save" at bounding box center [1250, 248] width 190 height 33
radio input "true"
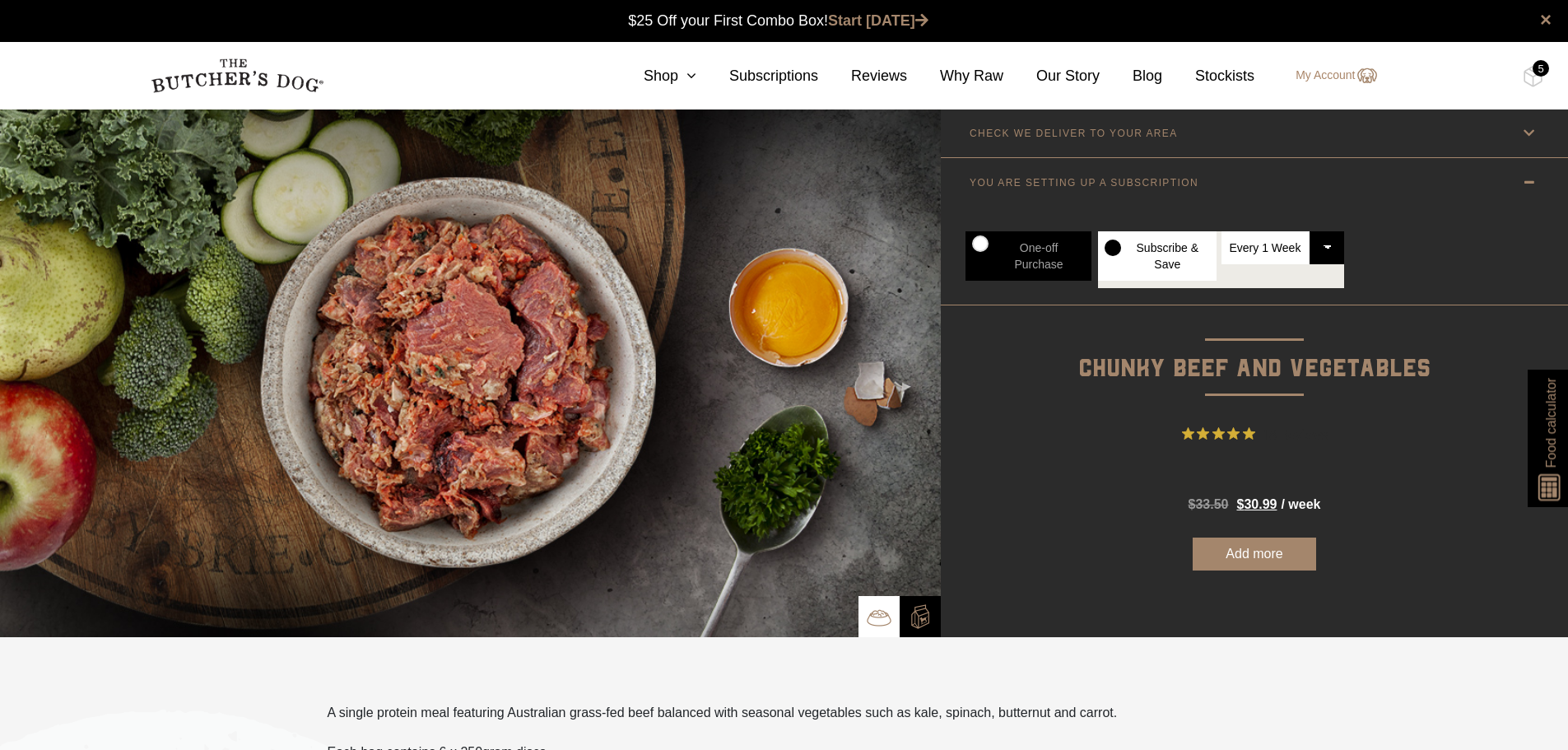
click at [1277, 246] on select "Every 1 Week Every 2 Weeks Every 3 Weeks Every 4 Weeks Every 5 Weeks Every 6 We…" at bounding box center [1284, 248] width 124 height 33
select select "2_week"
click at [1222, 231] on select "Every 1 Week Every 2 Weeks Every 3 Weeks Every 4 Weeks Every 5 Weeks Every 6 We…" at bounding box center [1284, 248] width 124 height 33
radio input "true"
click at [1272, 559] on button "Add more" at bounding box center [1255, 554] width 124 height 33
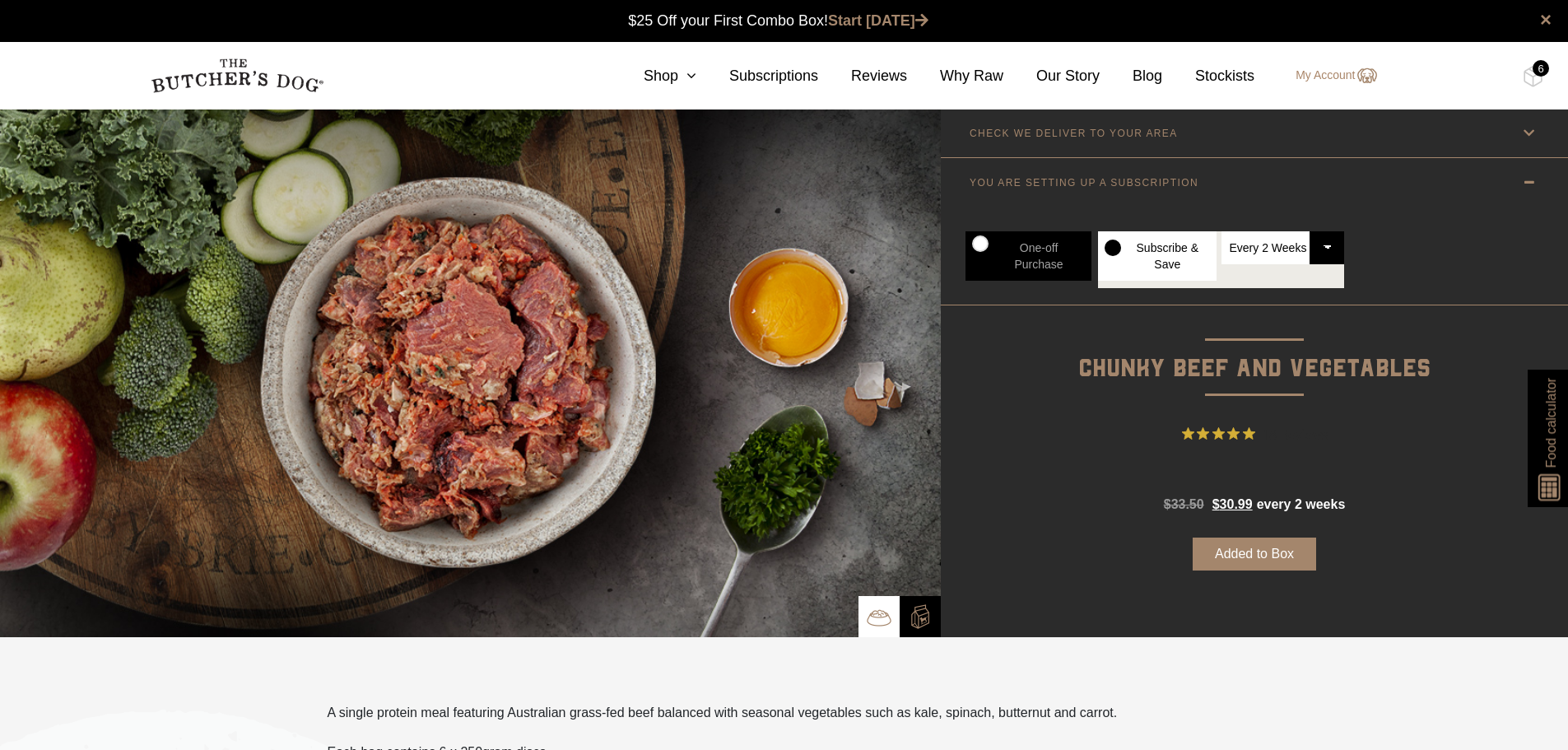
click at [1535, 70] on div "6" at bounding box center [1541, 68] width 16 height 16
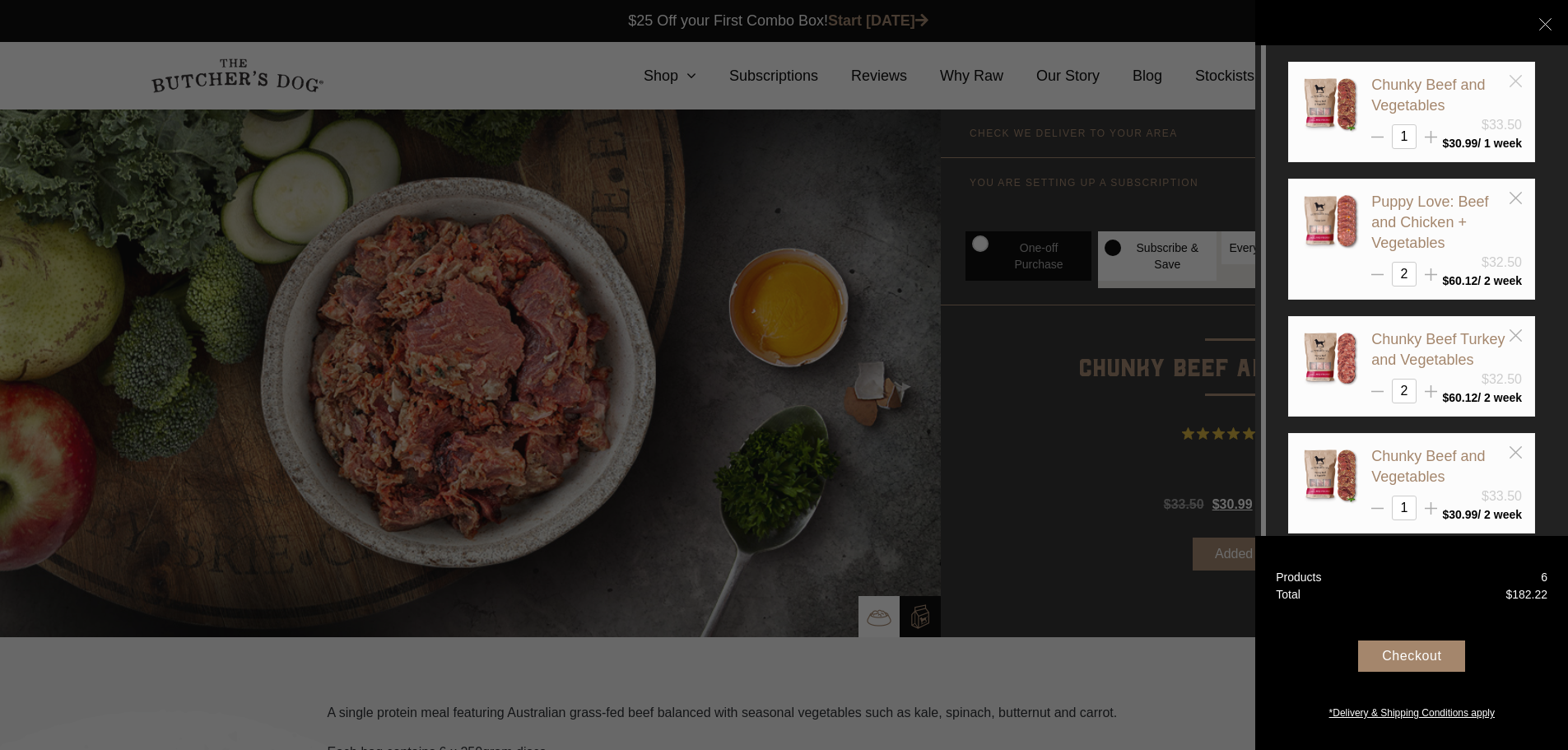
click at [1518, 85] on icon at bounding box center [1516, 81] width 13 height 13
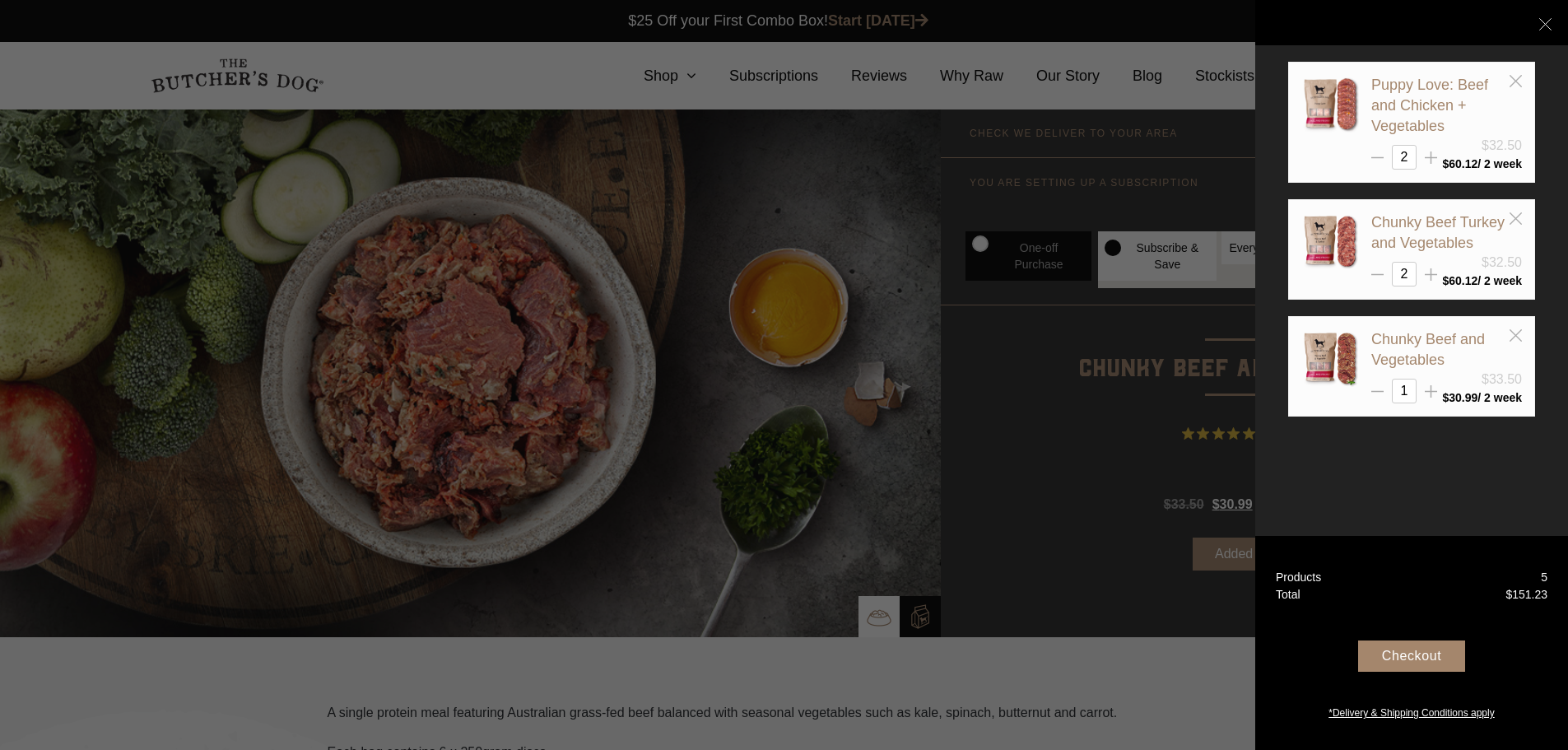
click at [1403, 663] on div "Checkout" at bounding box center [1411, 656] width 107 height 31
